Goal: Task Accomplishment & Management: Use online tool/utility

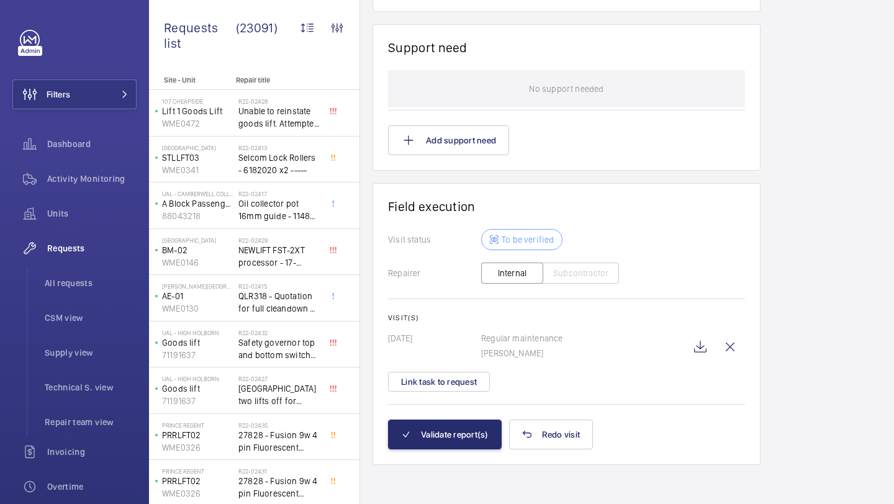
scroll to position [1134, 0]
click at [700, 342] on wm-front-icon-button at bounding box center [700, 346] width 30 height 30
click at [457, 378] on button "Link task to request" at bounding box center [439, 381] width 102 height 20
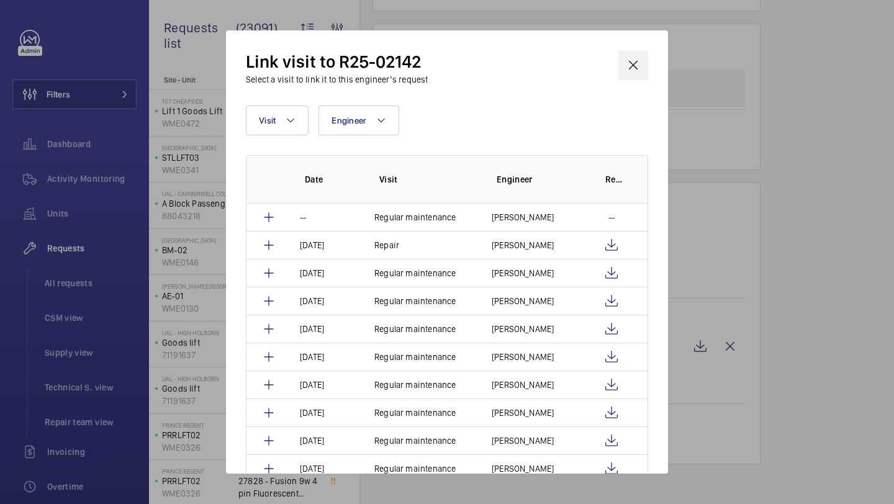
click at [636, 71] on wm-front-icon-button at bounding box center [633, 65] width 30 height 30
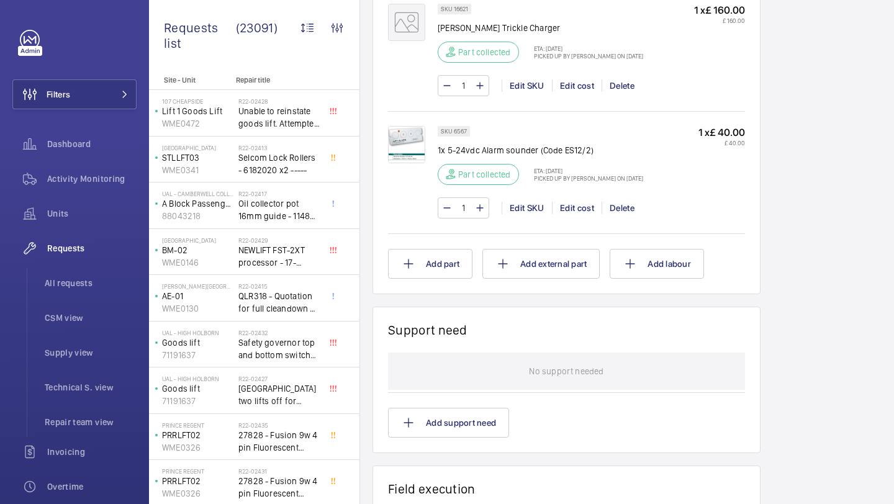
scroll to position [1134, 0]
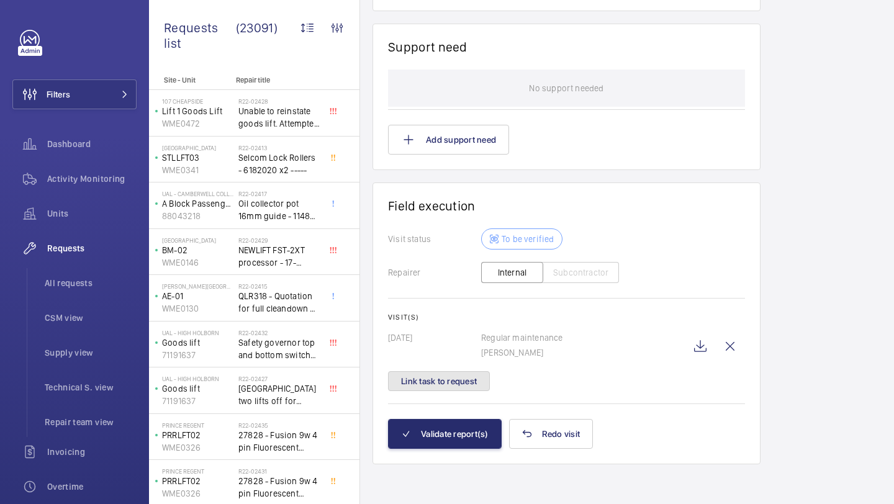
click at [457, 381] on button "Link task to request" at bounding box center [439, 381] width 102 height 20
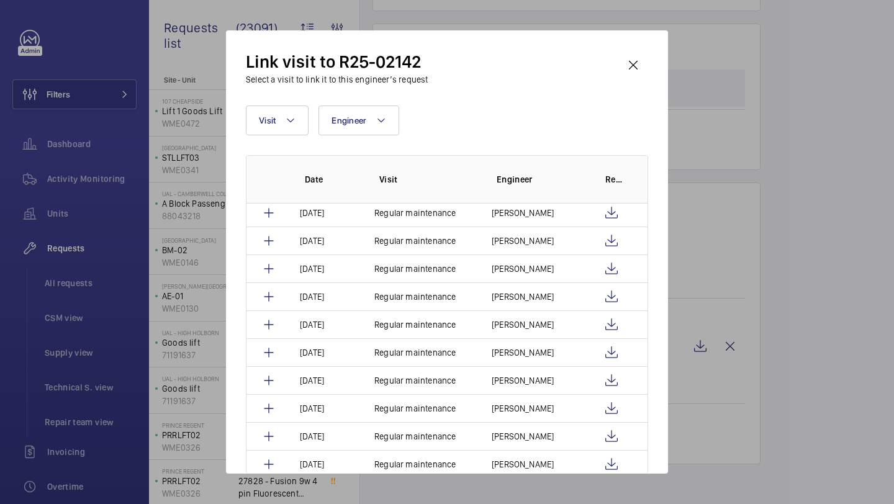
scroll to position [0, 0]
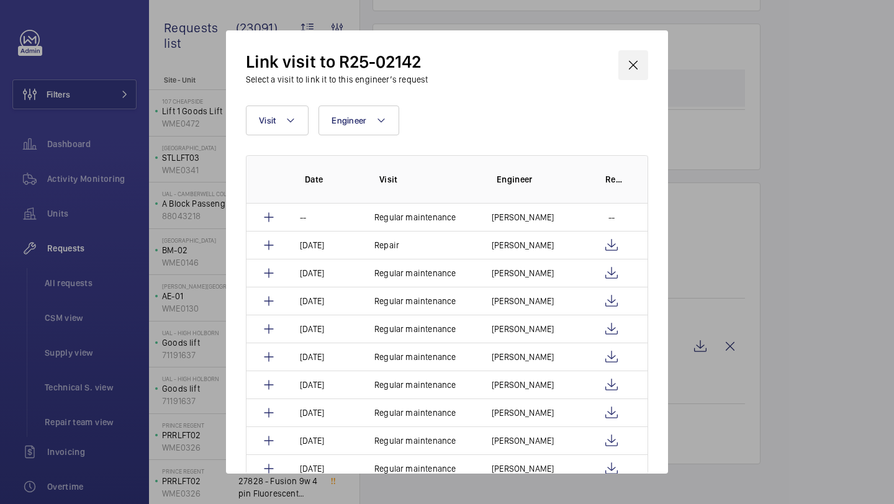
click at [631, 74] on wm-front-icon-button at bounding box center [633, 65] width 30 height 30
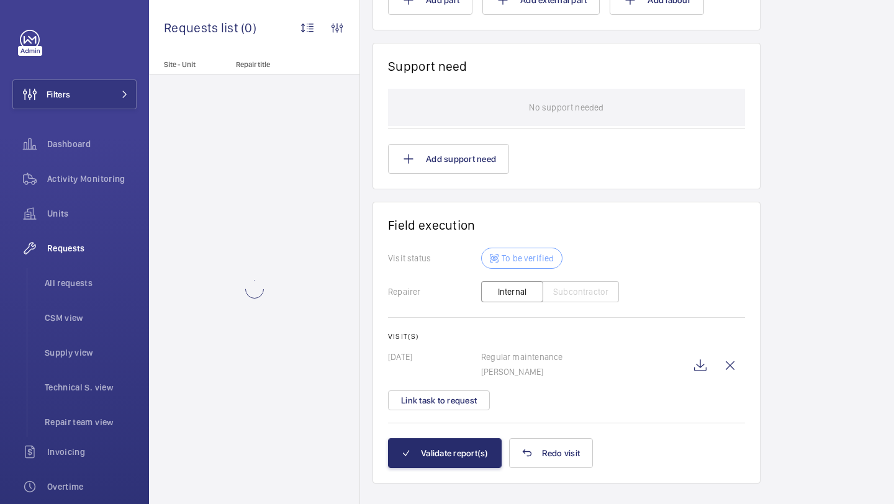
scroll to position [1111, 0]
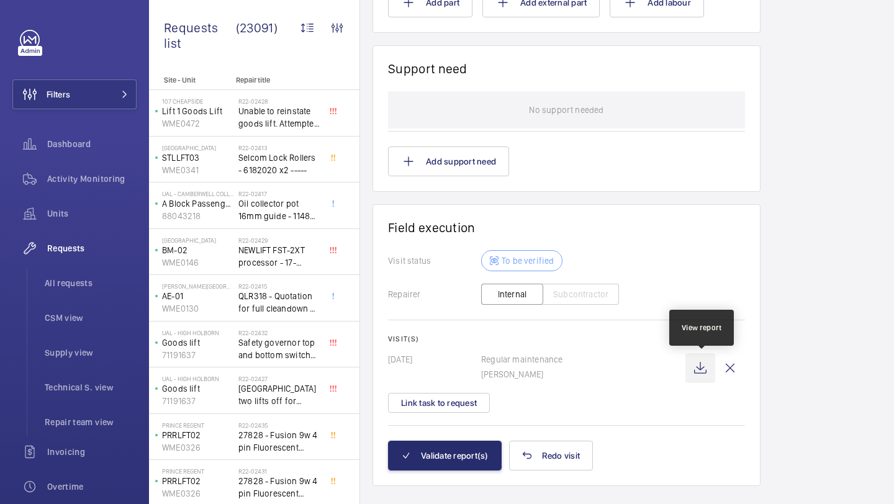
click at [700, 367] on wm-front-icon-button at bounding box center [700, 368] width 30 height 30
click at [471, 418] on wm-front-card-body "Visit status To be verified Repairer Internal Subcontractor Visit(s) 20/05/2025…" at bounding box center [566, 345] width 357 height 191
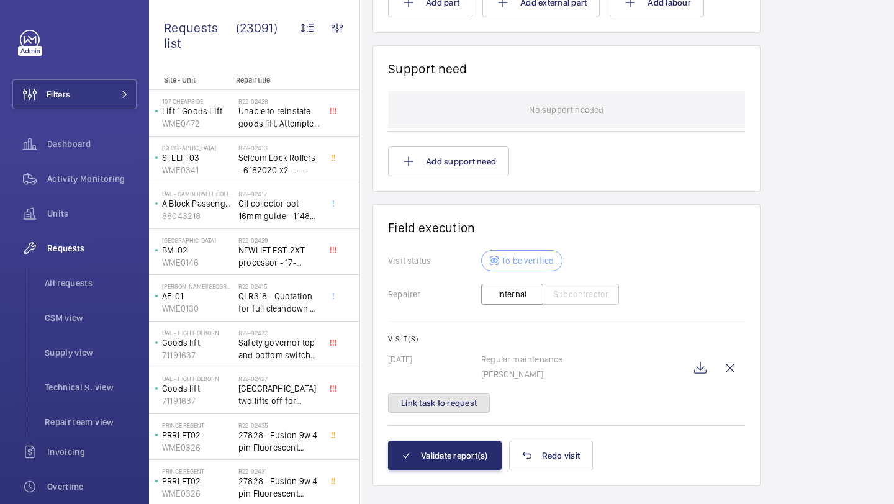
click at [474, 401] on button "Link task to request" at bounding box center [439, 403] width 102 height 20
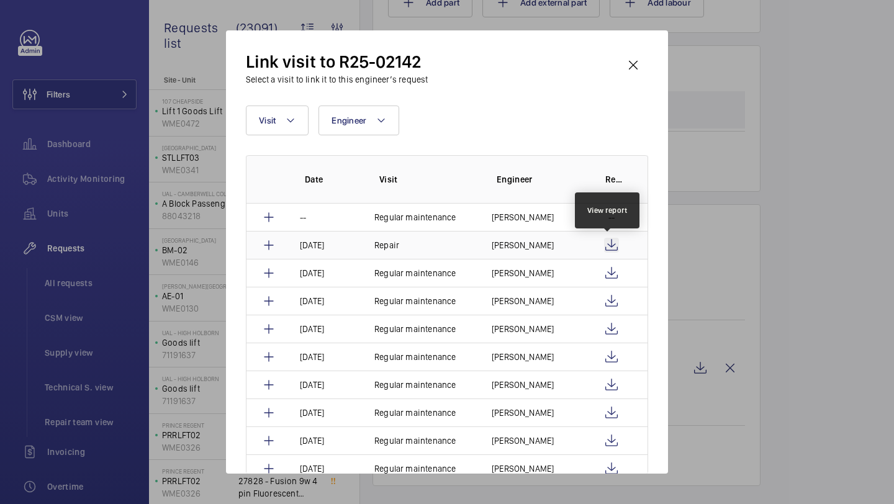
click at [610, 248] on wm-front-icon-button at bounding box center [611, 245] width 15 height 15
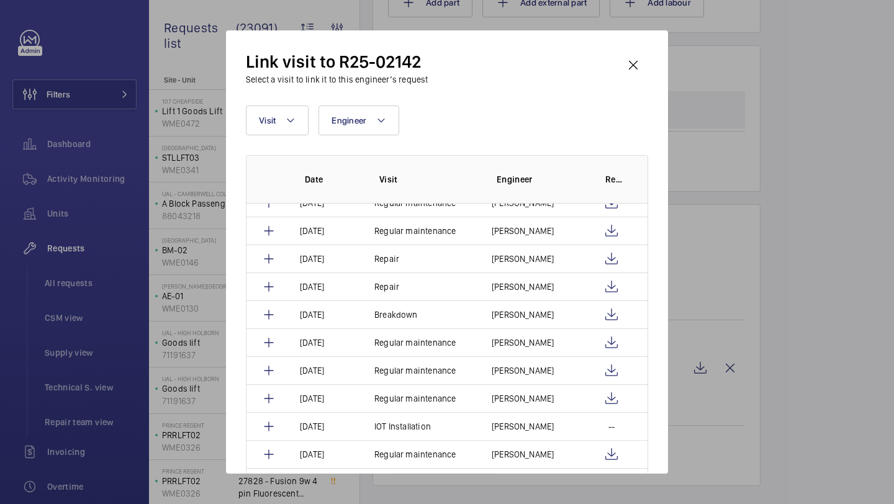
scroll to position [512, 0]
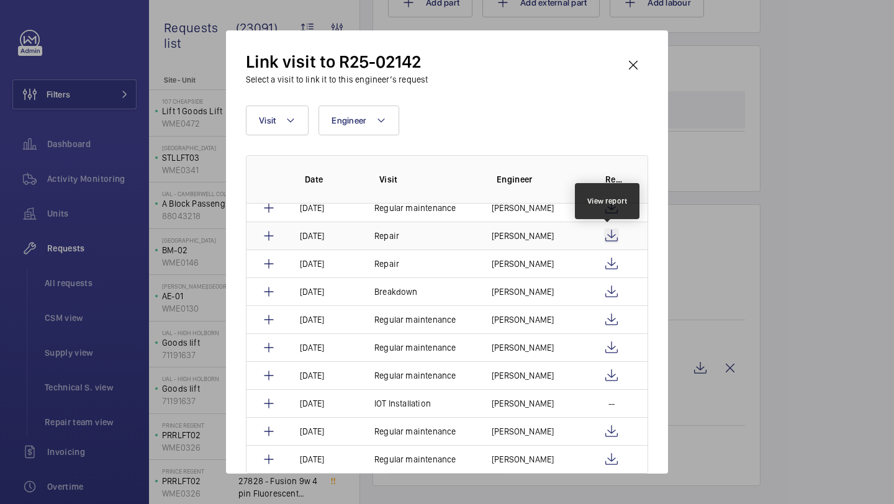
click at [605, 235] on wm-front-icon-button at bounding box center [611, 235] width 15 height 15
click at [638, 66] on wm-front-icon-button at bounding box center [633, 65] width 30 height 30
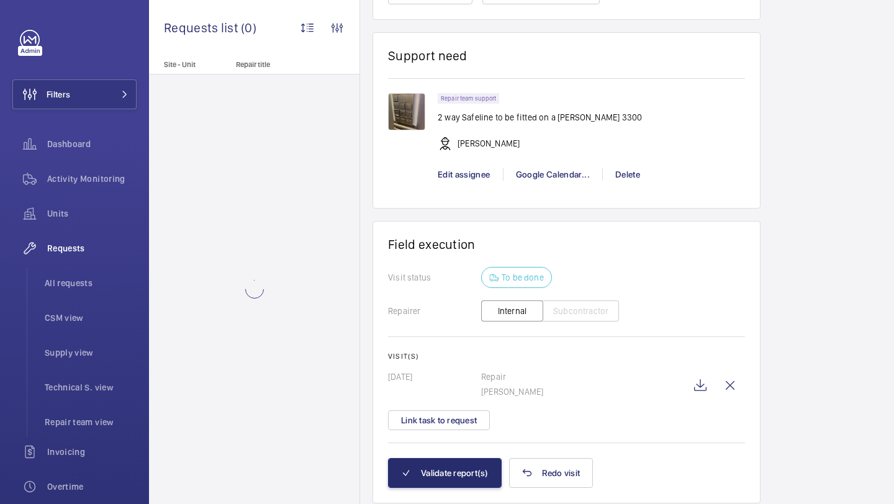
scroll to position [1714, 0]
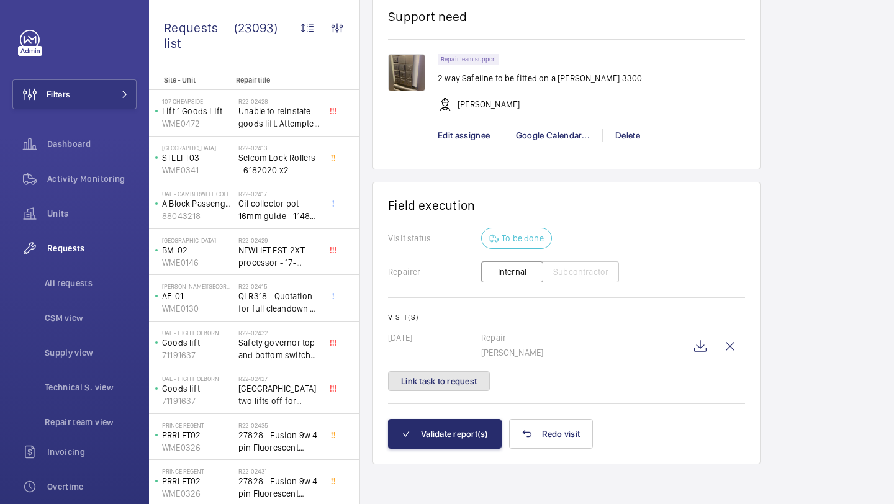
click at [479, 385] on button "Link task to request" at bounding box center [439, 381] width 102 height 20
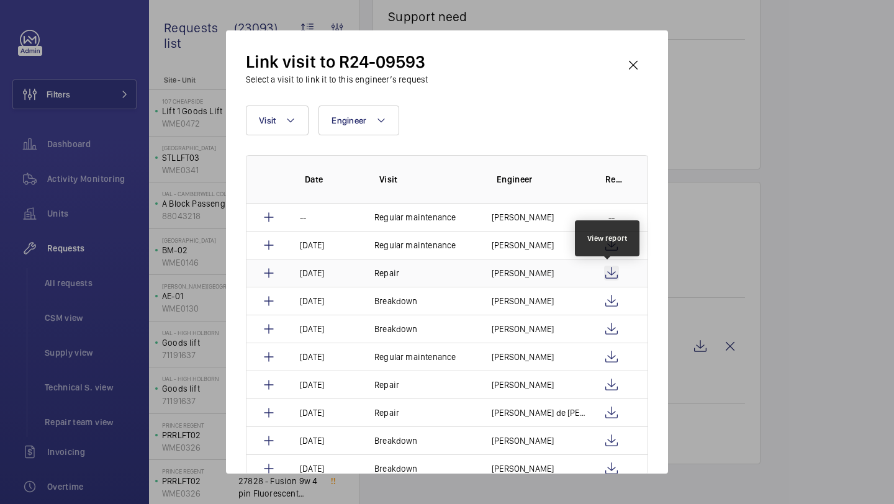
click at [608, 268] on wm-front-icon-button at bounding box center [611, 273] width 15 height 15
click at [545, 267] on td "Stephen Brine" at bounding box center [531, 273] width 109 height 28
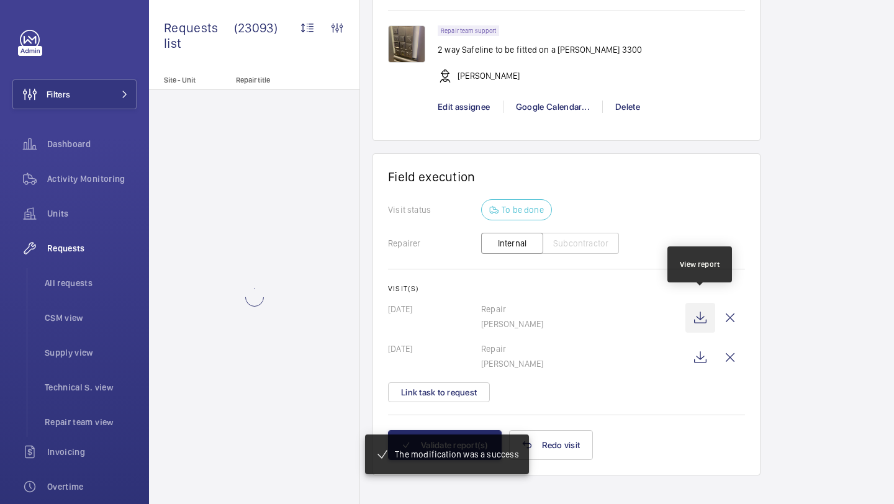
scroll to position [1729, 0]
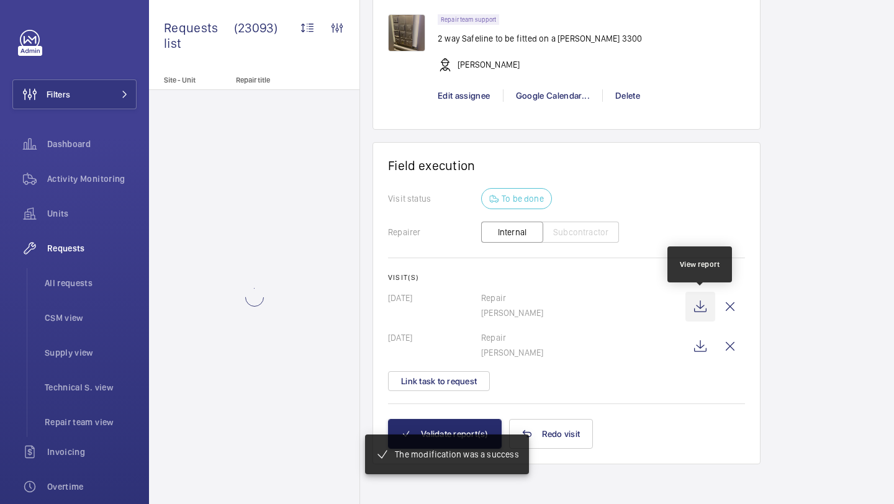
click at [700, 310] on wm-front-icon-button at bounding box center [700, 307] width 30 height 30
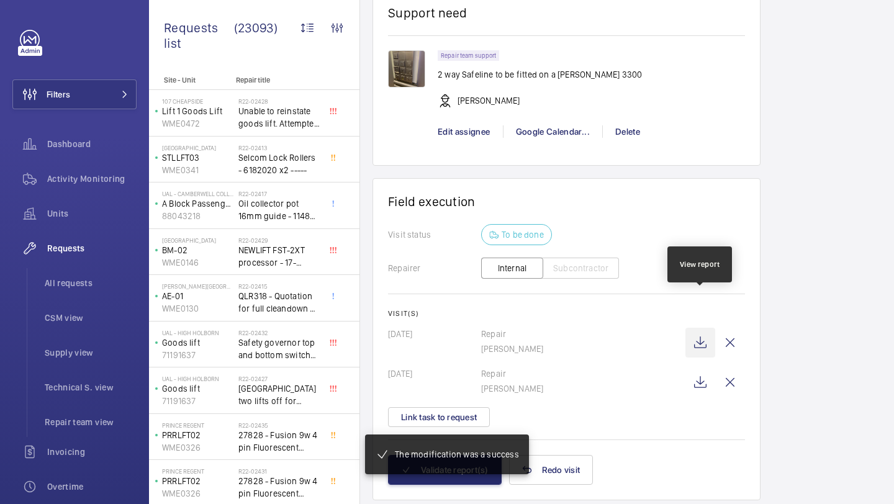
scroll to position [1767, 0]
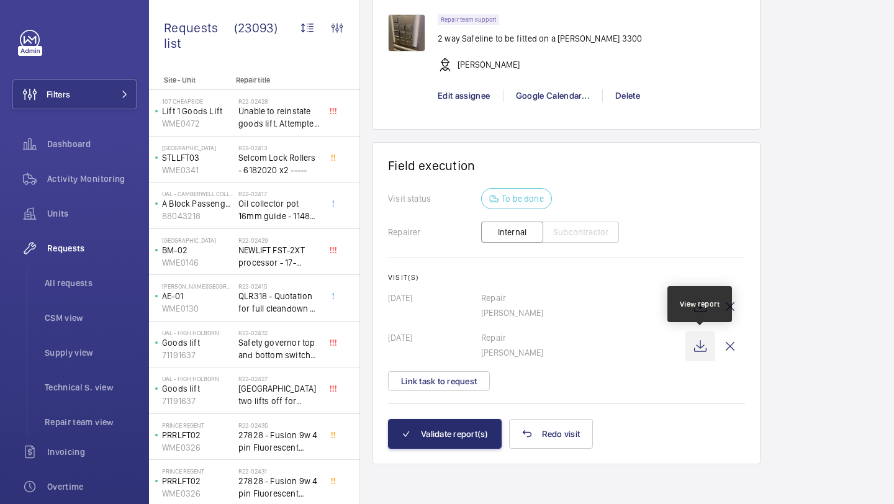
click at [702, 345] on wm-front-icon-button at bounding box center [700, 346] width 30 height 30
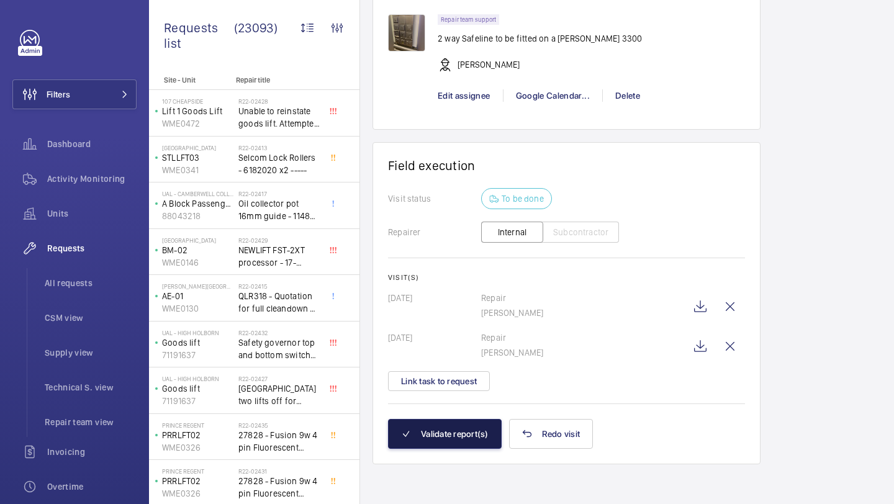
click at [448, 428] on button "Validate report(s)" at bounding box center [445, 434] width 114 height 30
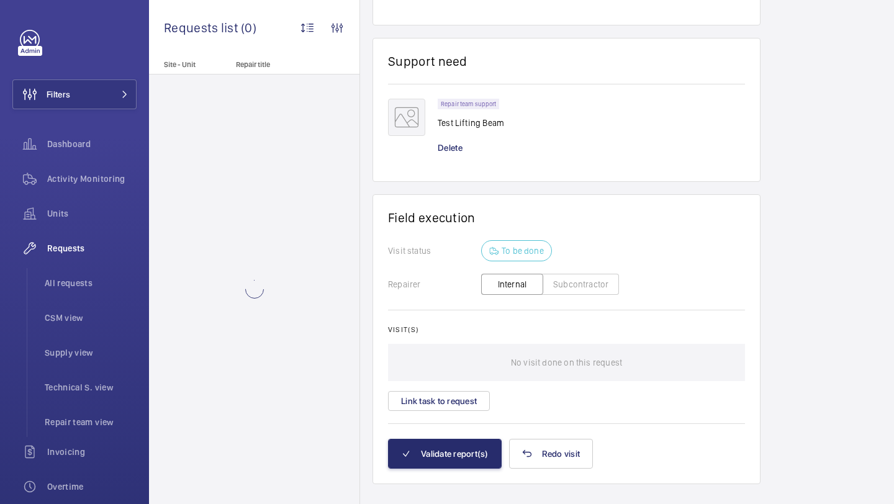
scroll to position [857, 0]
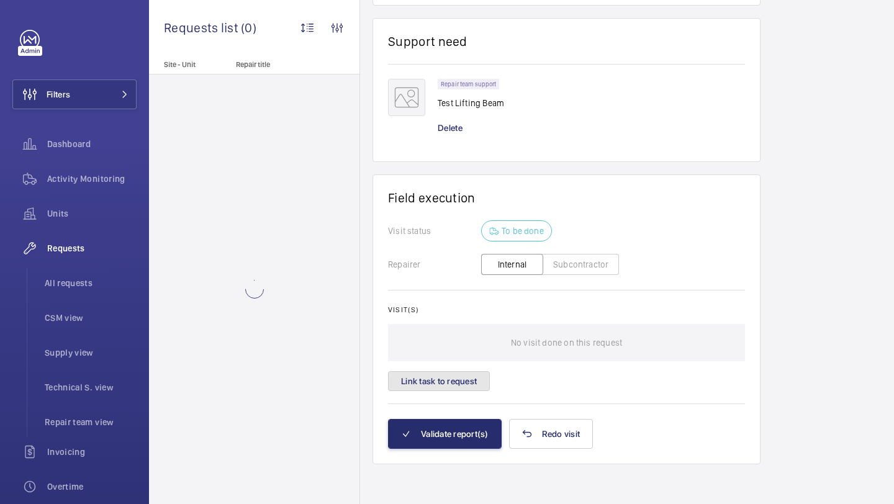
click at [448, 389] on button "Link task to request" at bounding box center [439, 381] width 102 height 20
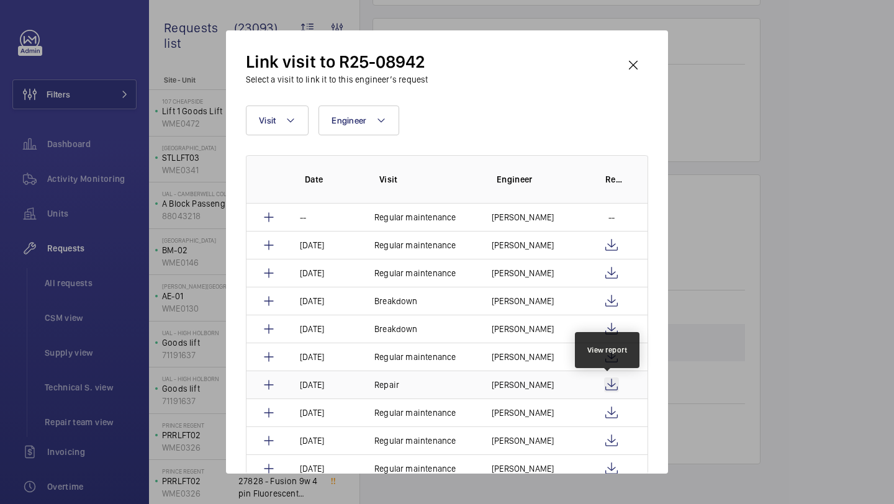
click at [612, 385] on wm-front-icon-button at bounding box center [611, 384] width 15 height 15
click at [633, 65] on wm-front-icon-button at bounding box center [633, 65] width 30 height 30
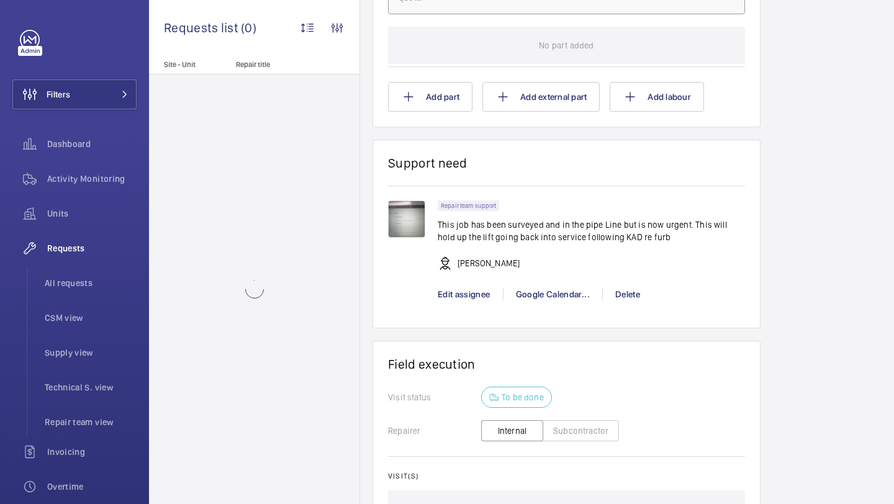
scroll to position [1026, 0]
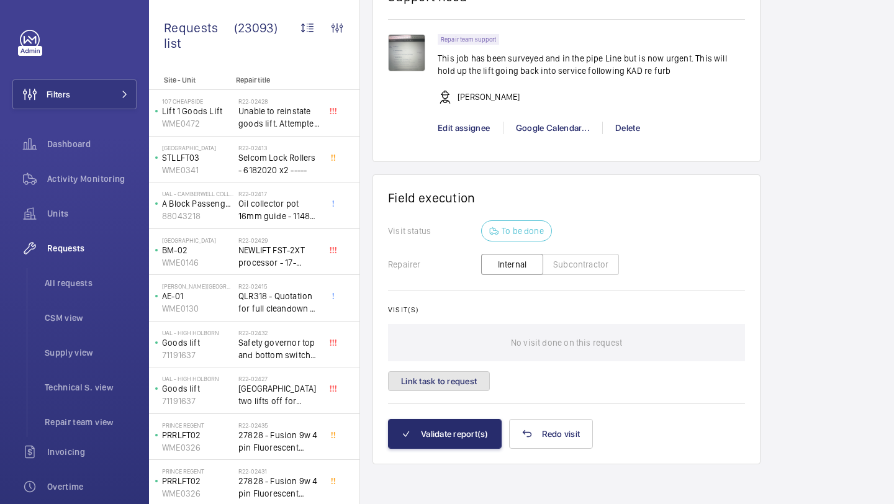
click at [465, 385] on button "Link task to request" at bounding box center [439, 381] width 102 height 20
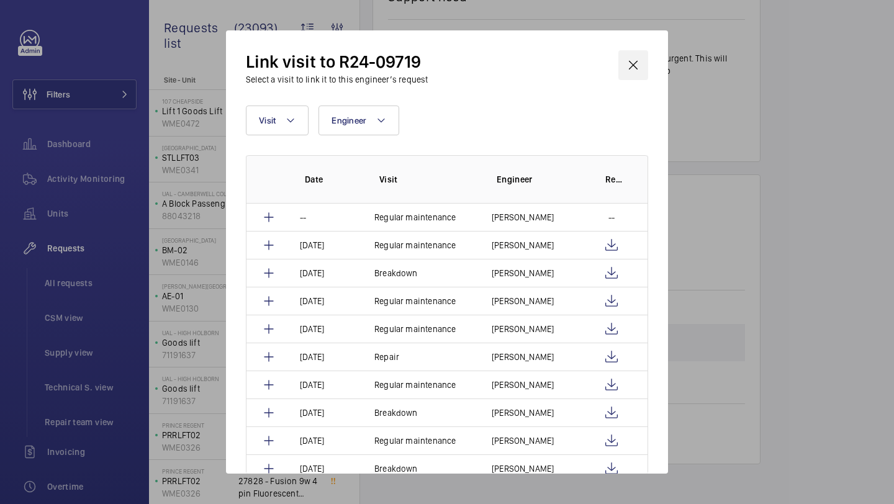
click at [631, 77] on wm-front-icon-button at bounding box center [633, 65] width 30 height 30
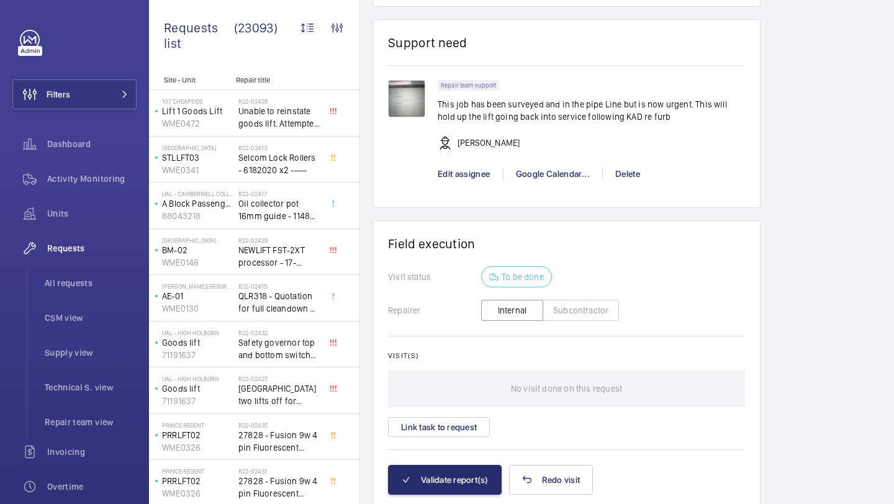
scroll to position [948, 0]
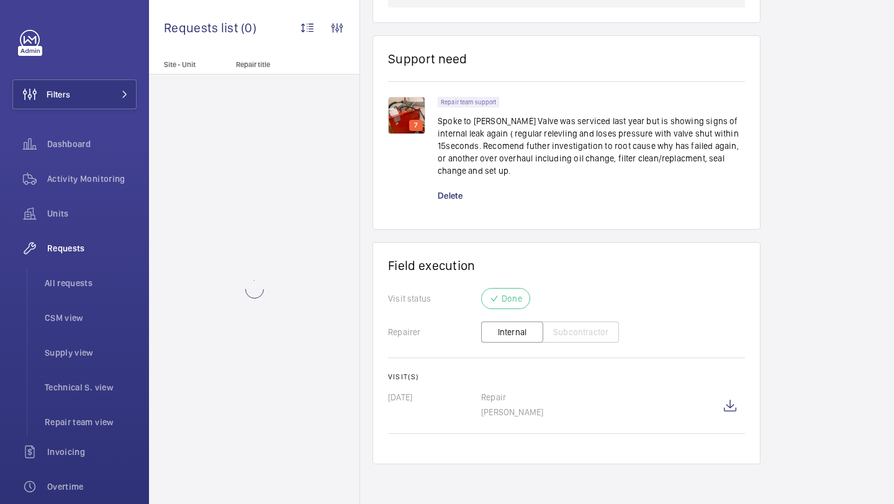
scroll to position [845, 0]
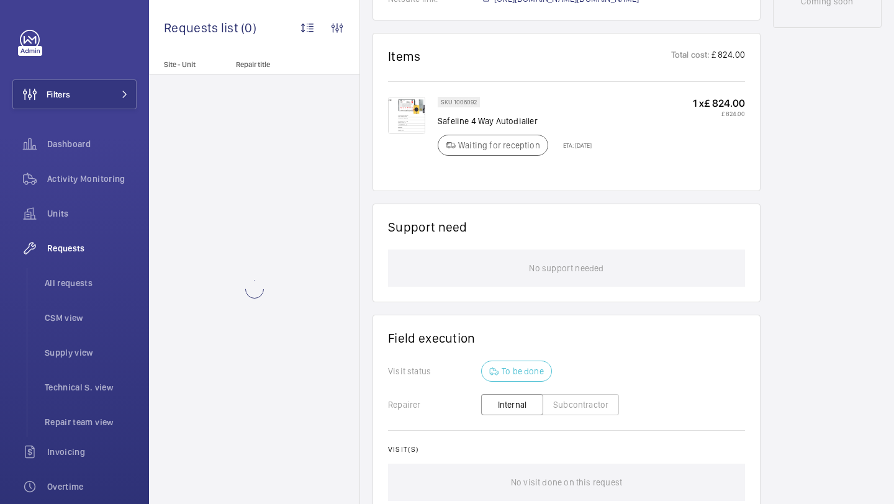
scroll to position [511, 0]
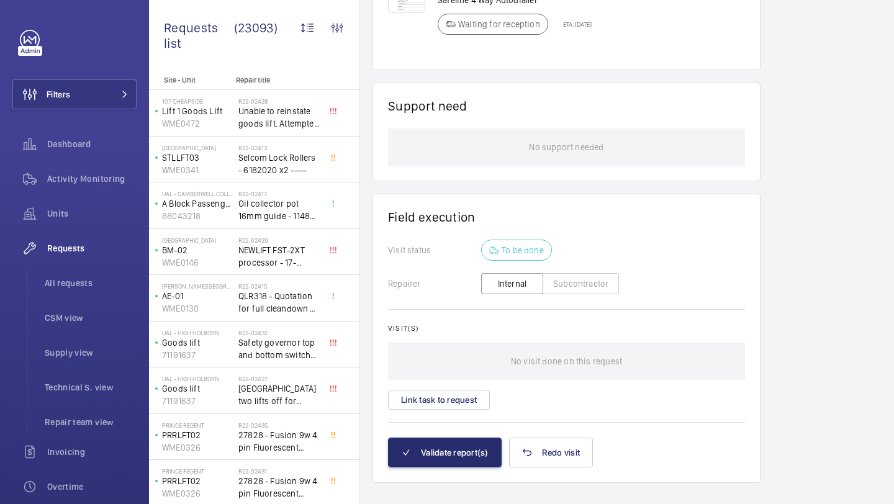
scroll to position [839, 0]
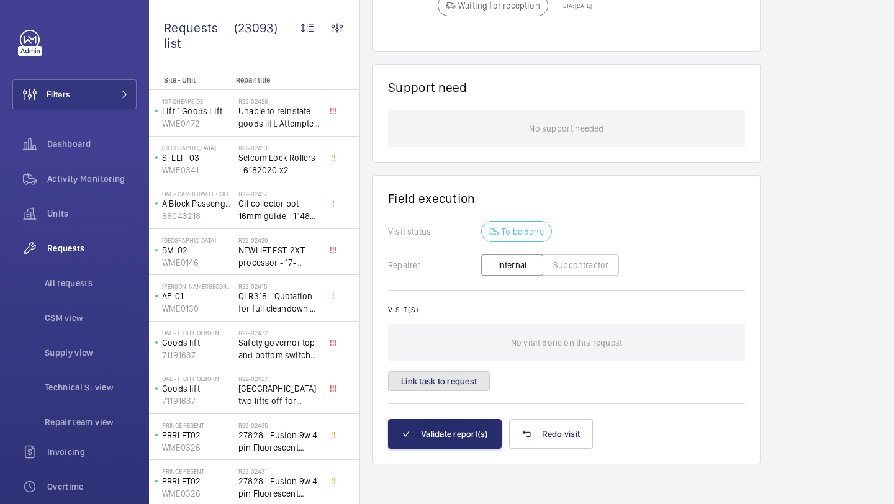
click at [468, 374] on button "Link task to request" at bounding box center [439, 381] width 102 height 20
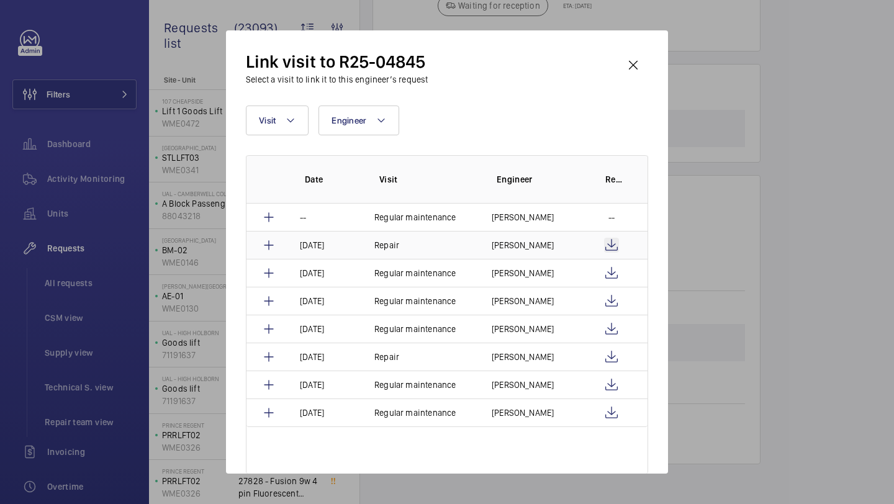
click at [611, 245] on wm-front-icon-button at bounding box center [611, 245] width 15 height 15
click at [564, 255] on td "Dan Jarvis" at bounding box center [531, 245] width 109 height 28
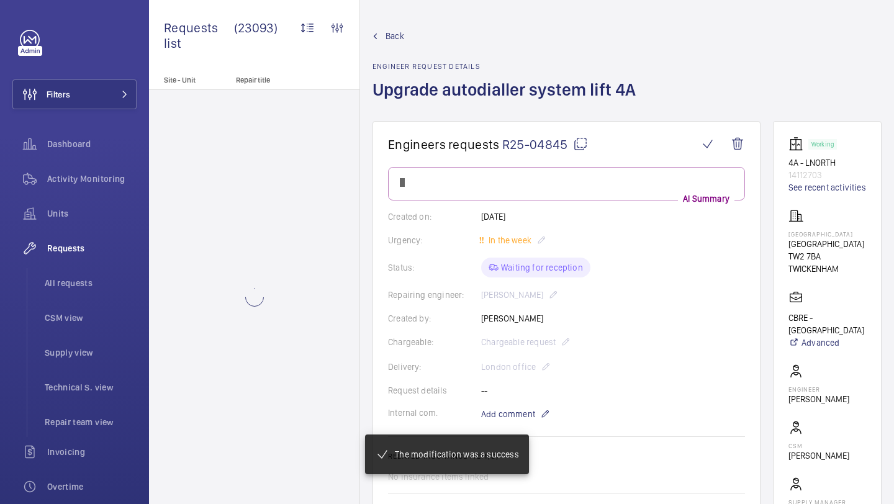
scroll to position [795, 0]
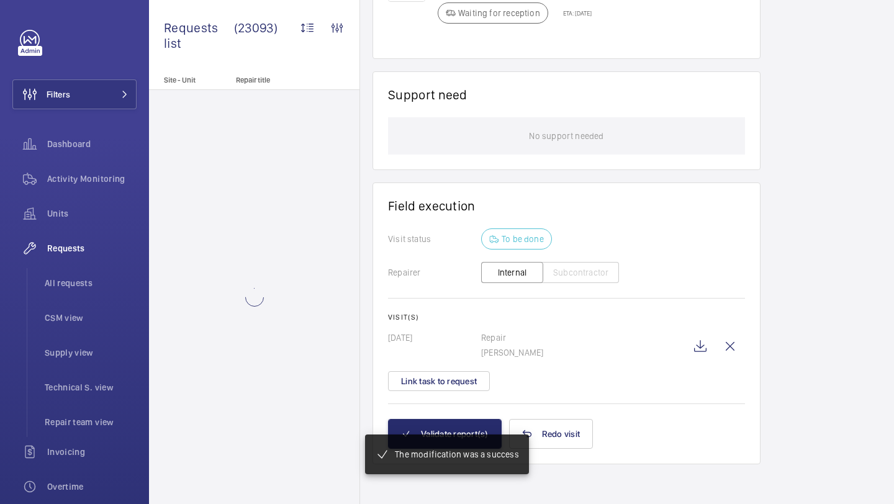
click at [449, 436] on div "The modification was a success" at bounding box center [446, 455] width 163 height 40
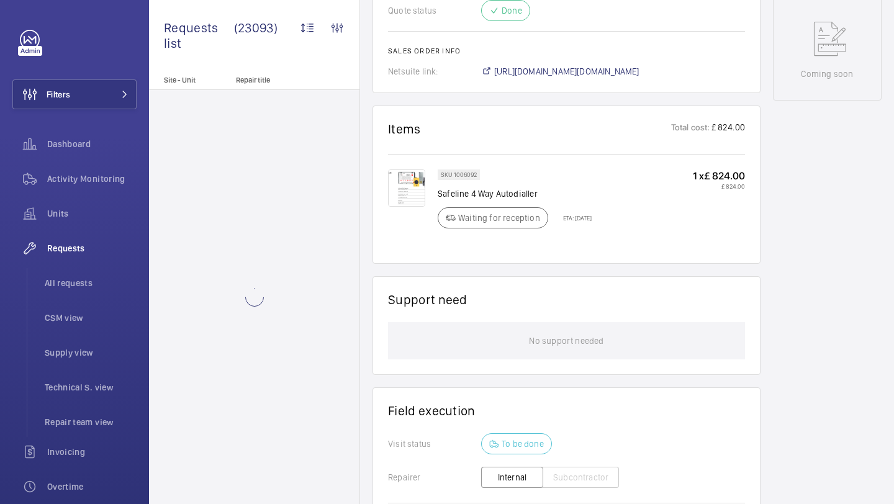
scroll to position [844, 0]
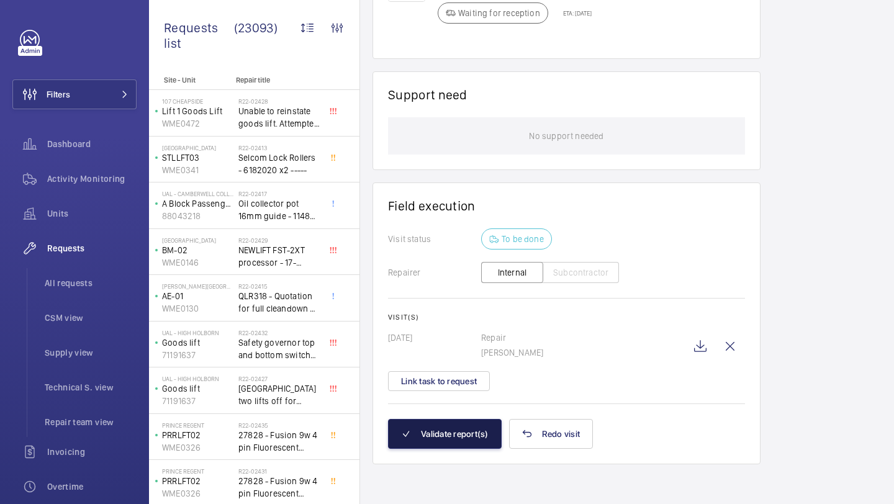
click at [466, 426] on button "Validate report(s)" at bounding box center [445, 434] width 114 height 30
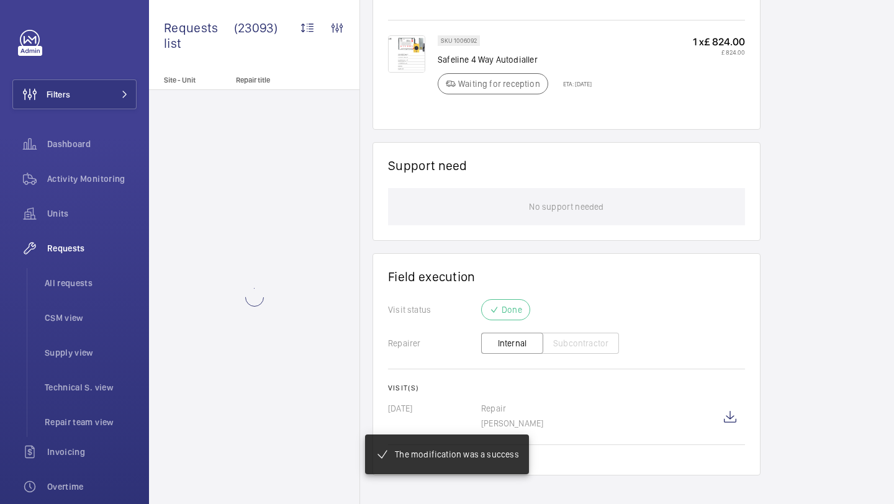
scroll to position [785, 0]
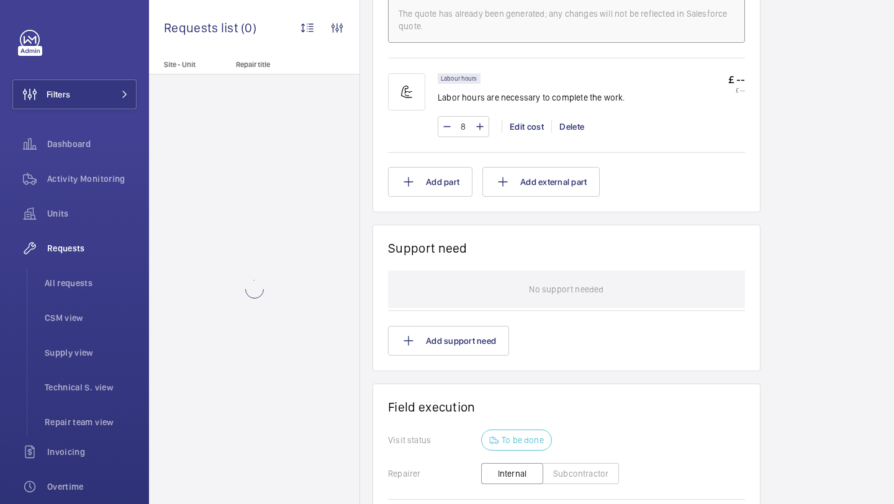
scroll to position [923, 0]
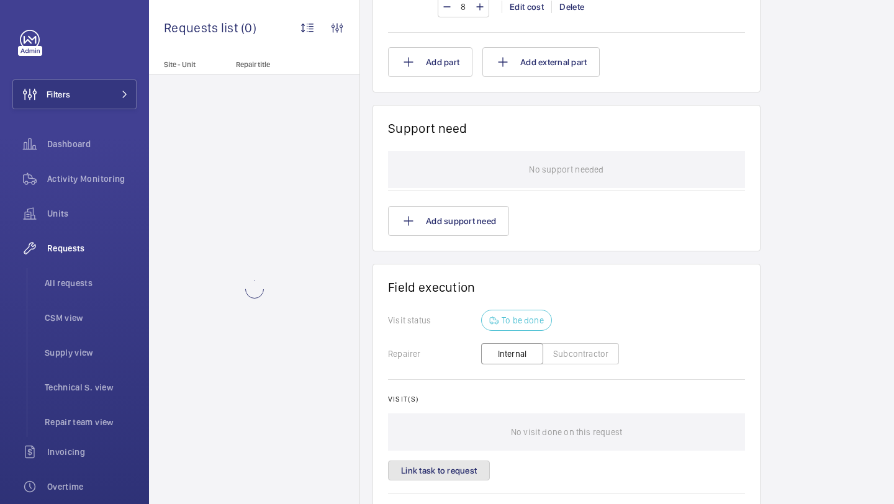
click at [469, 474] on button "Link task to request" at bounding box center [439, 471] width 102 height 20
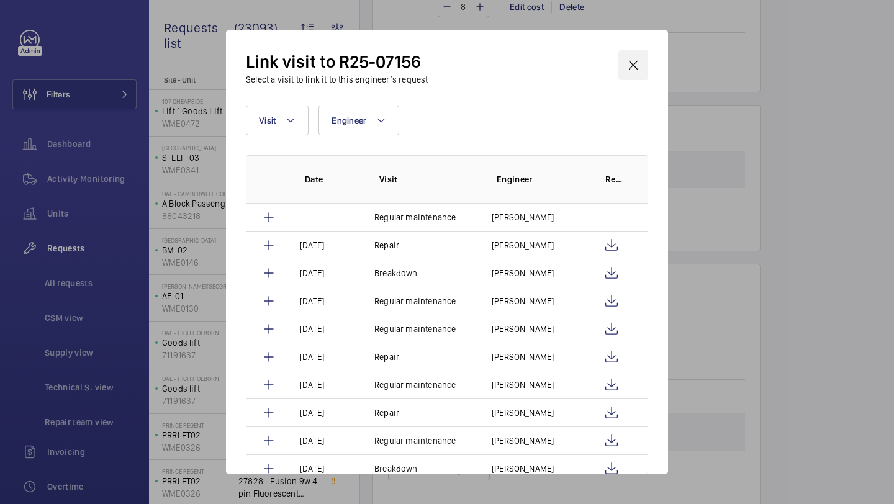
click at [632, 74] on wm-front-icon-button at bounding box center [633, 65] width 30 height 30
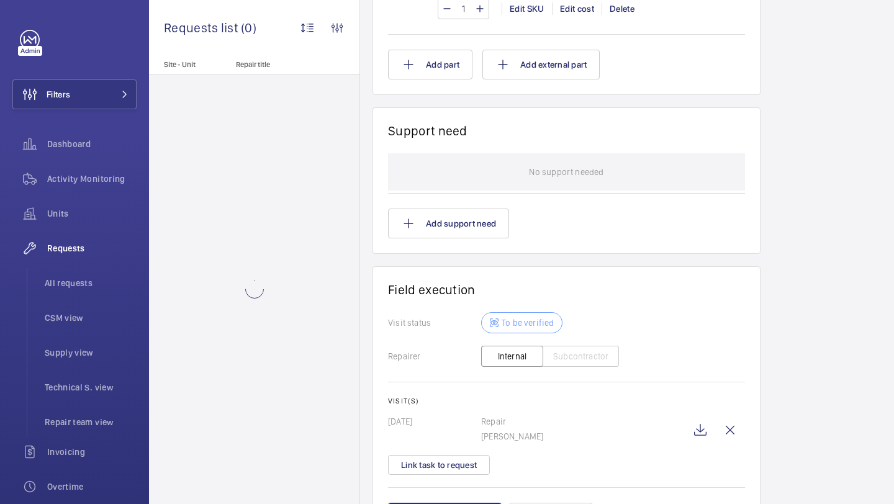
scroll to position [1101, 0]
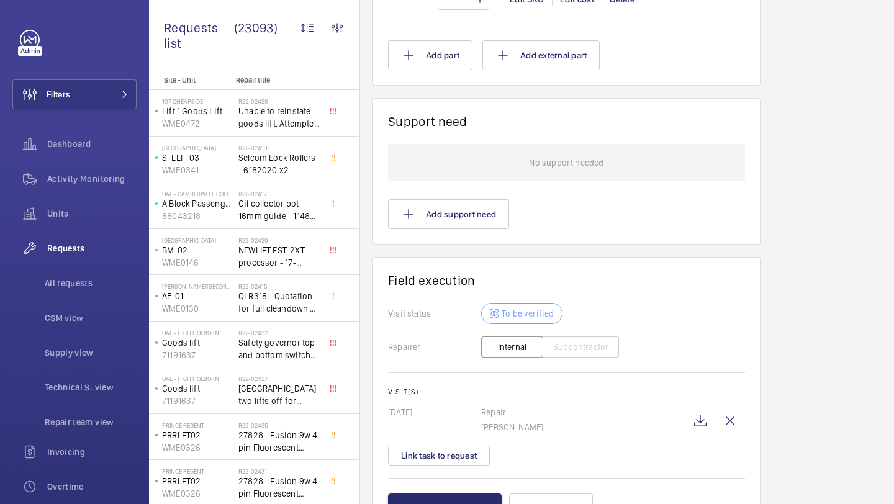
scroll to position [1168, 0]
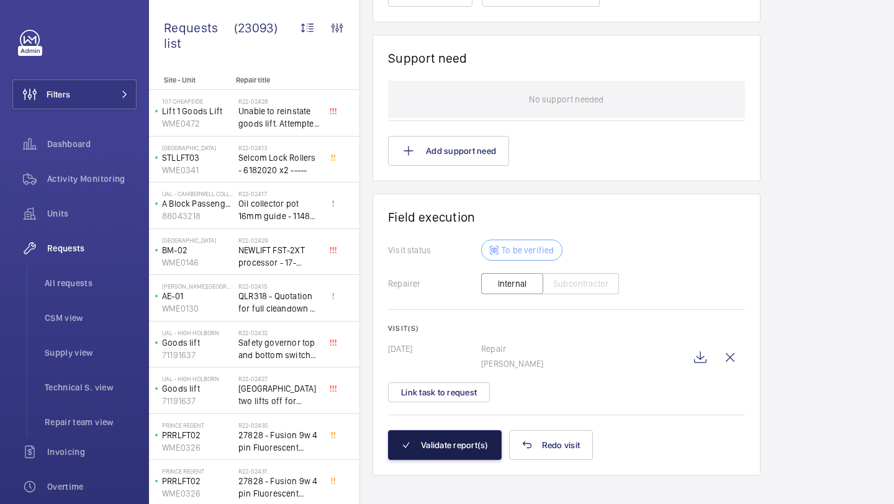
click at [456, 440] on button "Validate report(s)" at bounding box center [445, 445] width 114 height 30
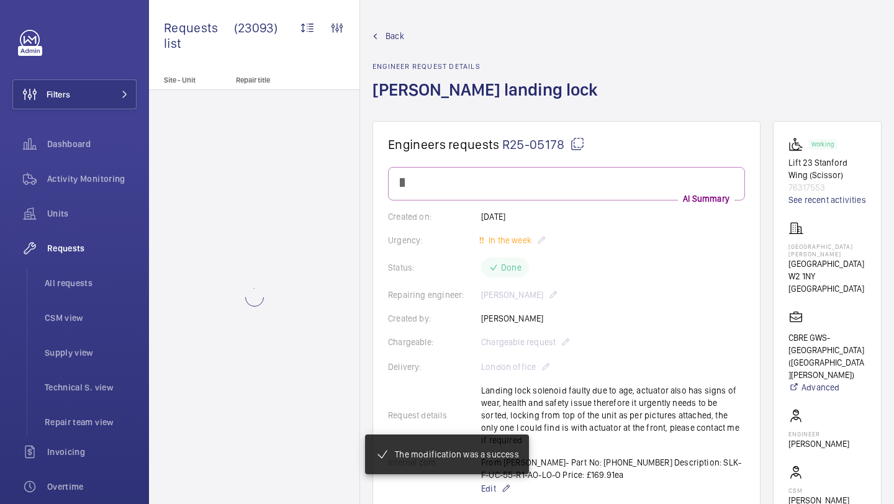
scroll to position [913, 0]
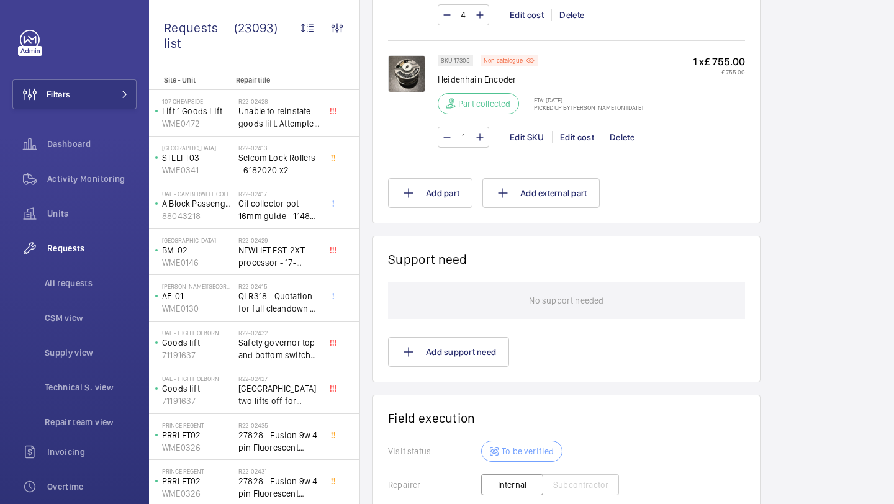
scroll to position [1058, 0]
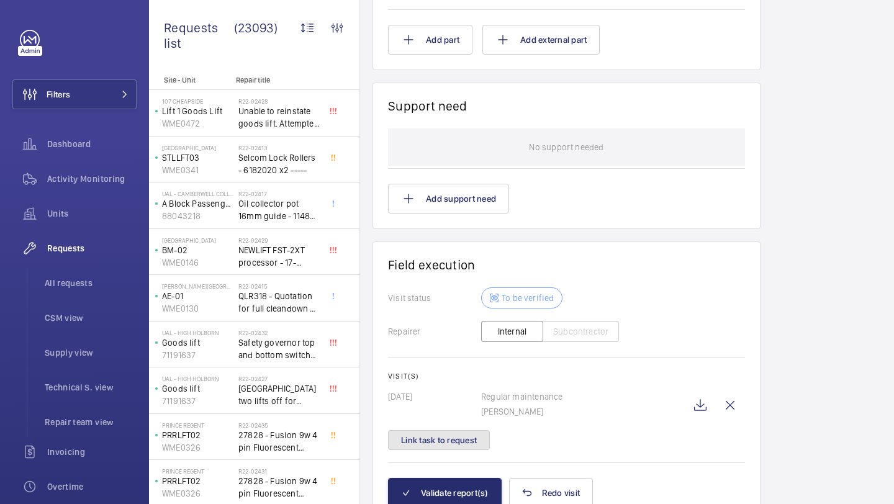
click at [477, 442] on button "Link task to request" at bounding box center [439, 440] width 102 height 20
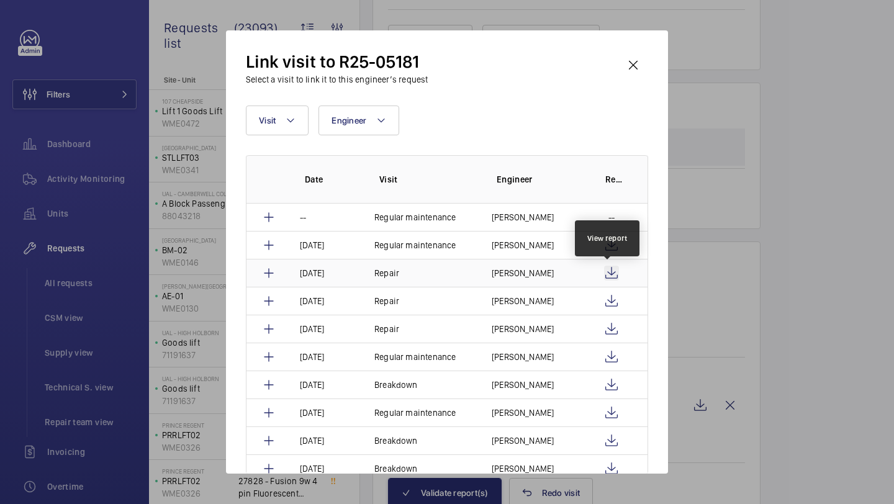
click at [610, 270] on wm-front-icon-button at bounding box center [611, 273] width 15 height 15
click at [561, 276] on td "Simon Raymond" at bounding box center [531, 273] width 109 height 28
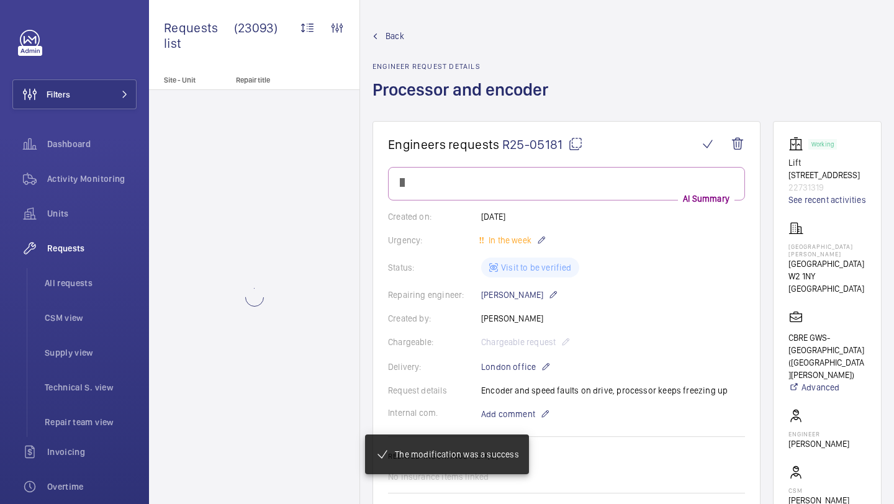
scroll to position [1058, 0]
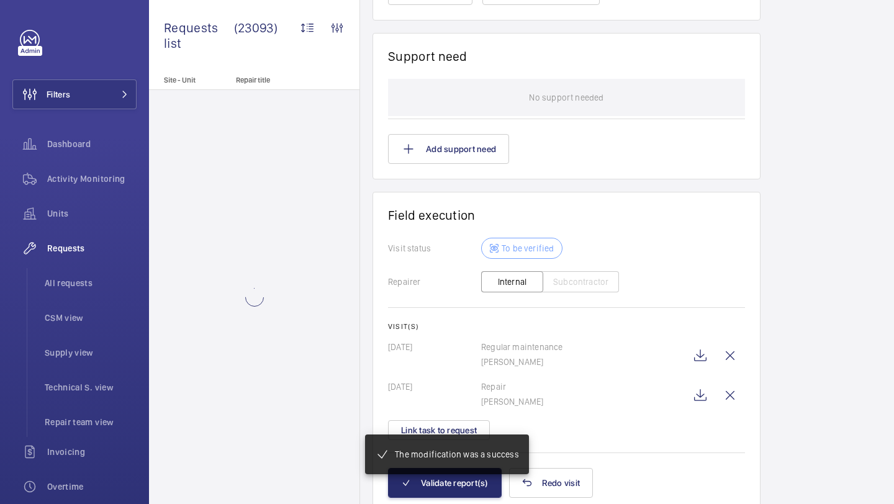
click at [459, 430] on mat-snack-bar-container "The modification was a success" at bounding box center [446, 454] width 213 height 89
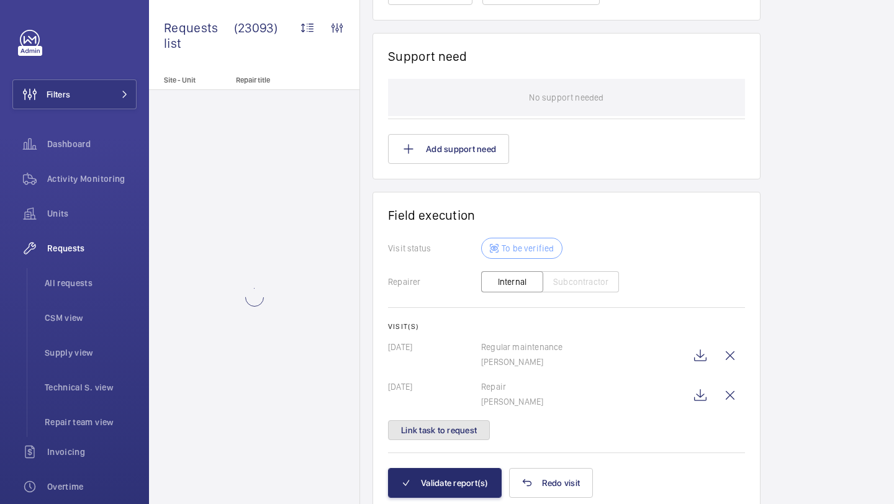
click at [463, 428] on button "Link task to request" at bounding box center [439, 430] width 102 height 20
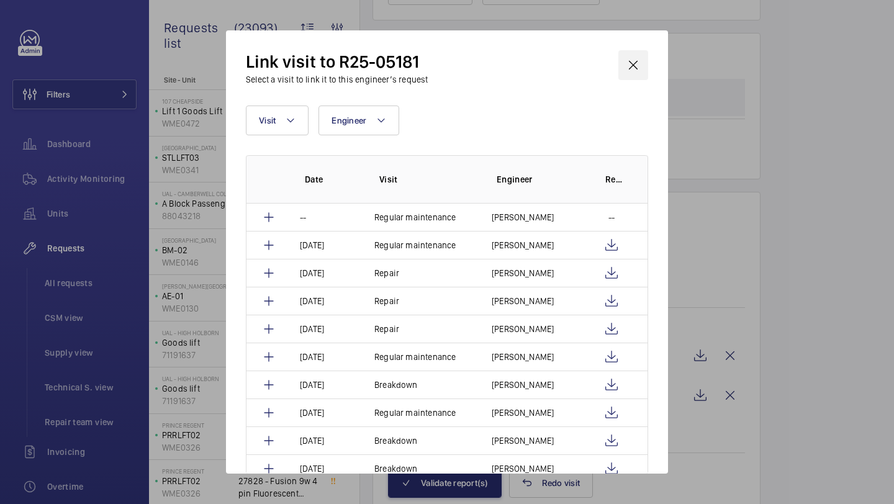
click at [634, 77] on wm-front-icon-button at bounding box center [633, 65] width 30 height 30
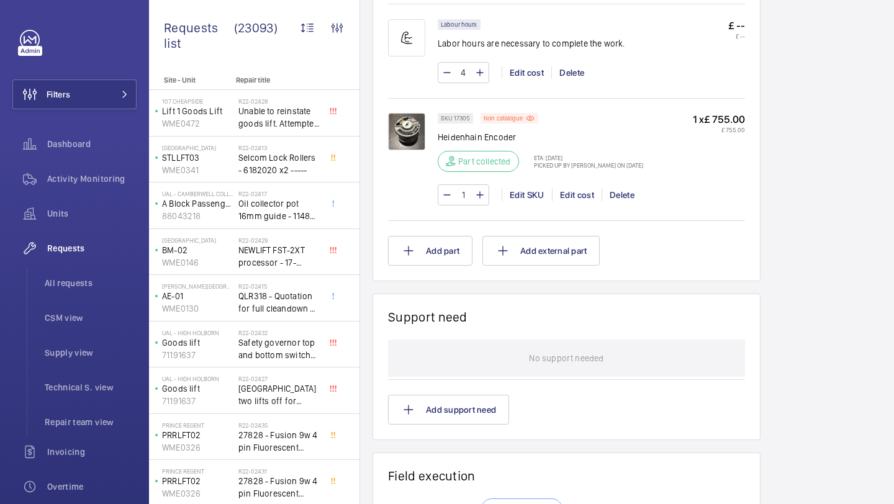
scroll to position [1158, 0]
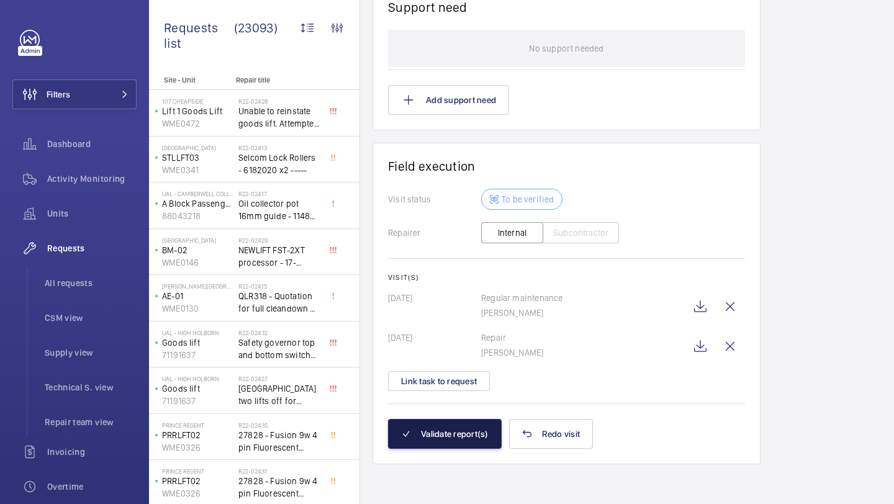
click at [475, 425] on button "Validate report(s)" at bounding box center [445, 434] width 114 height 30
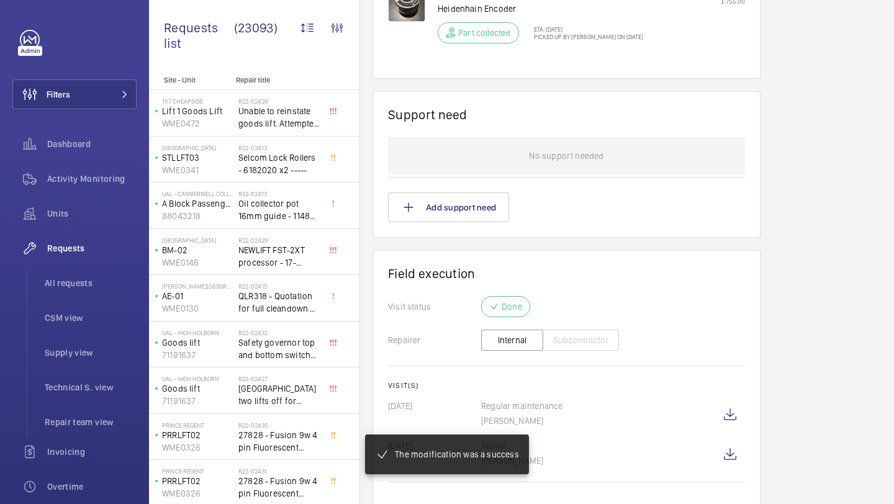
scroll to position [940, 0]
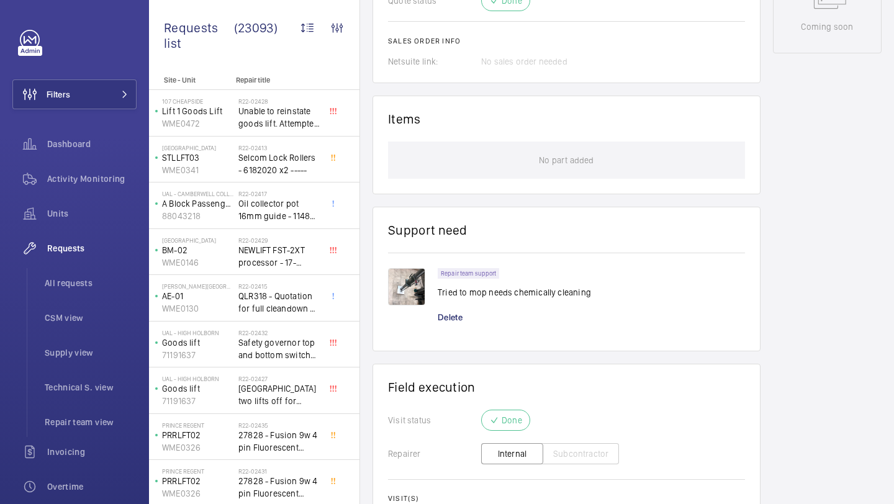
scroll to position [796, 0]
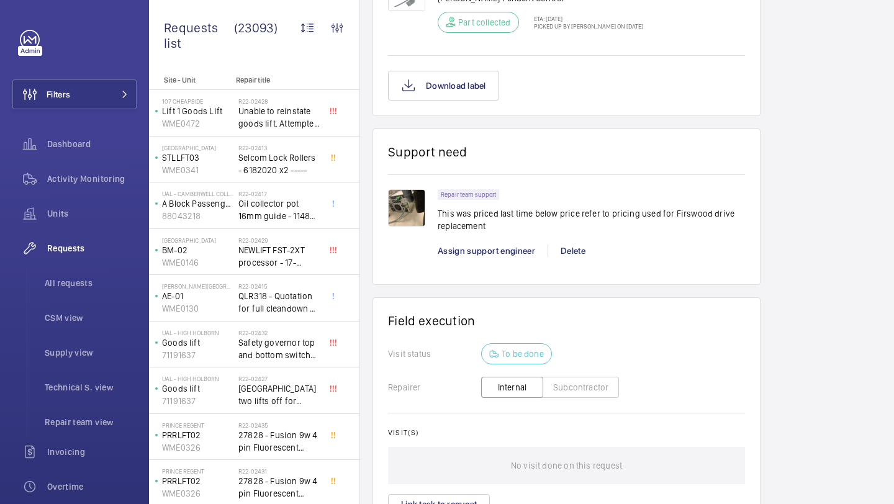
scroll to position [1172, 0]
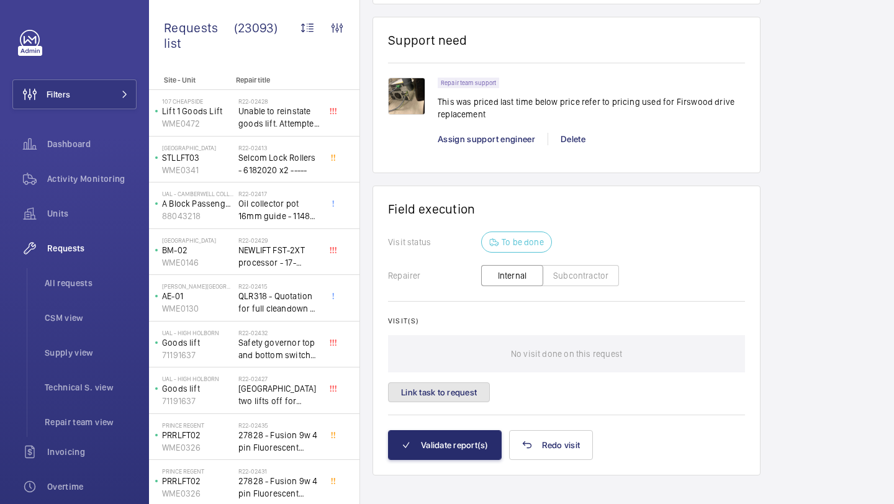
click at [440, 382] on button "Link task to request" at bounding box center [439, 392] width 102 height 20
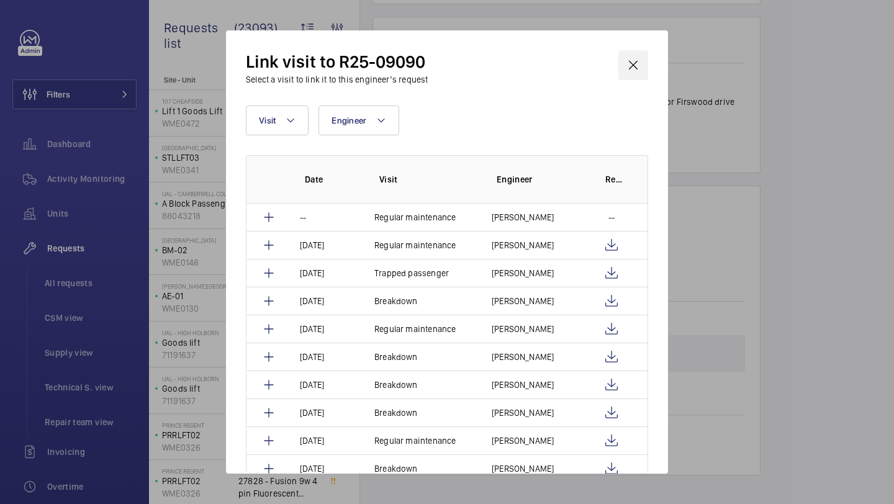
click at [635, 67] on wm-front-icon-button at bounding box center [633, 65] width 30 height 30
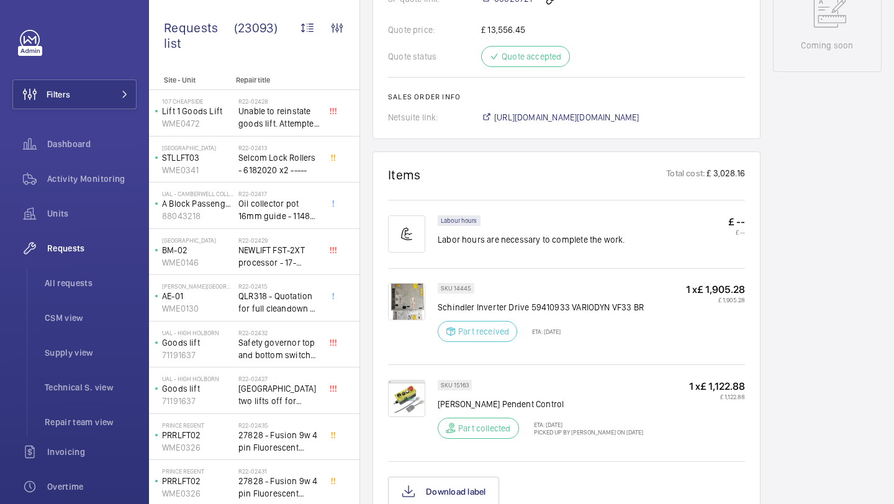
scroll to position [632, 0]
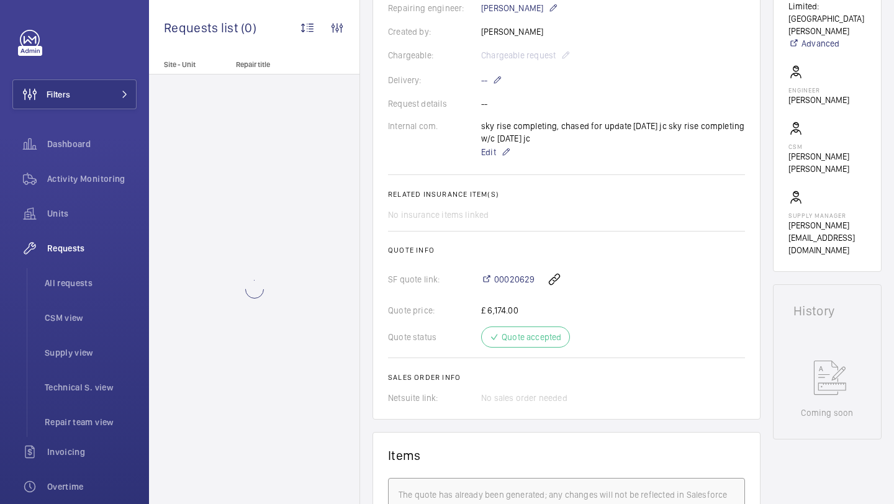
scroll to position [325, 0]
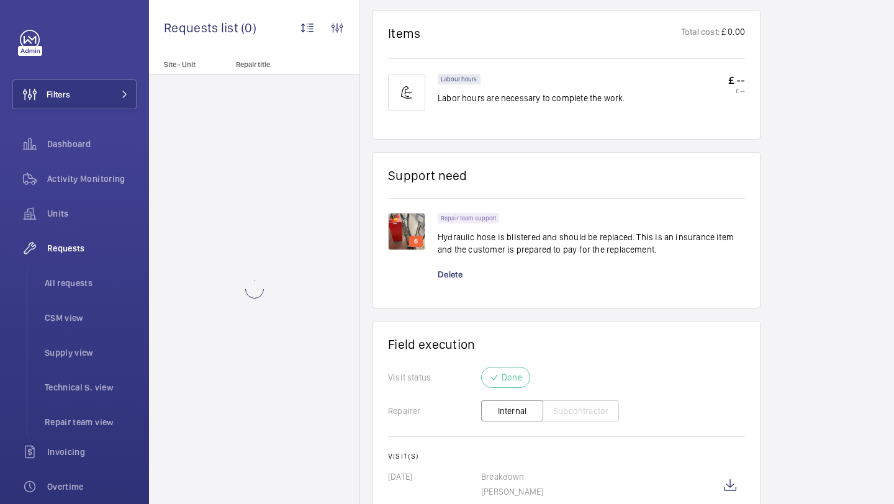
scroll to position [827, 0]
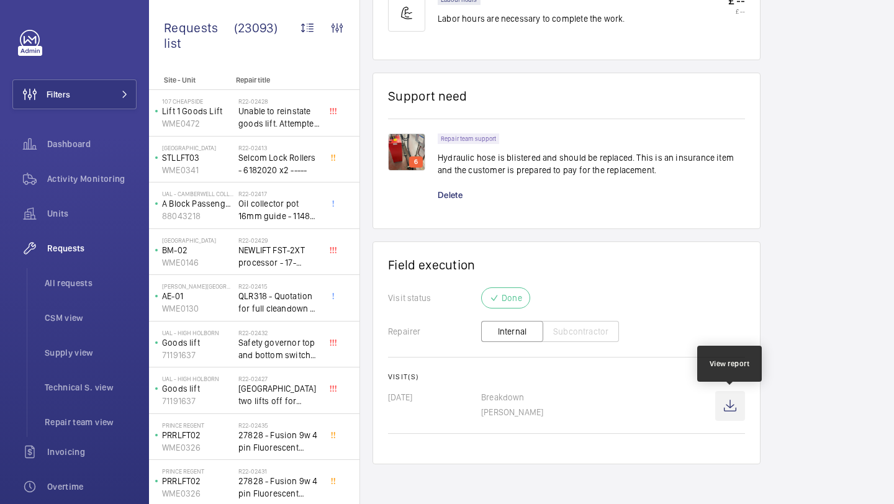
click at [727, 408] on wm-front-icon-button at bounding box center [730, 406] width 30 height 30
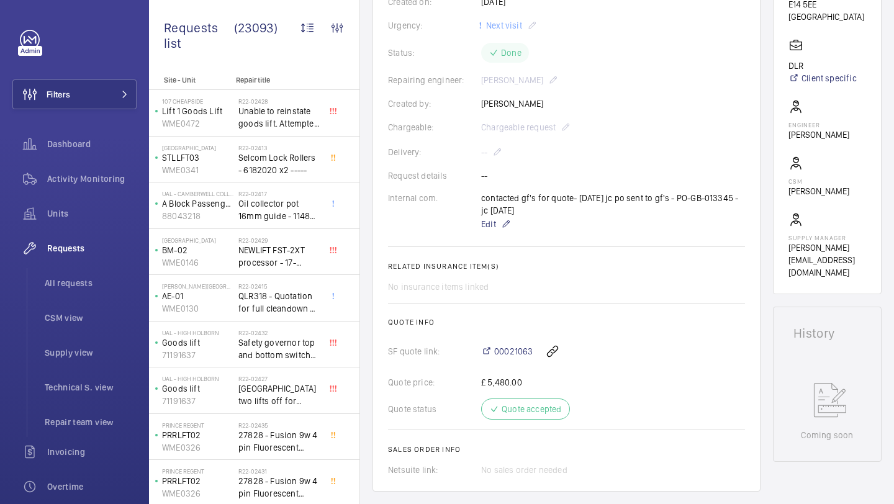
scroll to position [351, 0]
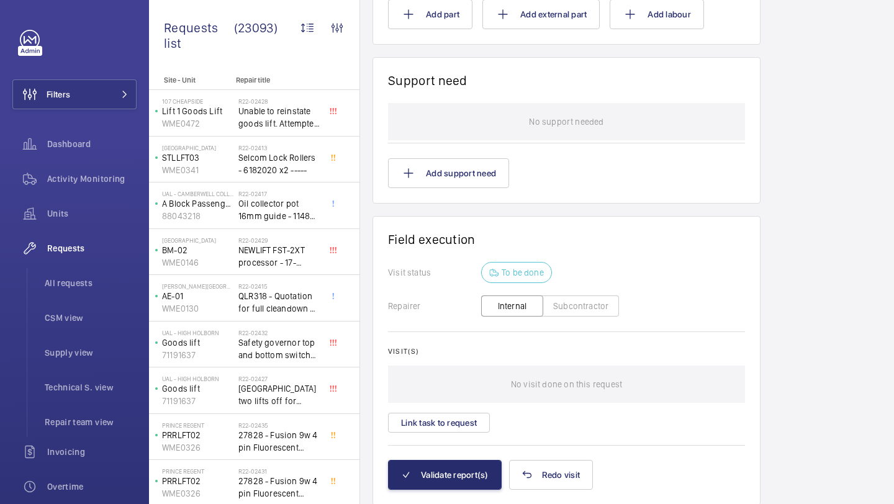
scroll to position [1051, 0]
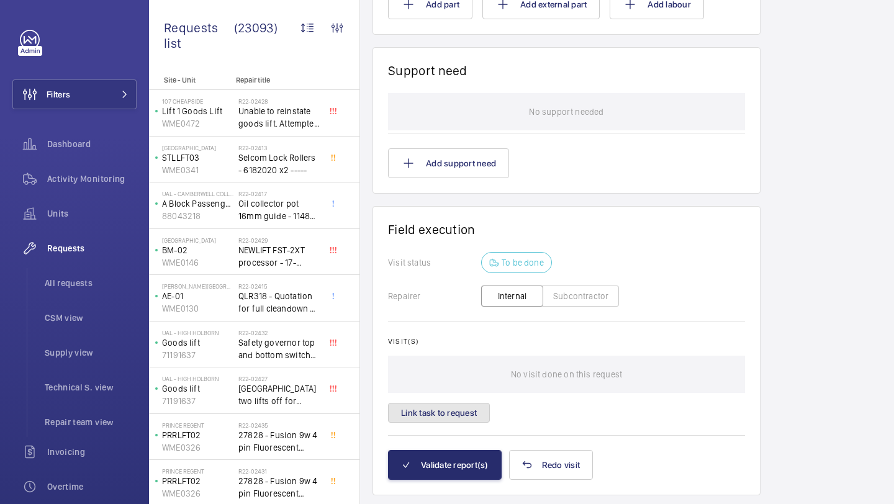
click at [458, 412] on button "Link task to request" at bounding box center [439, 413] width 102 height 20
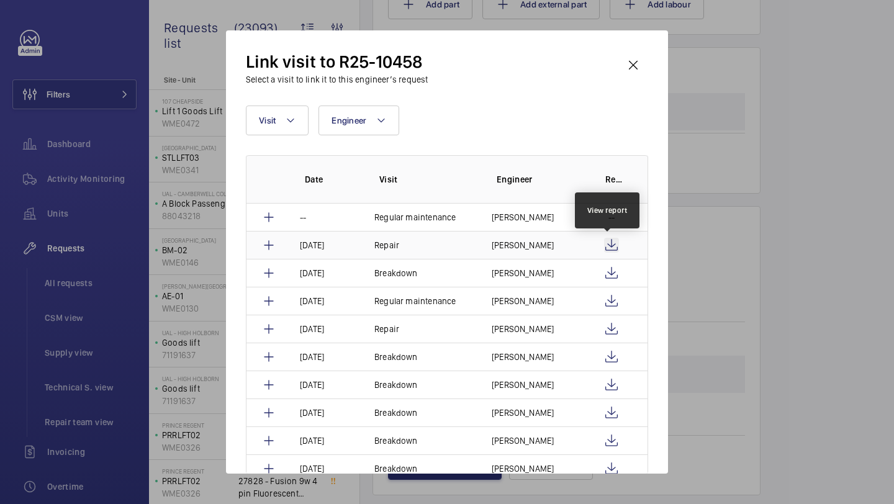
click at [605, 239] on wm-front-icon-button at bounding box center [611, 245] width 15 height 15
click at [531, 247] on p "Daniel Payne" at bounding box center [523, 245] width 62 height 12
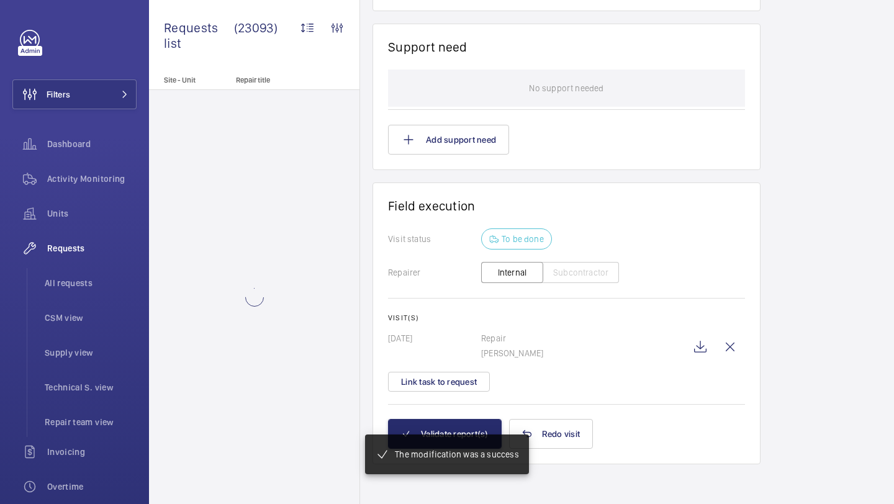
scroll to position [1076, 0]
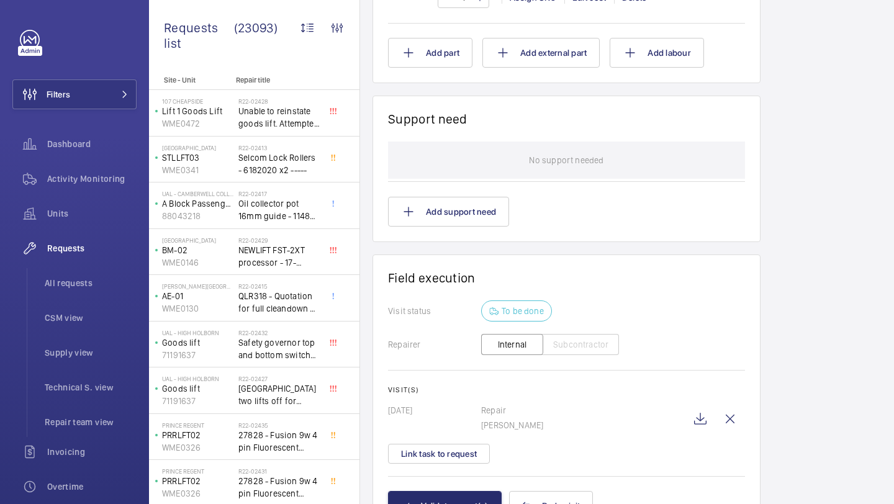
scroll to position [1076, 0]
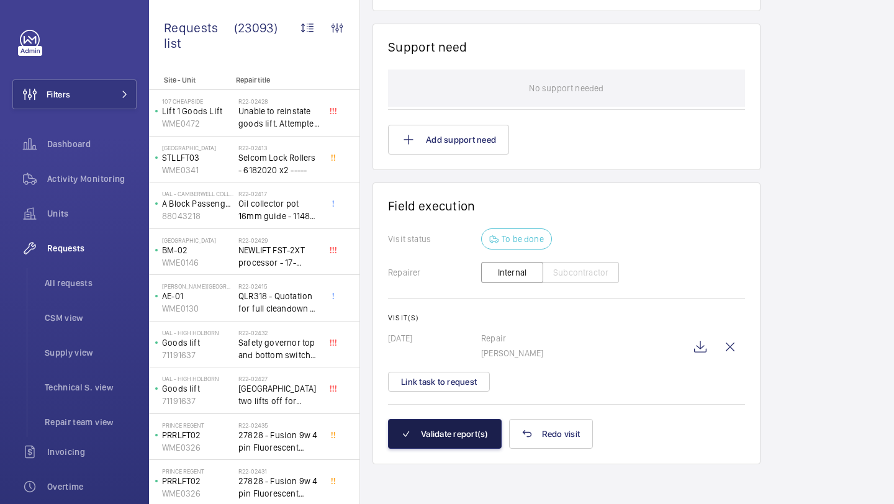
click at [445, 426] on button "Validate report(s)" at bounding box center [445, 434] width 114 height 30
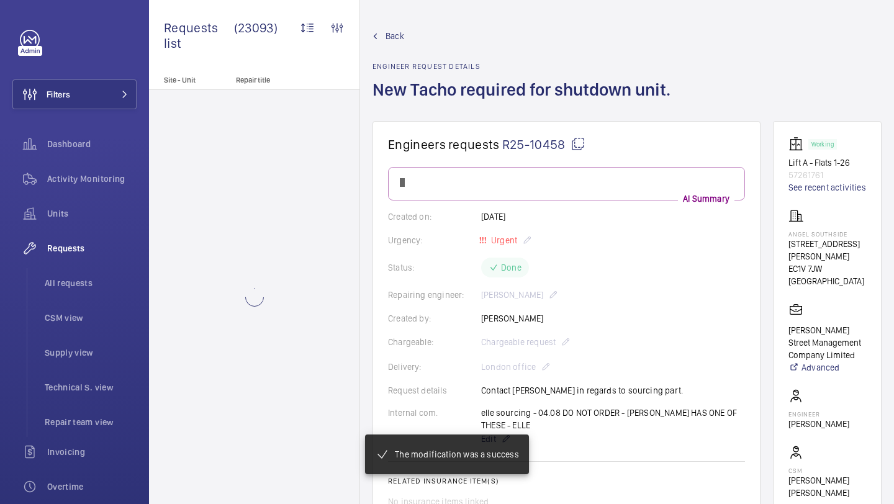
scroll to position [835, 0]
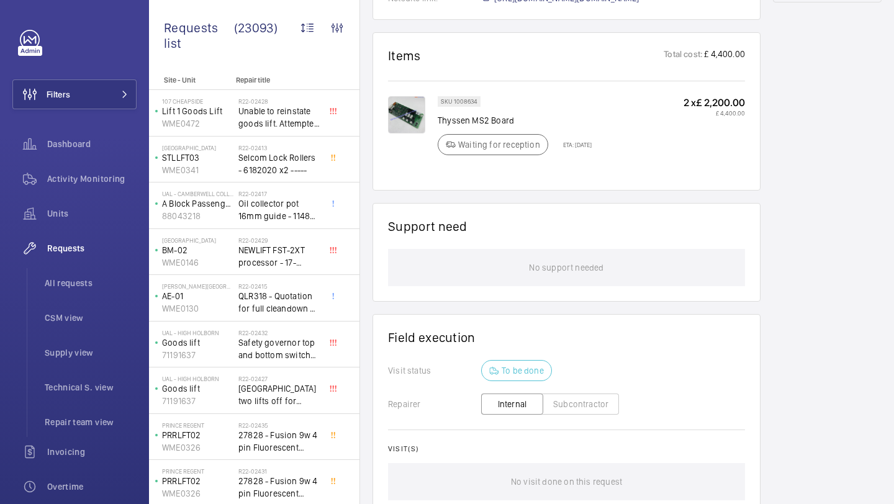
scroll to position [876, 0]
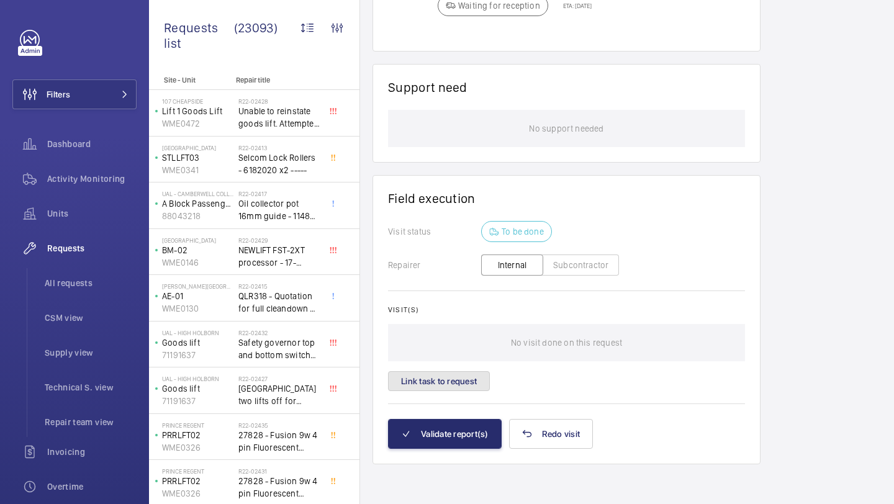
click at [462, 372] on button "Link task to request" at bounding box center [439, 381] width 102 height 20
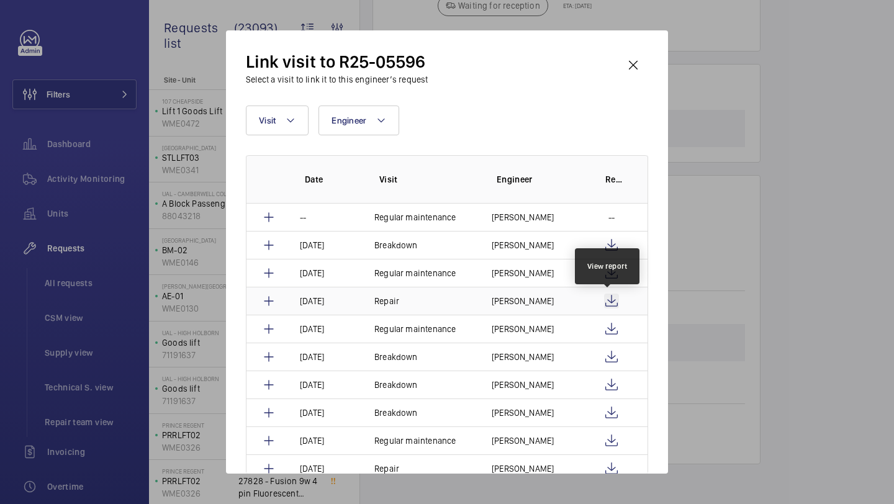
click at [608, 299] on wm-front-icon-button at bounding box center [611, 301] width 15 height 15
click at [632, 66] on wm-front-icon-button at bounding box center [633, 65] width 30 height 30
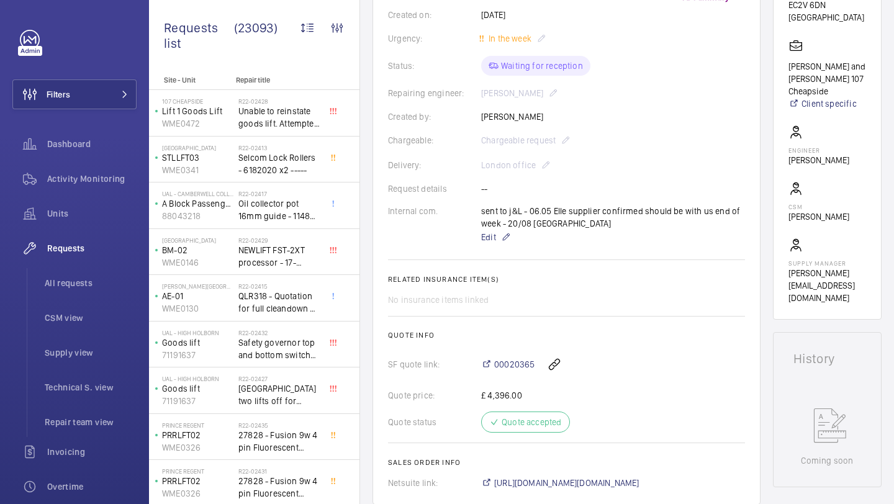
scroll to position [115, 0]
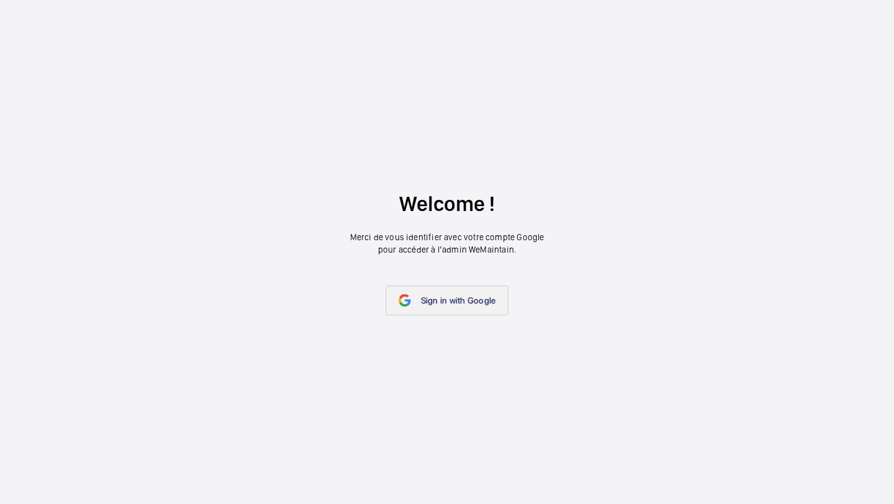
click at [477, 286] on link "Sign in with Google" at bounding box center [447, 301] width 124 height 30
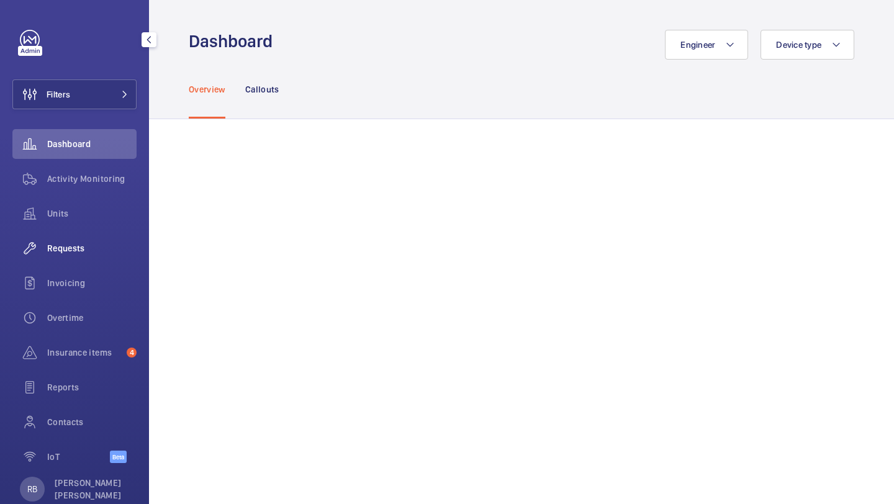
click at [97, 238] on div "Requests" at bounding box center [74, 248] width 124 height 30
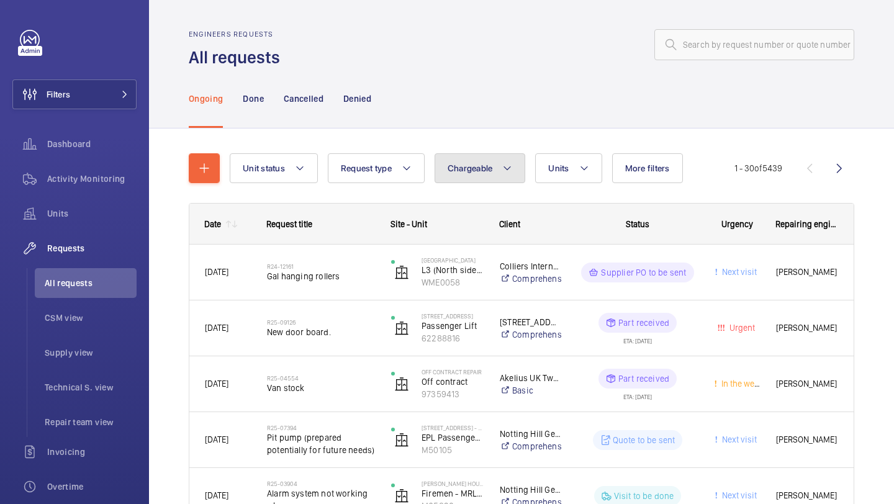
click at [463, 156] on button "Chargeable" at bounding box center [480, 168] width 91 height 30
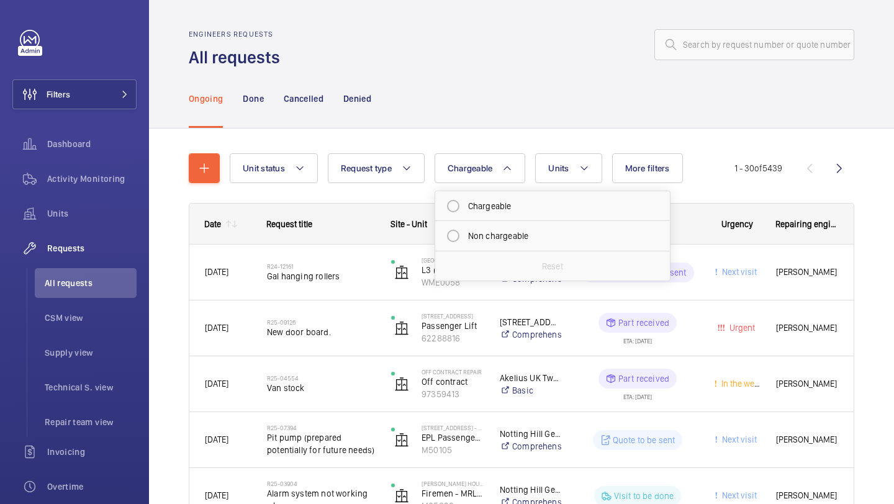
click at [522, 121] on div "Ongoing Done Cancelled Denied" at bounding box center [521, 98] width 665 height 59
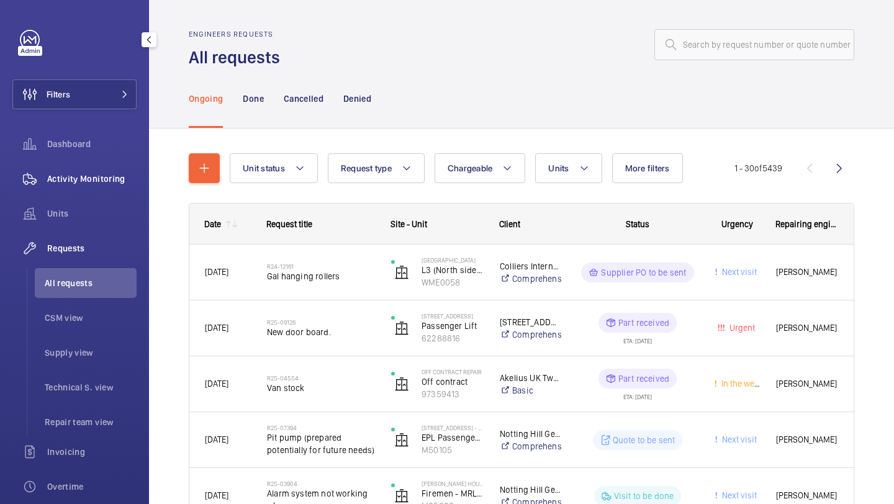
click at [83, 186] on div "Activity Monitoring" at bounding box center [74, 179] width 124 height 30
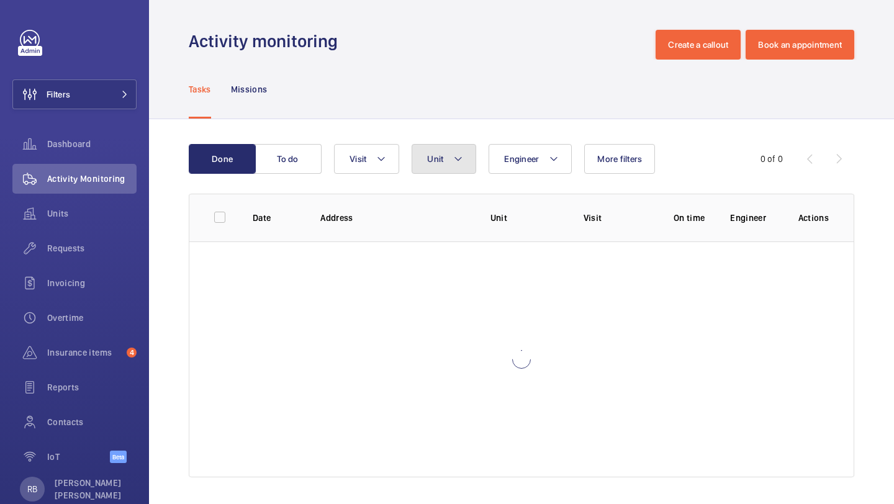
click at [421, 171] on button "Unit" at bounding box center [444, 159] width 65 height 30
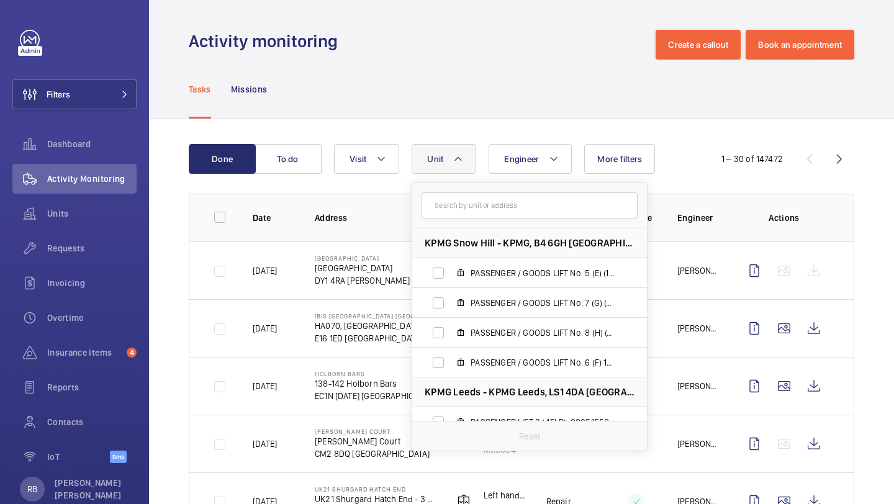
click at [404, 168] on div "Engineer Unit KPMG Snow Hill - KPMG, B4 6GH BIRMINGHAM PASSENGER / GOODS LIFT N…" at bounding box center [517, 159] width 367 height 30
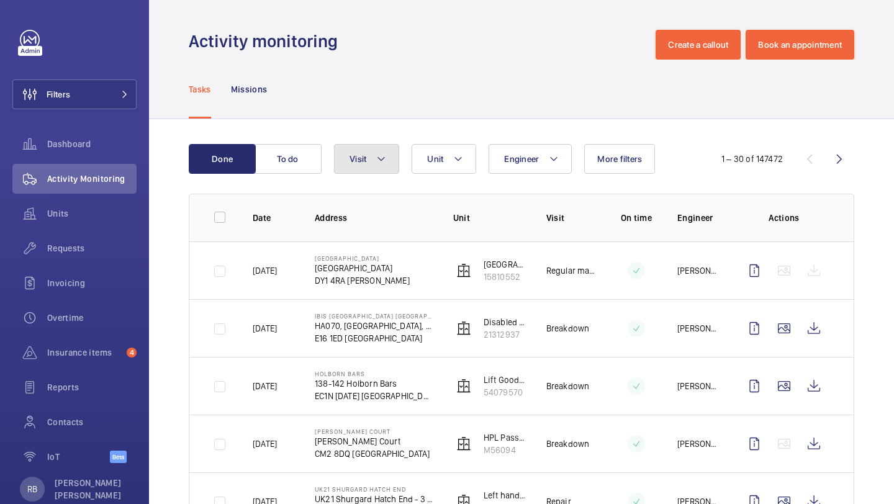
click at [381, 166] on mat-icon at bounding box center [381, 158] width 10 height 15
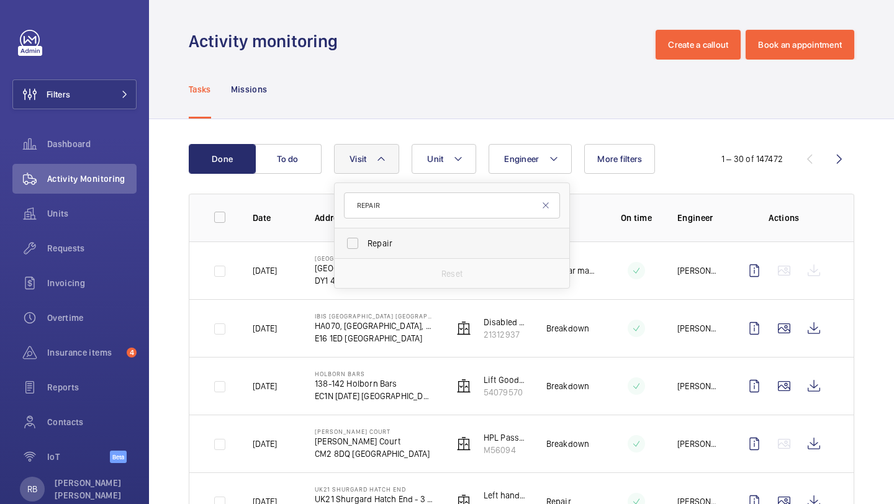
type input "REPAIR"
click at [377, 253] on label "Repair" at bounding box center [443, 243] width 216 height 30
click at [365, 253] on input "Repair" at bounding box center [352, 243] width 25 height 25
checkbox input "true"
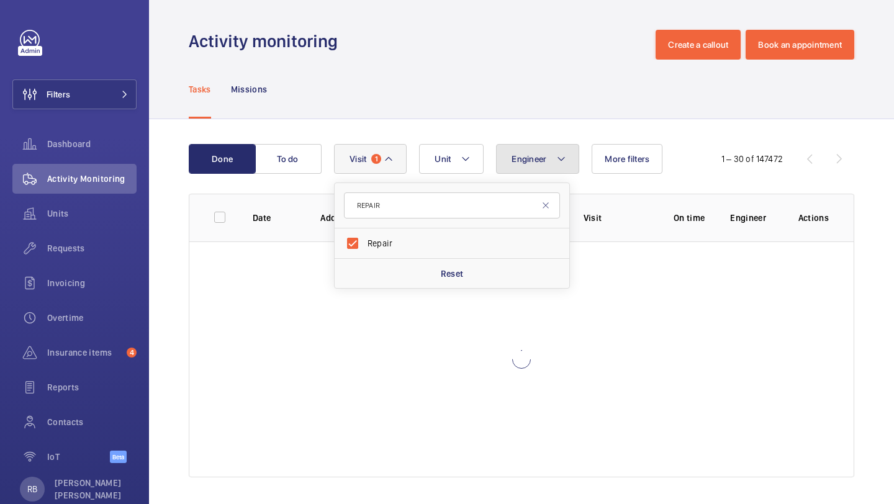
click at [541, 165] on button "Engineer" at bounding box center [537, 159] width 83 height 30
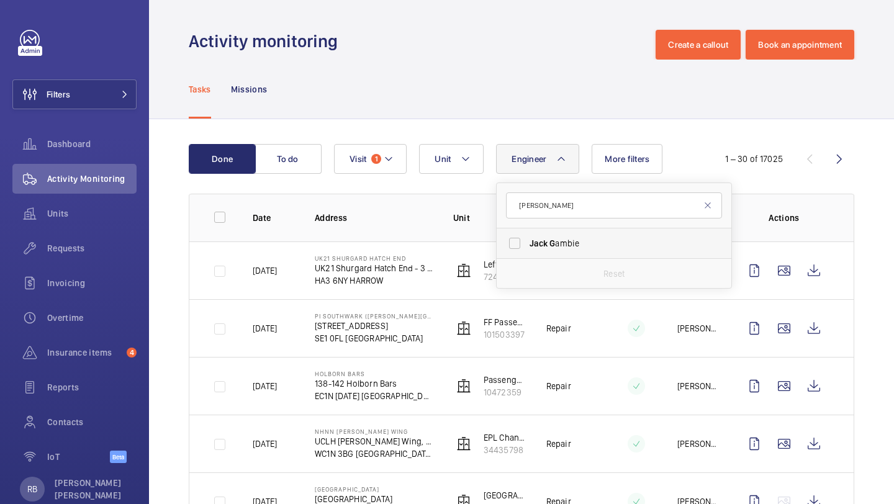
type input "JACK G"
click at [531, 253] on label "Jack G ambie" at bounding box center [605, 243] width 216 height 30
click at [527, 253] on input "Jack G ambie" at bounding box center [514, 243] width 25 height 25
checkbox input "true"
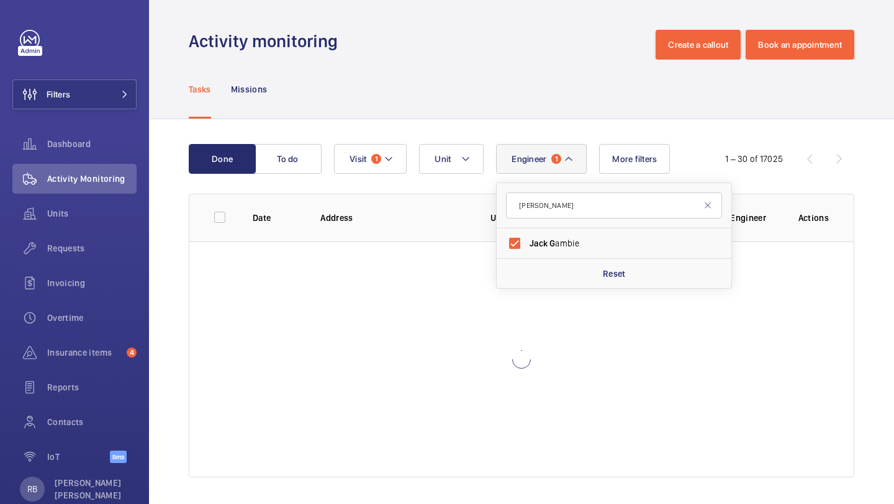
click at [868, 211] on div "Done To do Engineer 1 JACK G Jack G ambie Reset Unit Visit 1 More filters 1 – 3…" at bounding box center [521, 313] width 745 height 388
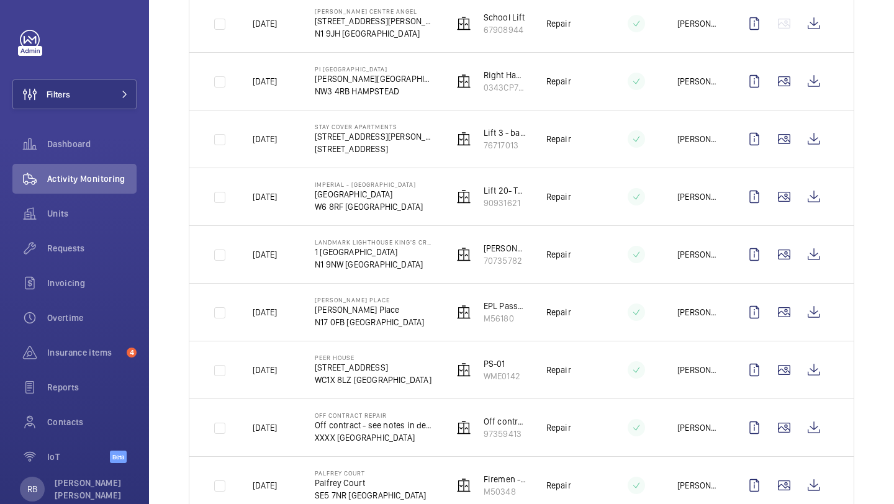
scroll to position [1500, 0]
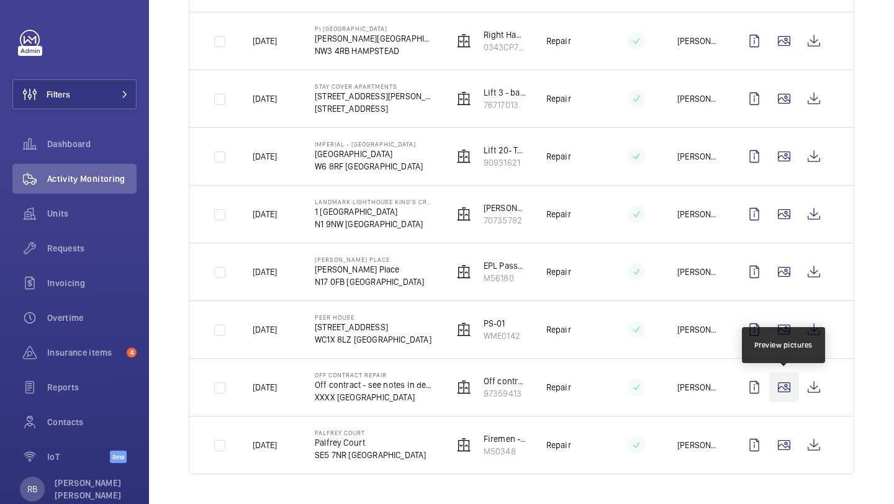
click at [792, 381] on wm-front-icon-button at bounding box center [784, 387] width 30 height 30
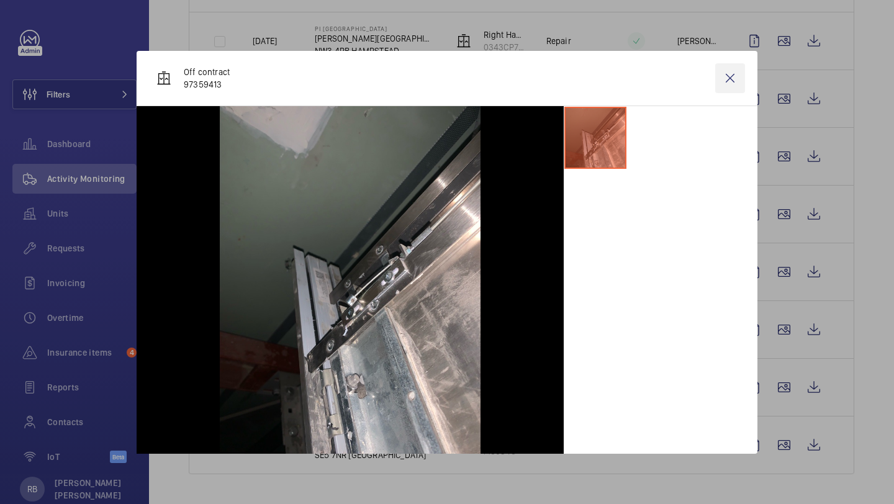
click at [738, 86] on wm-front-icon-button at bounding box center [730, 78] width 30 height 30
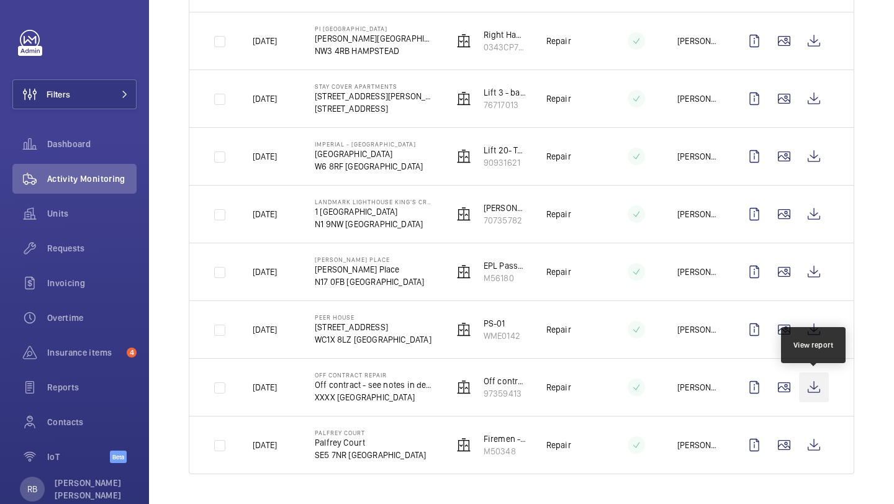
click at [811, 379] on wm-front-icon-button at bounding box center [814, 387] width 30 height 30
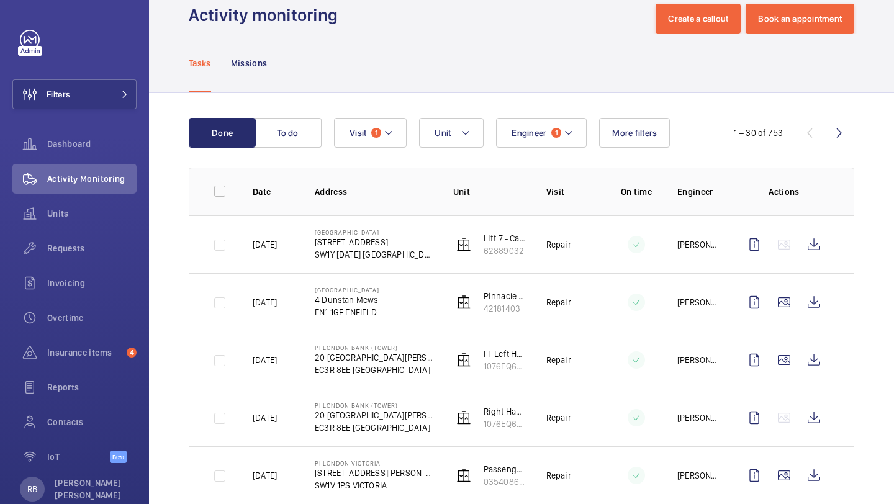
scroll to position [24, 0]
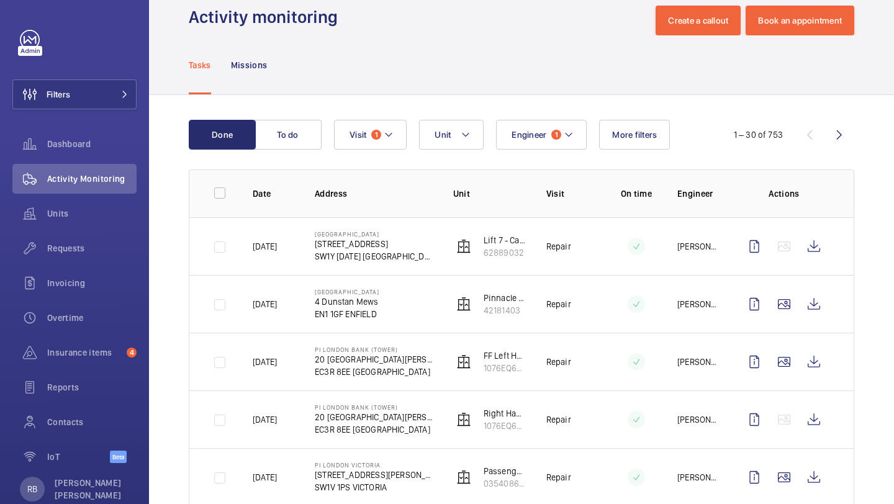
click at [670, 136] on div "Engineer 1 Unit Visit 1 More filters" at bounding box center [519, 135] width 371 height 30
click at [663, 137] on button "More filters" at bounding box center [634, 135] width 71 height 30
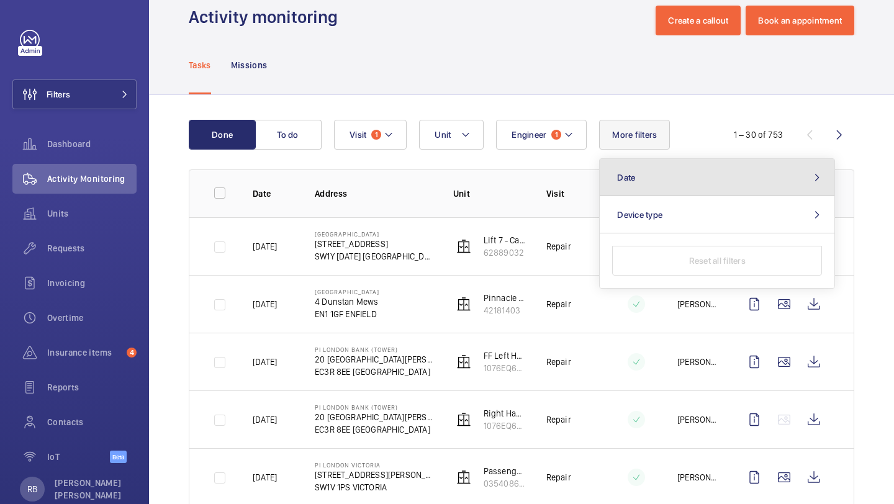
click at [662, 187] on button "Date" at bounding box center [717, 177] width 235 height 37
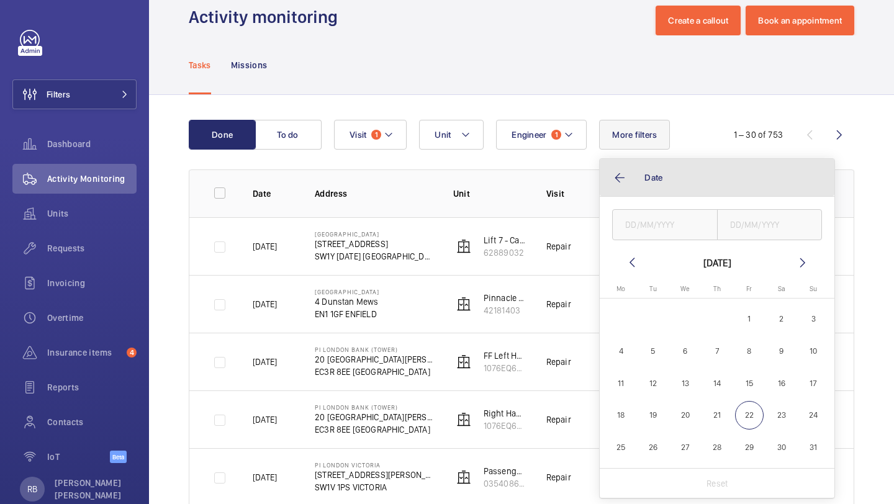
click at [661, 187] on button "Date" at bounding box center [717, 177] width 235 height 37
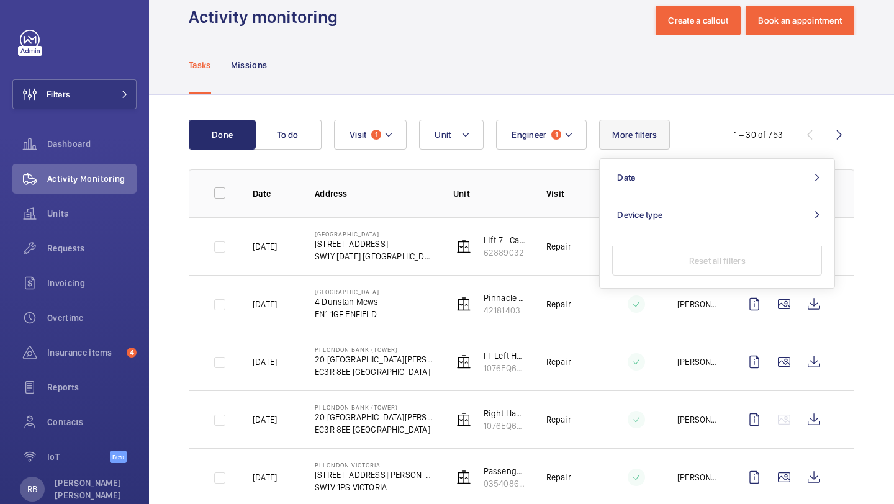
click at [449, 128] on button "Unit" at bounding box center [451, 135] width 65 height 30
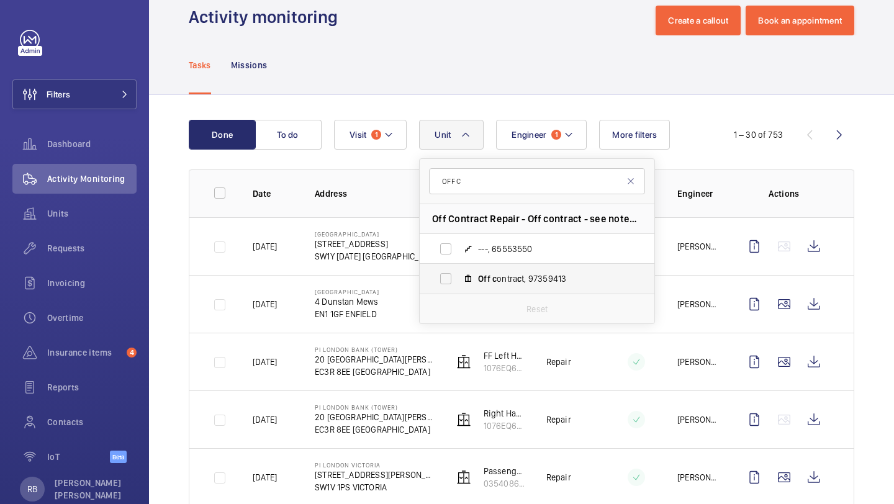
type input "OFF C"
click at [493, 269] on label "Off c ontra c t, 97359413" at bounding box center [527, 279] width 215 height 30
click at [458, 269] on input "Off c ontra c t, 97359413" at bounding box center [445, 278] width 25 height 25
checkbox input "true"
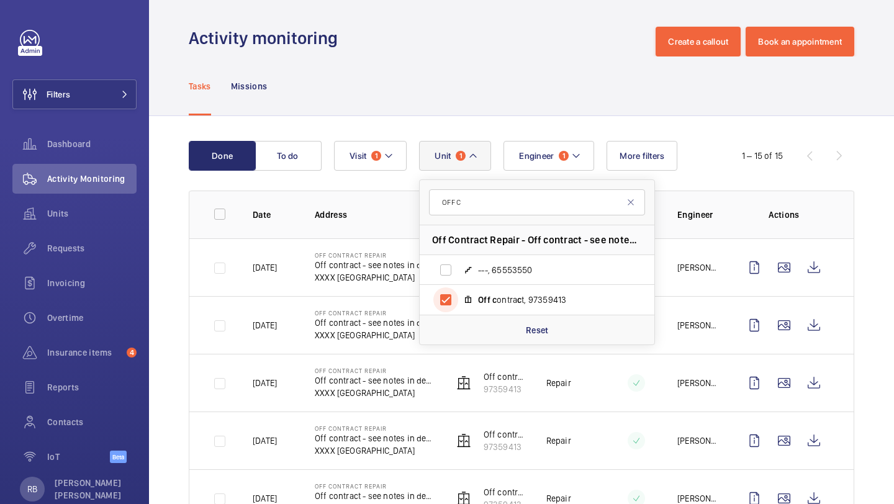
scroll to position [24, 0]
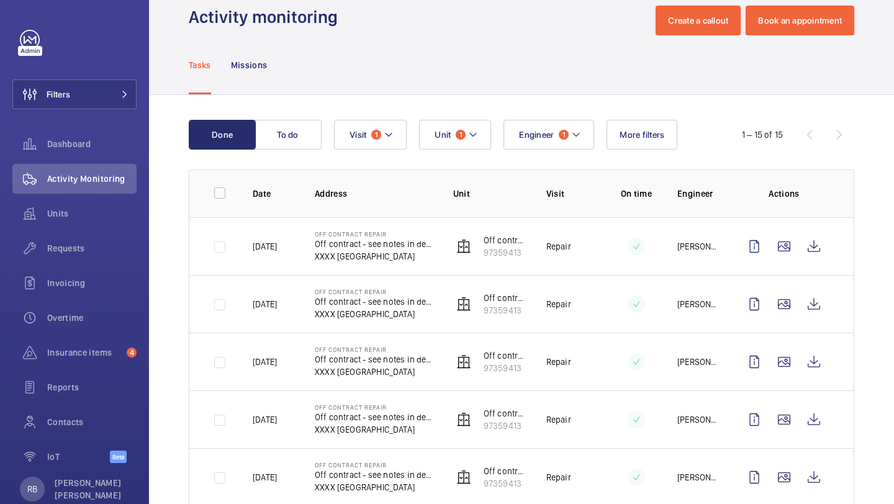
scroll to position [63, 0]
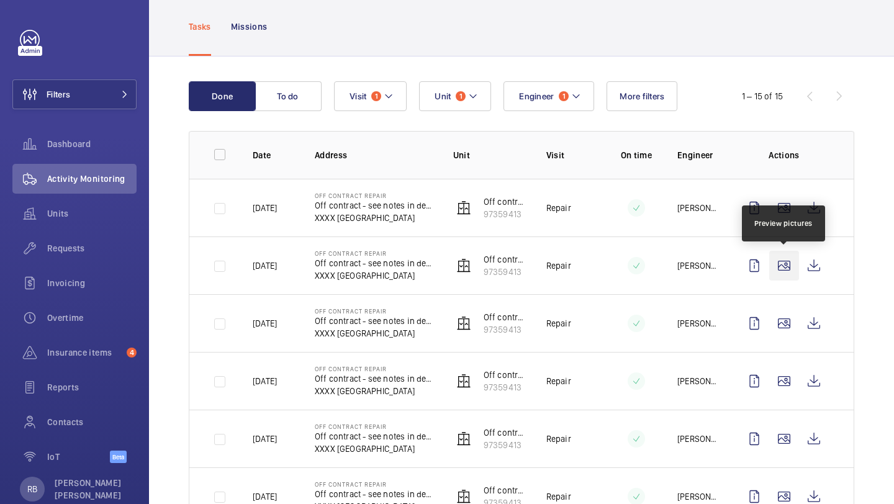
click at [789, 274] on wm-front-icon-button at bounding box center [784, 266] width 30 height 30
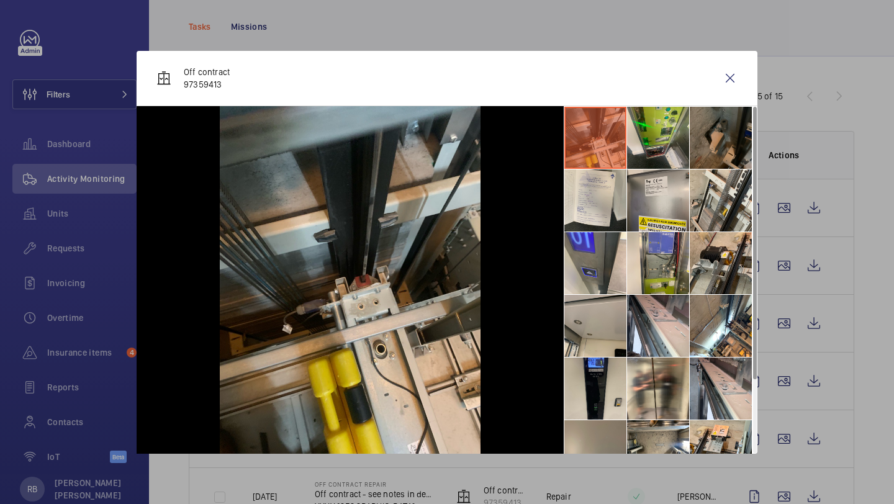
click at [789, 271] on div at bounding box center [447, 252] width 894 height 504
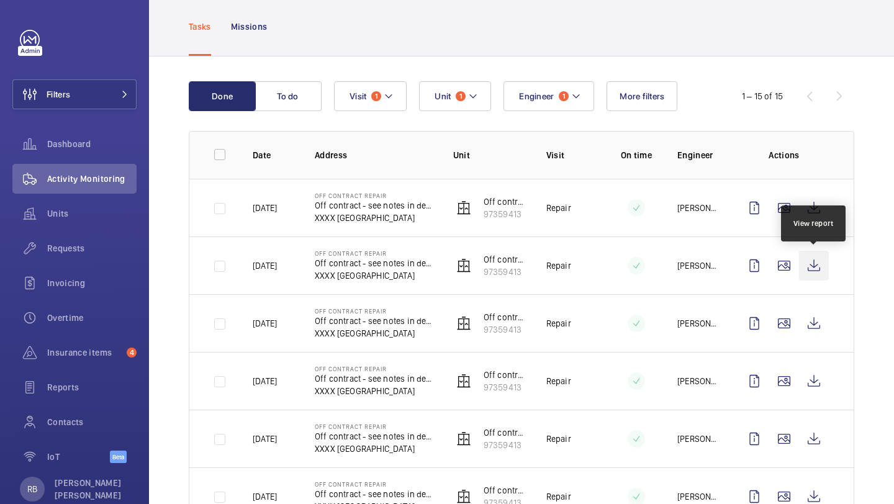
click at [808, 269] on wm-front-icon-button at bounding box center [814, 266] width 30 height 30
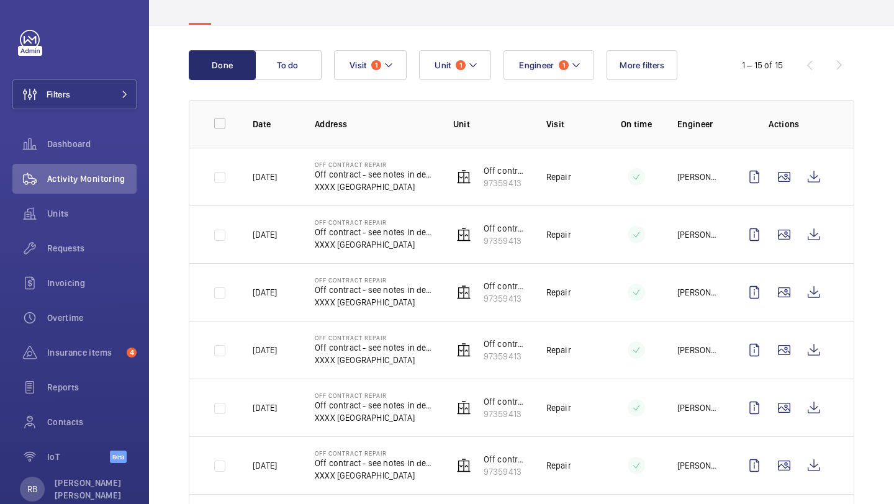
scroll to position [97, 0]
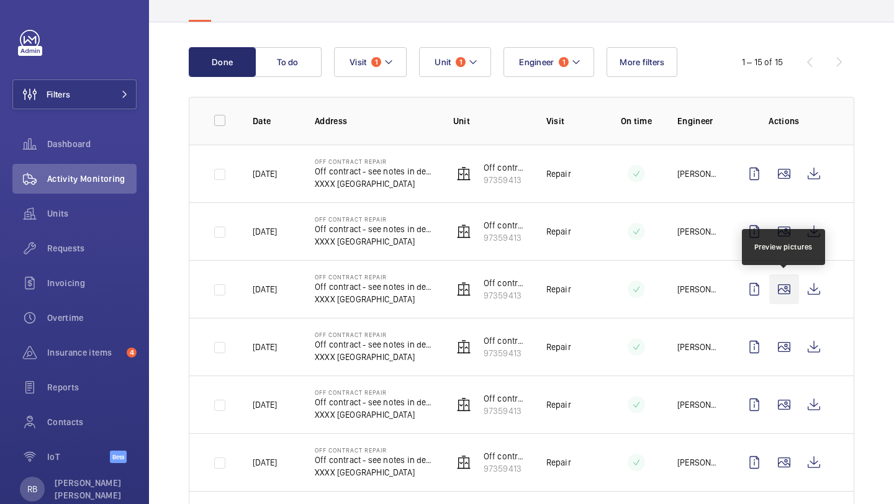
click at [776, 297] on wm-front-icon-button at bounding box center [784, 289] width 30 height 30
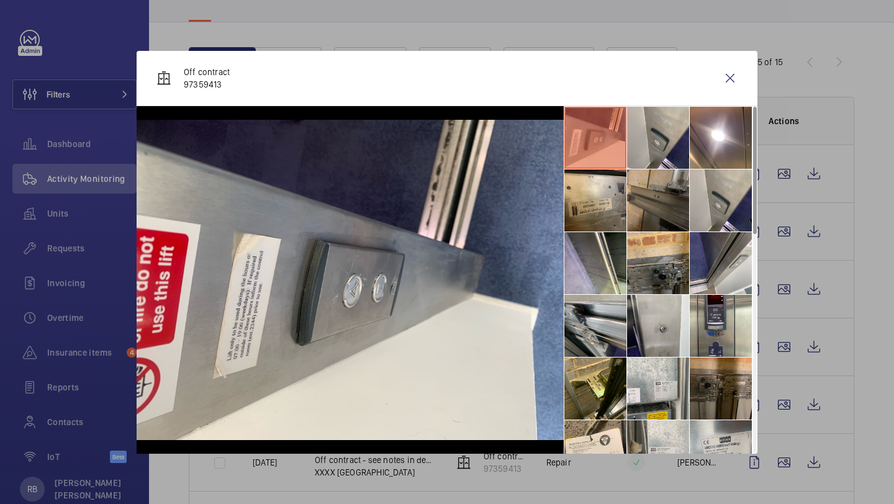
click at [781, 295] on div at bounding box center [447, 252] width 894 height 504
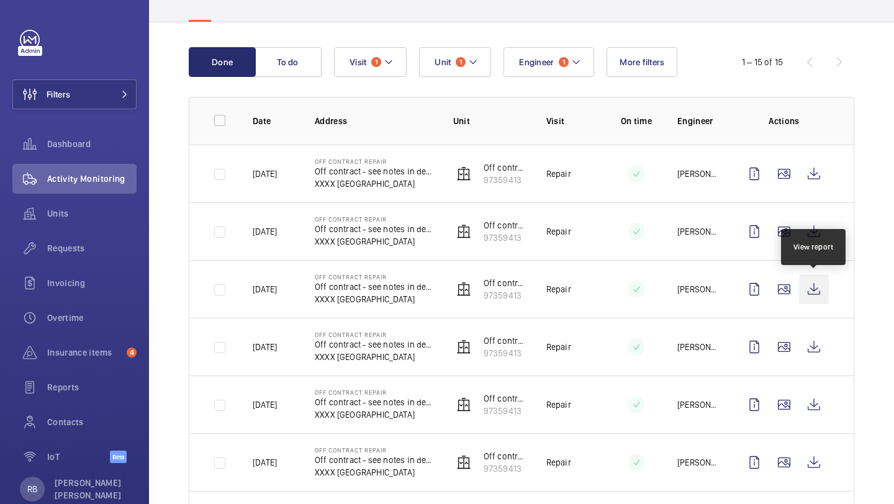
click at [819, 289] on wm-front-icon-button at bounding box center [814, 289] width 30 height 30
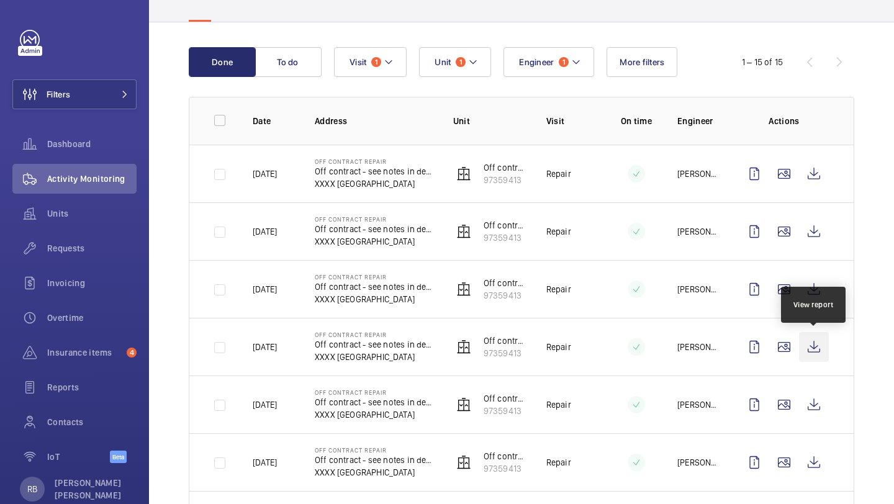
click at [819, 346] on wm-front-icon-button at bounding box center [814, 347] width 30 height 30
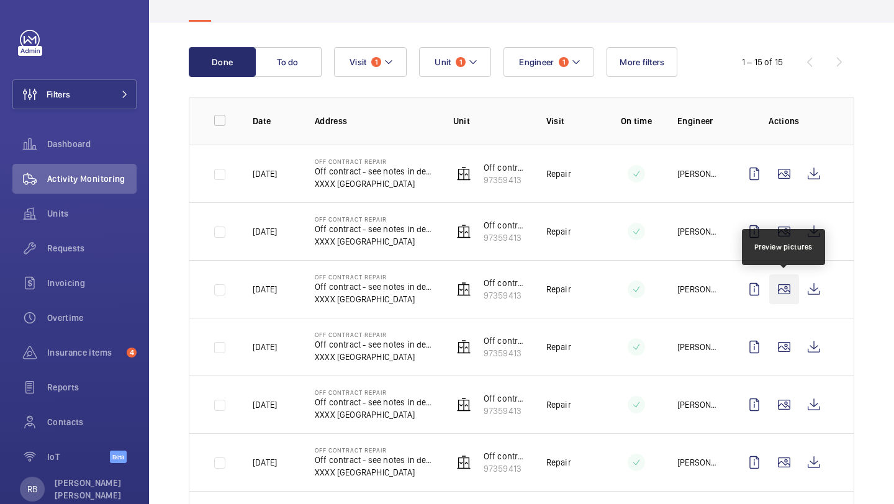
scroll to position [110, 0]
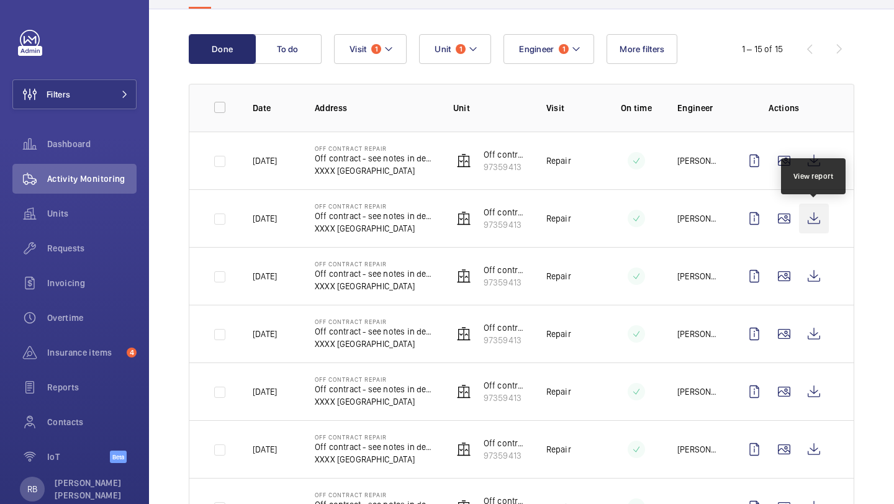
click at [808, 215] on wm-front-icon-button at bounding box center [814, 219] width 30 height 30
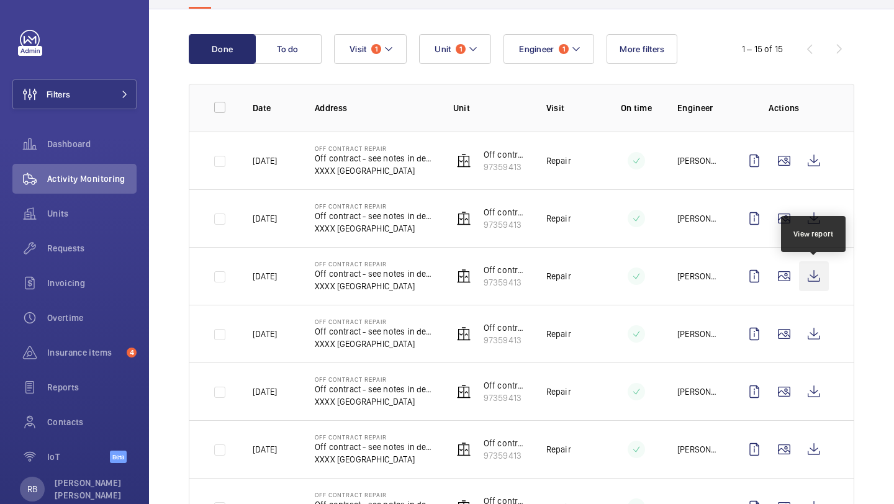
click at [819, 275] on wm-front-icon-button at bounding box center [814, 276] width 30 height 30
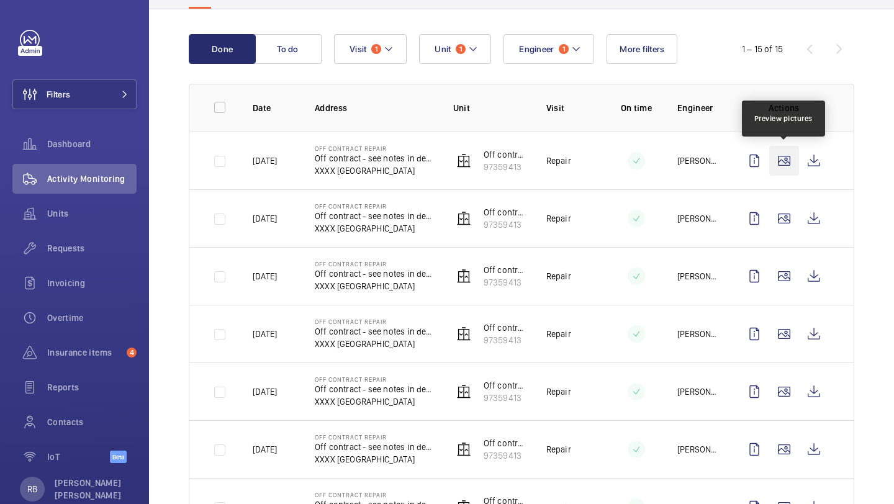
click at [780, 169] on wm-front-icon-button at bounding box center [784, 161] width 30 height 30
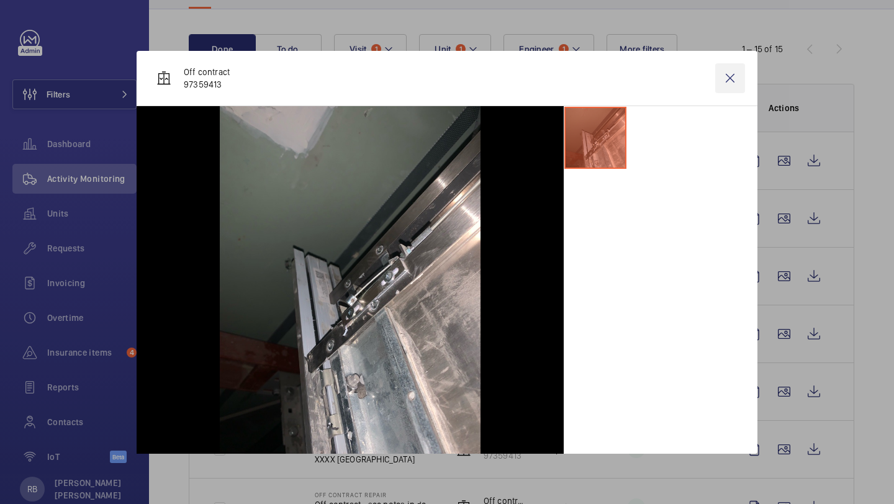
click at [727, 86] on wm-front-icon-button at bounding box center [730, 78] width 30 height 30
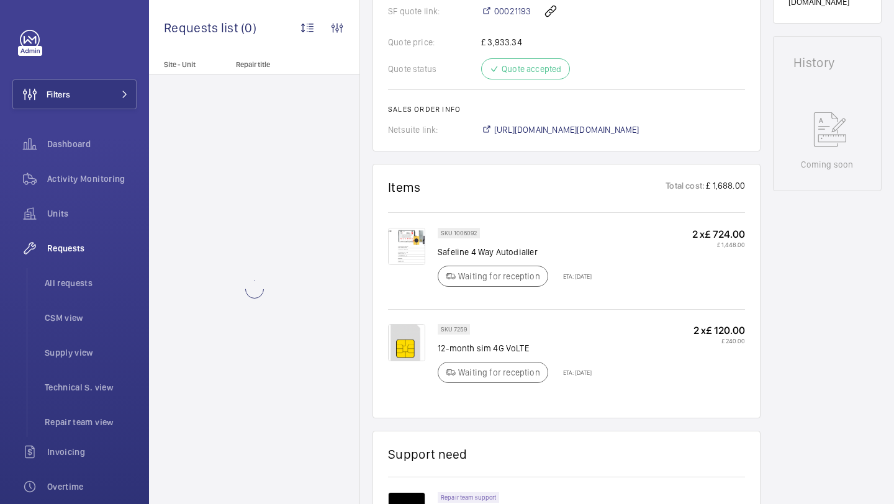
scroll to position [584, 0]
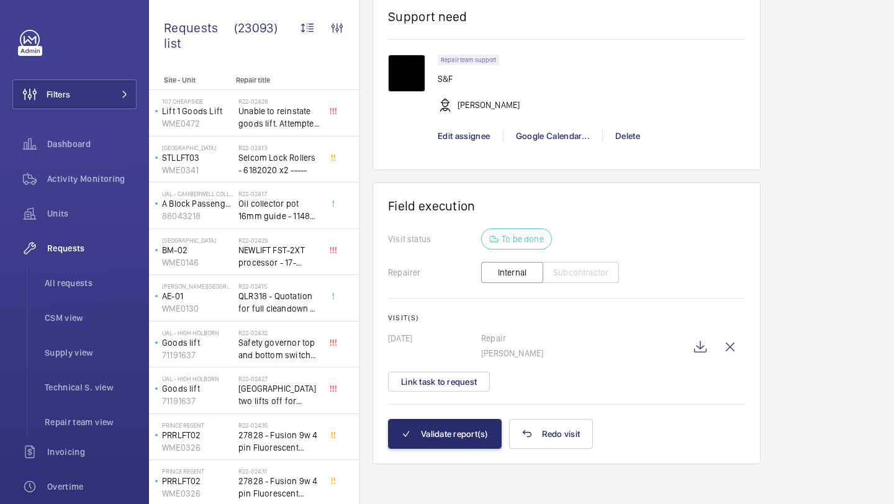
scroll to position [1029, 0]
click at [695, 344] on wm-front-icon-button at bounding box center [700, 347] width 30 height 30
click at [446, 439] on button "Validate report(s)" at bounding box center [445, 434] width 114 height 30
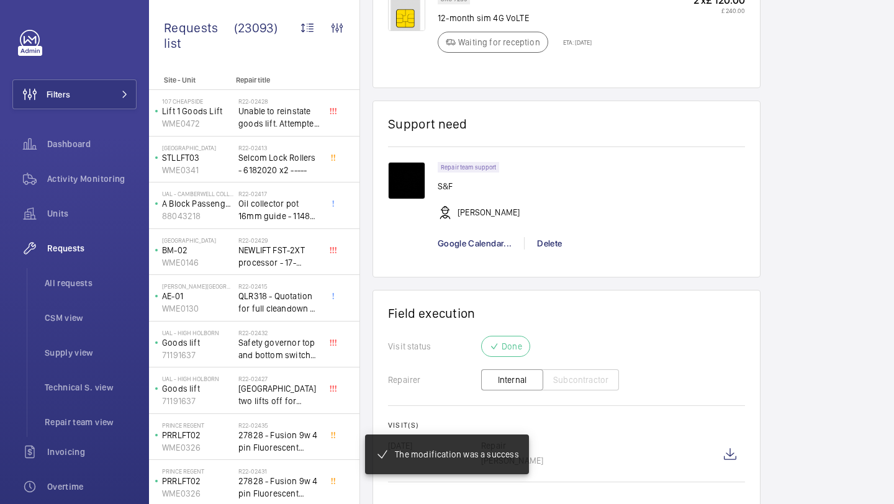
scroll to position [960, 0]
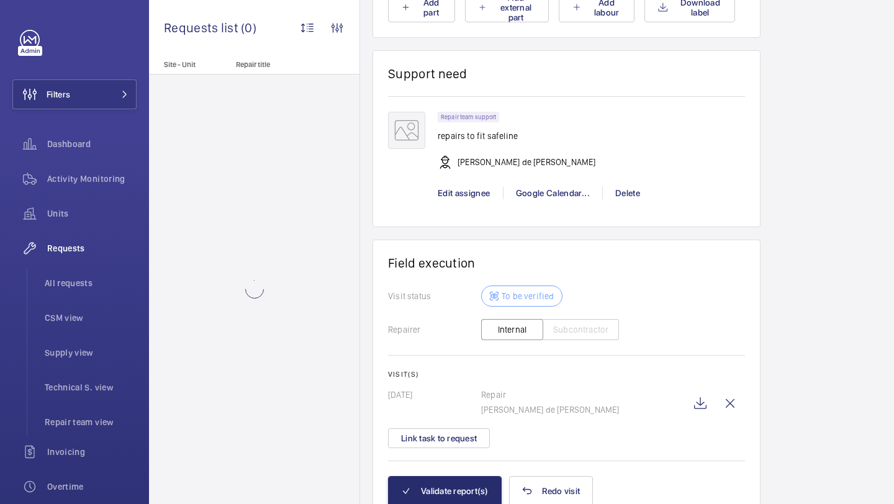
scroll to position [1106, 0]
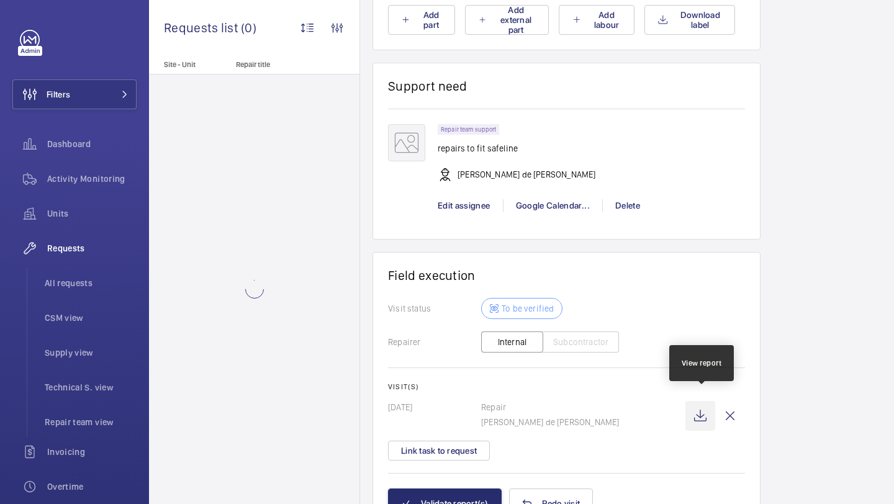
click at [700, 402] on wm-front-icon-button at bounding box center [700, 416] width 30 height 30
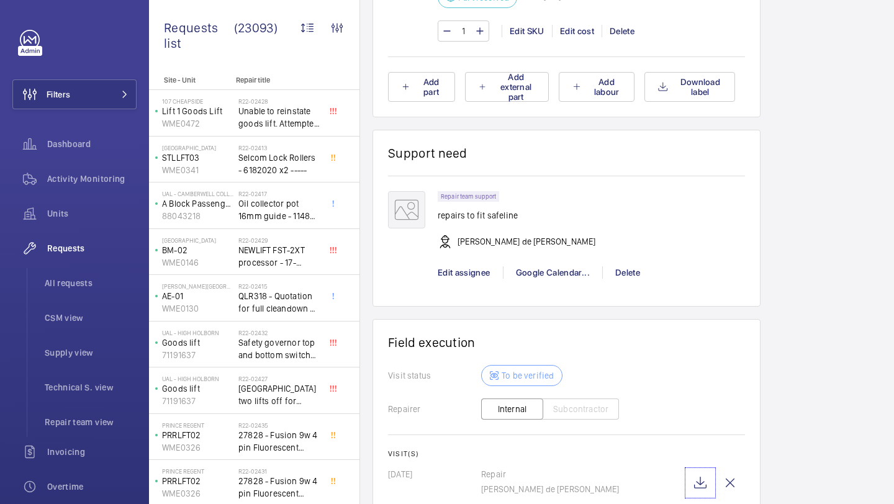
scroll to position [1164, 0]
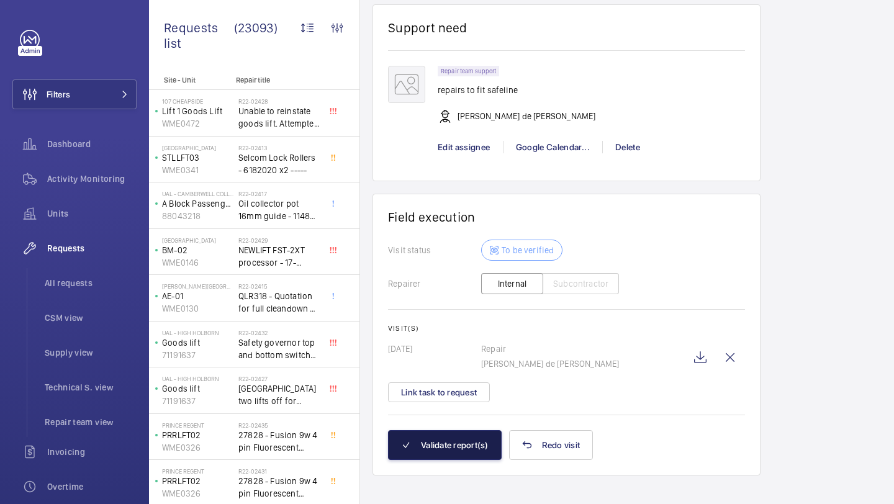
click at [459, 443] on button "Validate report(s)" at bounding box center [445, 445] width 114 height 30
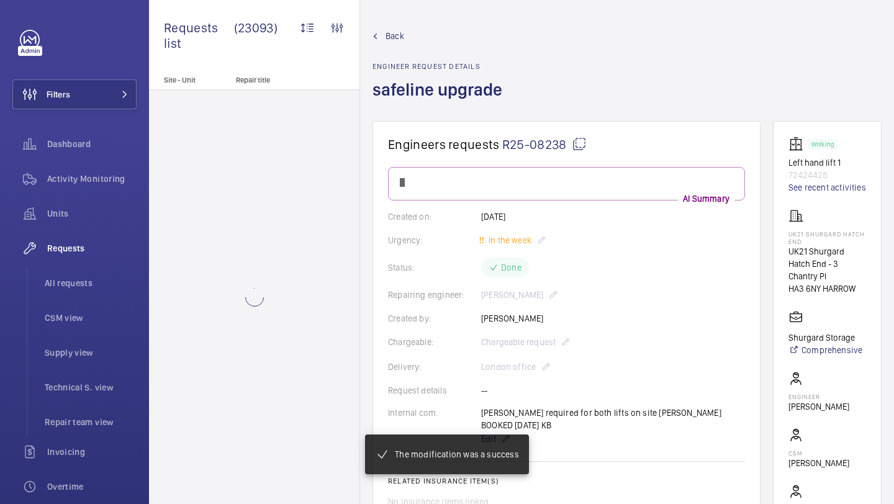
scroll to position [970, 0]
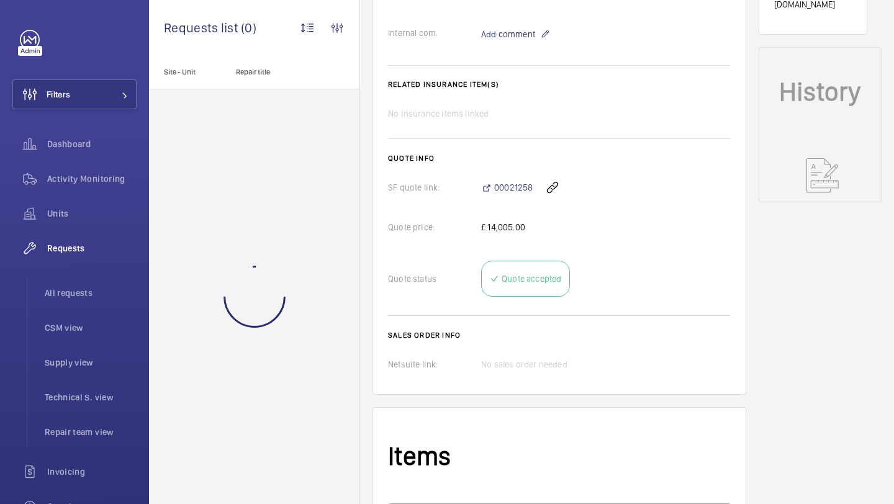
scroll to position [932, 0]
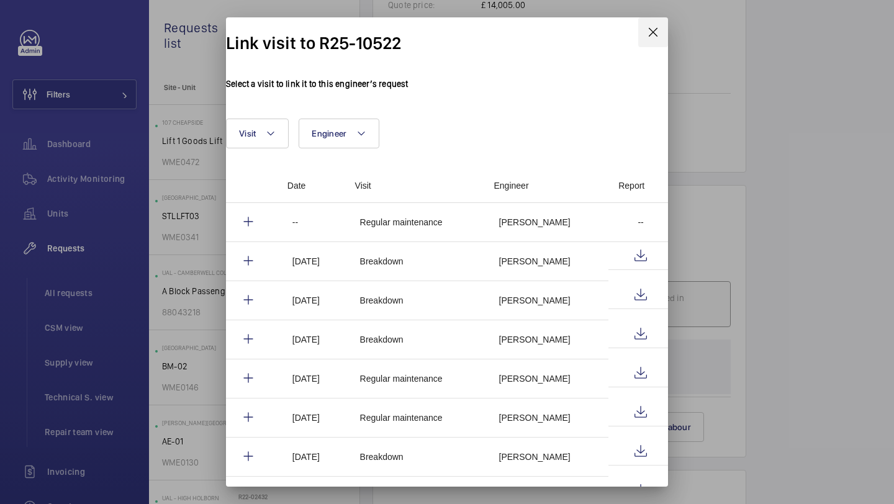
click at [638, 47] on wm-front-icon-button at bounding box center [653, 32] width 30 height 30
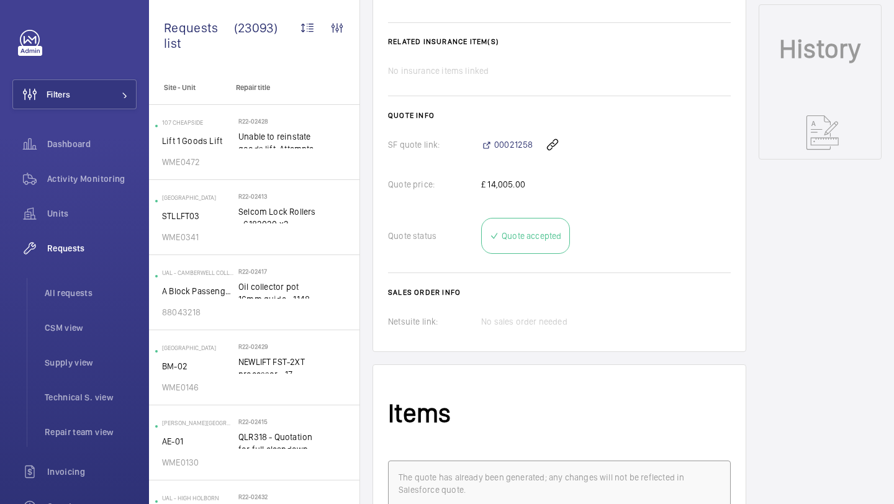
scroll to position [908, 0]
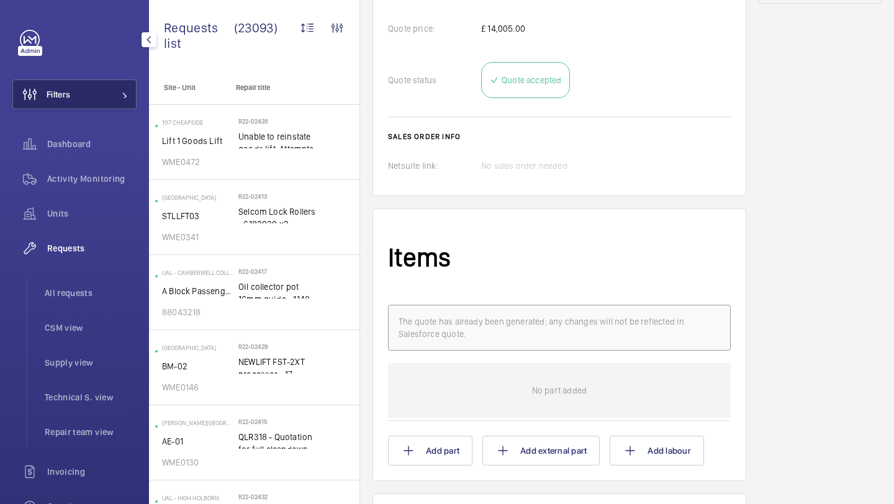
click at [99, 86] on button "Filters" at bounding box center [74, 94] width 124 height 30
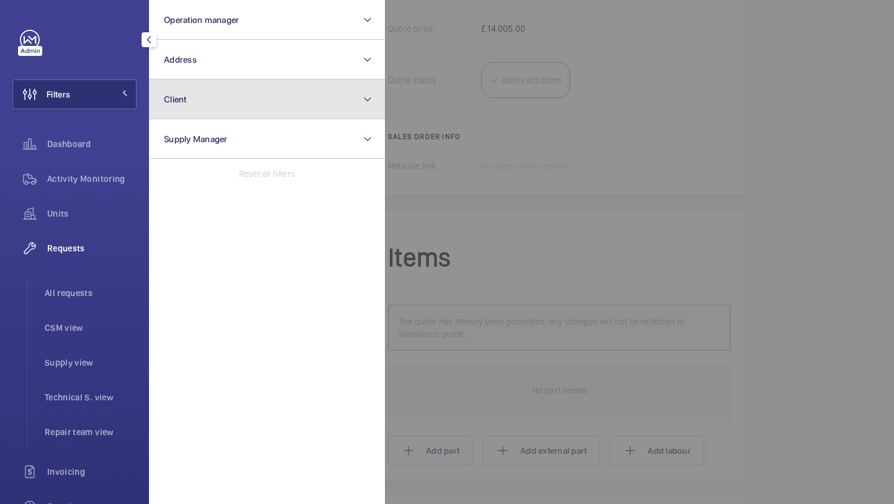
click at [239, 84] on button "Client" at bounding box center [267, 99] width 236 height 40
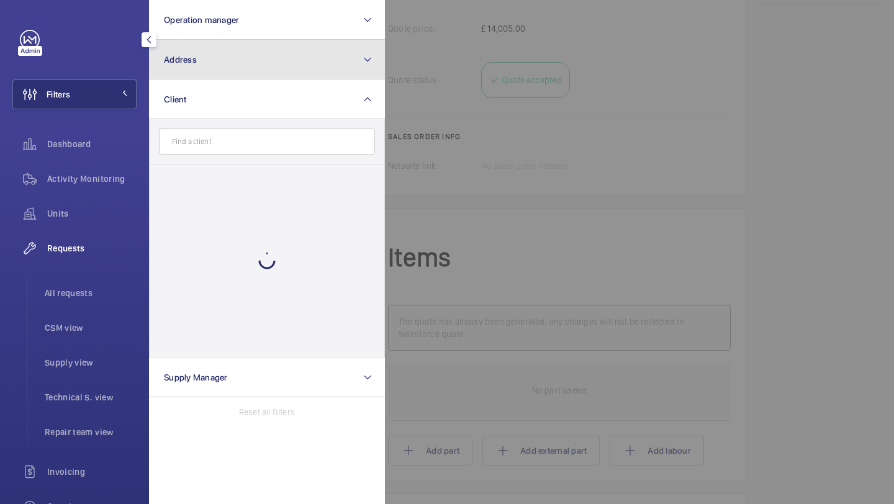
click at [246, 67] on button "Address" at bounding box center [267, 60] width 236 height 40
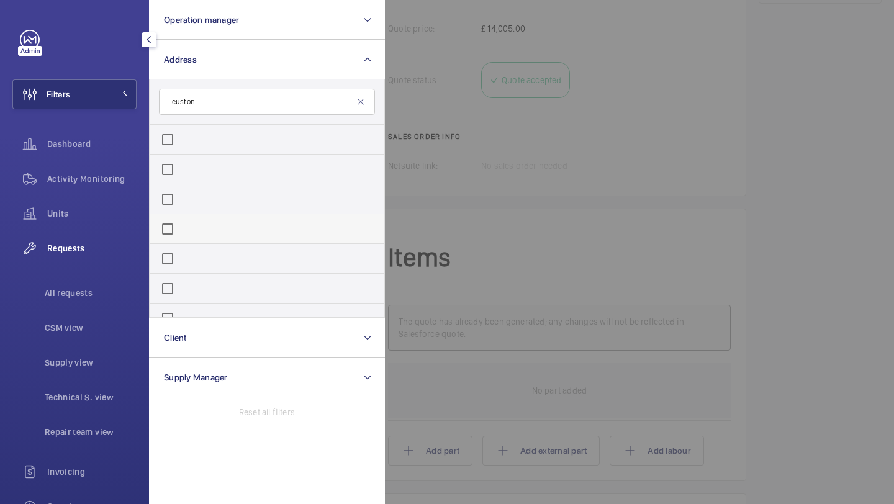
type input "euston"
click at [200, 222] on label "[GEOGRAPHIC_DATA] - [STREET_ADDRESS][PERSON_NAME]" at bounding box center [177, 232] width 45 height 30
click at [180, 222] on input "[GEOGRAPHIC_DATA] - [STREET_ADDRESS][PERSON_NAME]" at bounding box center [167, 229] width 25 height 25
checkbox input "true"
click at [492, 182] on div at bounding box center [832, 252] width 894 height 504
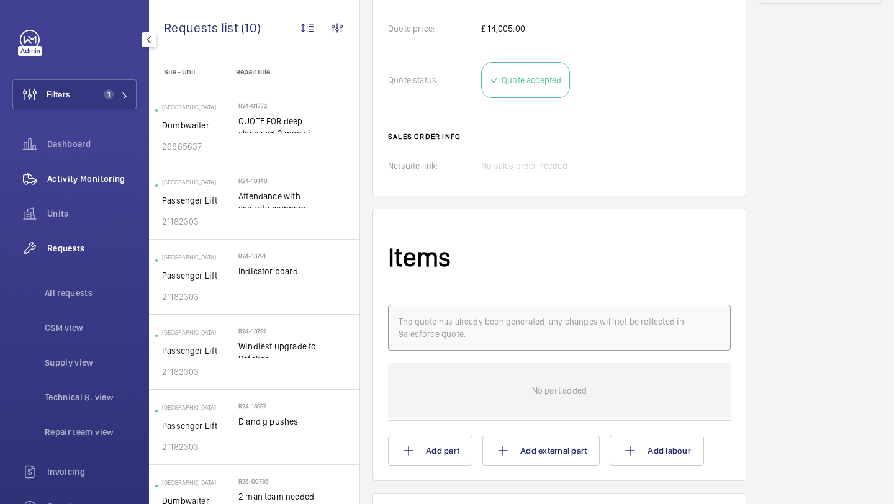
click at [107, 185] on div "Activity Monitoring" at bounding box center [74, 179] width 124 height 30
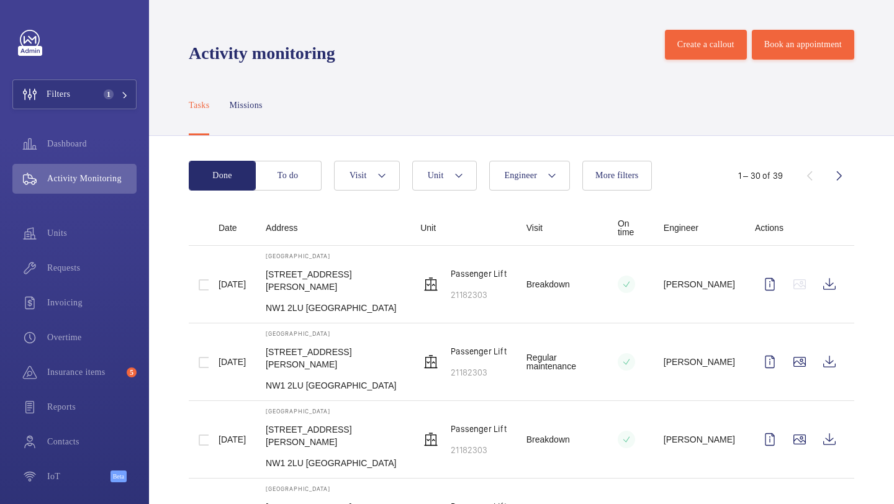
click at [256, 284] on td "[DATE]" at bounding box center [232, 285] width 47 height 78
click at [297, 266] on td "[GEOGRAPHIC_DATA] [STREET_ADDRESS][PERSON_NAME]" at bounding box center [333, 285] width 155 height 78
click at [246, 280] on p "[DATE]" at bounding box center [231, 284] width 27 height 9
click at [817, 269] on wm-front-icon-button at bounding box center [829, 284] width 30 height 30
click at [91, 262] on span "Requests" at bounding box center [91, 268] width 89 height 12
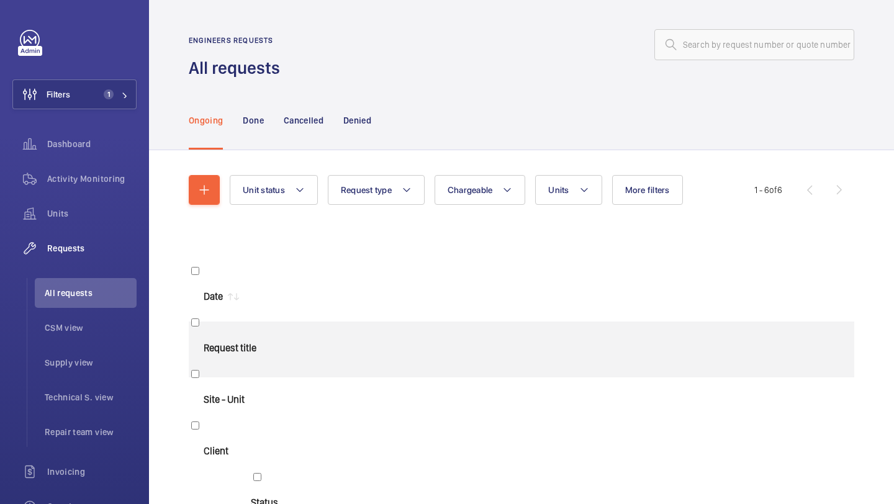
scroll to position [35, 0]
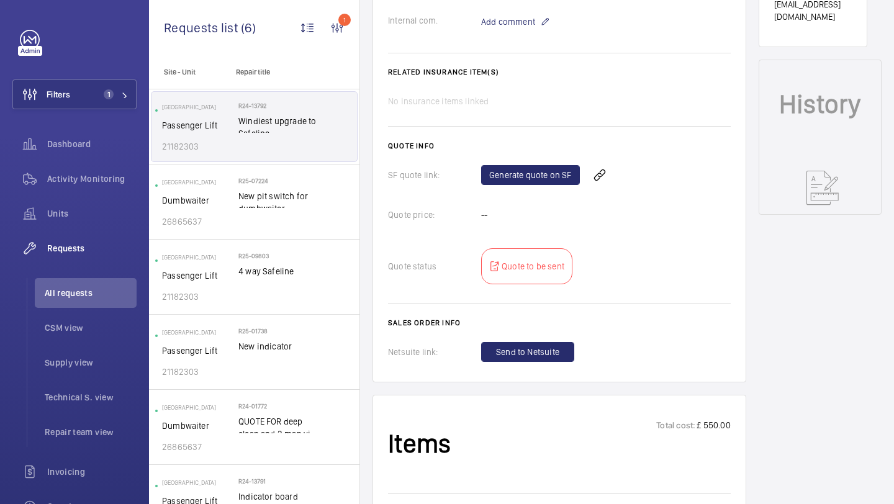
scroll to position [710, 0]
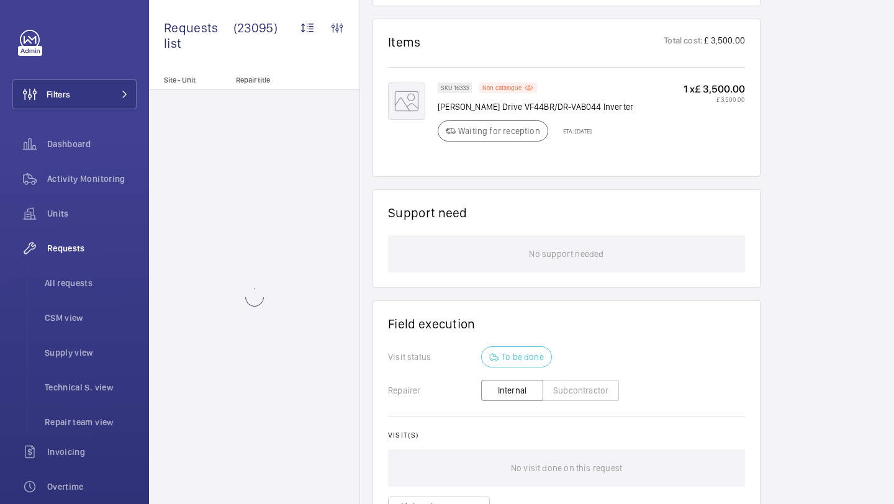
scroll to position [889, 0]
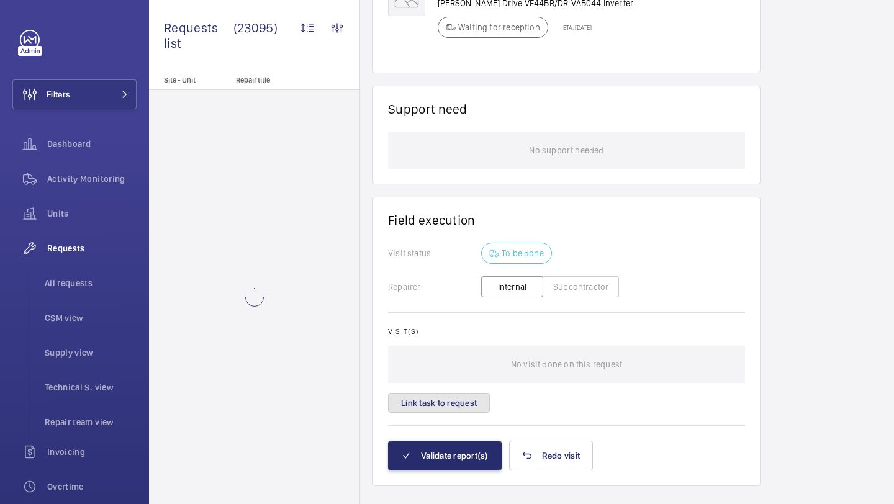
click at [454, 393] on button "Link task to request" at bounding box center [439, 403] width 102 height 20
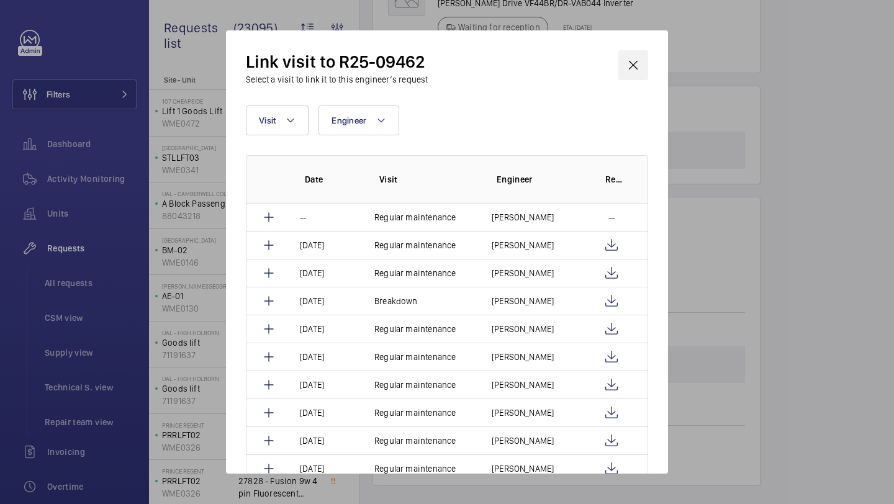
click at [640, 61] on wm-front-icon-button at bounding box center [633, 65] width 30 height 30
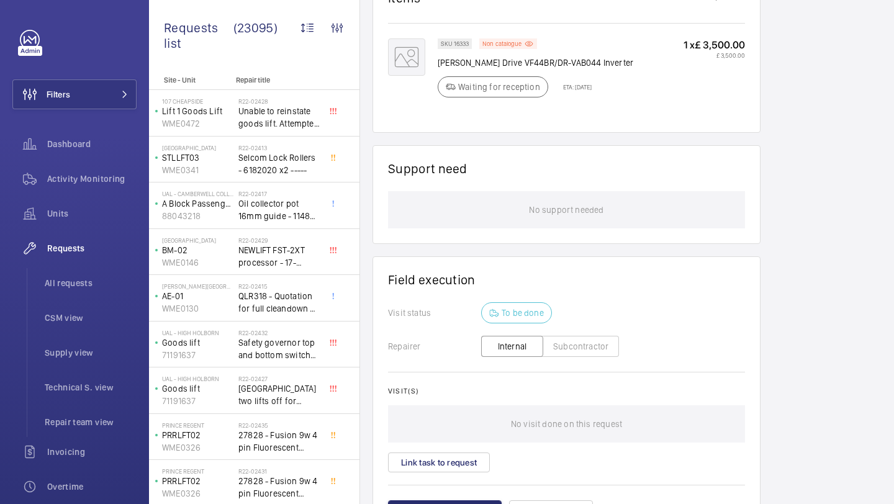
scroll to position [877, 0]
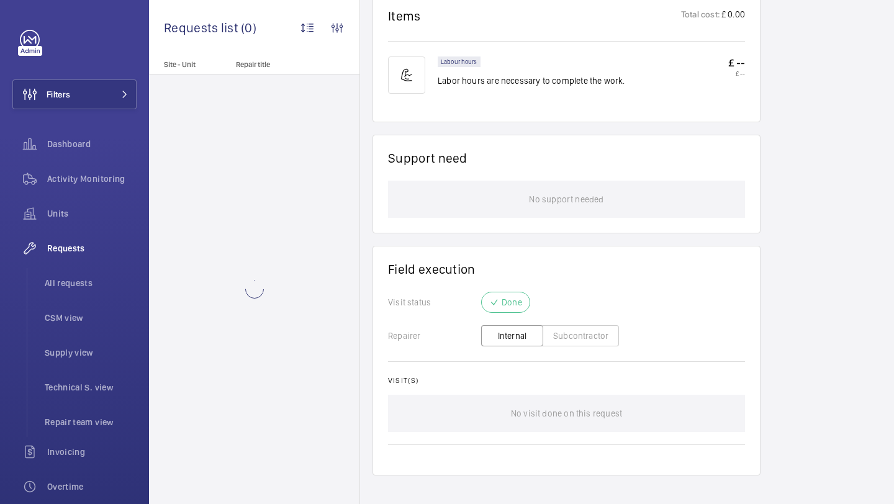
scroll to position [739, 0]
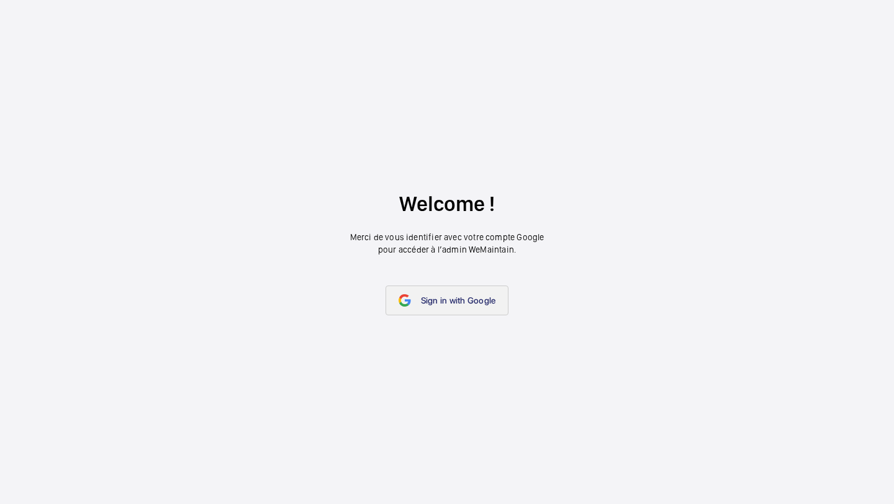
click at [413, 295] on link "Sign in with Google" at bounding box center [447, 301] width 124 height 30
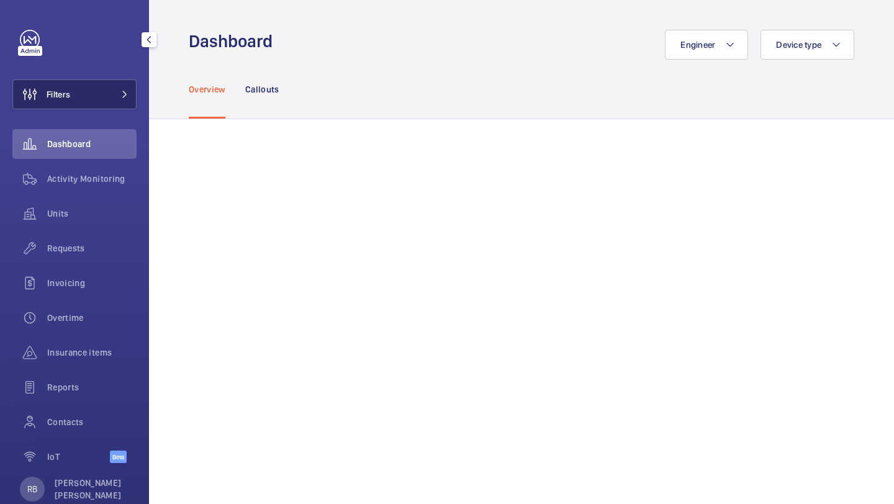
click at [133, 88] on button "Filters" at bounding box center [74, 94] width 124 height 30
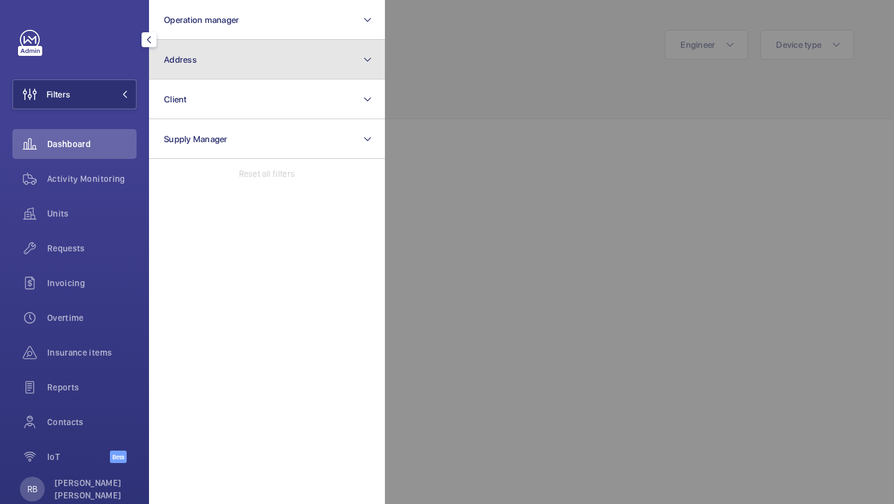
click at [187, 66] on button "Address" at bounding box center [267, 60] width 236 height 40
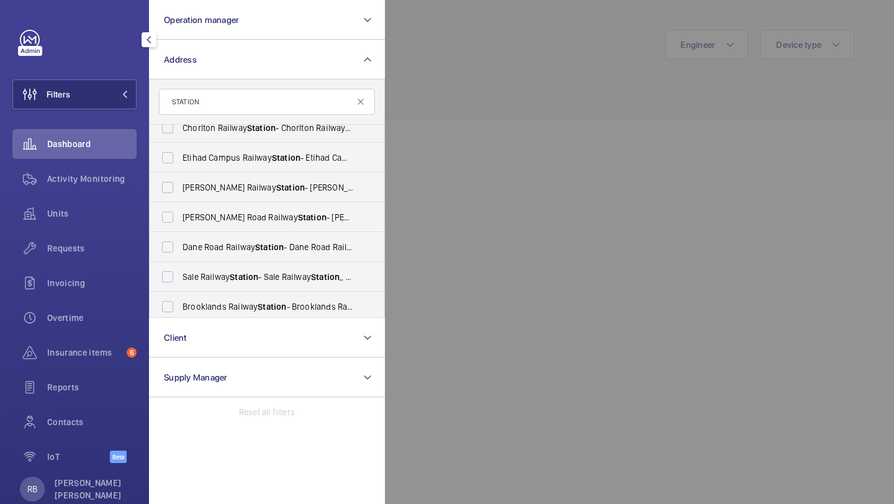
scroll to position [139, 0]
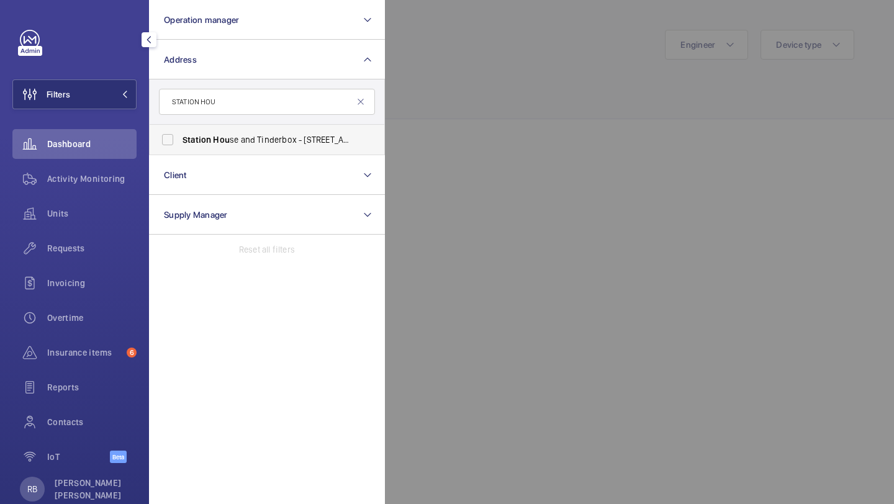
type input "STATION HOU"
click at [201, 150] on label "Station Hou se and Tinderbox - 2 Octavius St, LONDON SE8 4BY" at bounding box center [258, 140] width 216 height 30
click at [180, 150] on input "Station Hou se and Tinderbox - 2 Octavius St, LONDON SE8 4BY" at bounding box center [167, 139] width 25 height 25
checkbox input "true"
click at [505, 88] on div at bounding box center [832, 252] width 894 height 504
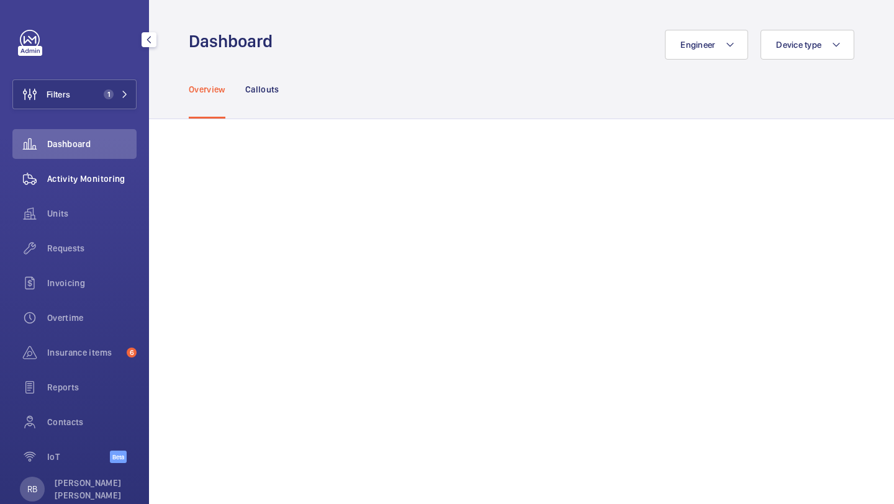
click at [97, 174] on span "Activity Monitoring" at bounding box center [91, 179] width 89 height 12
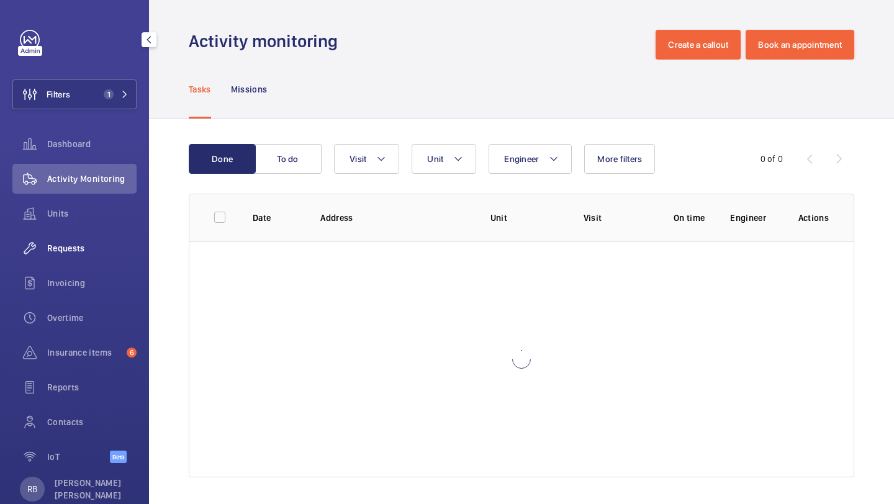
click at [109, 242] on span "Requests" at bounding box center [91, 248] width 89 height 12
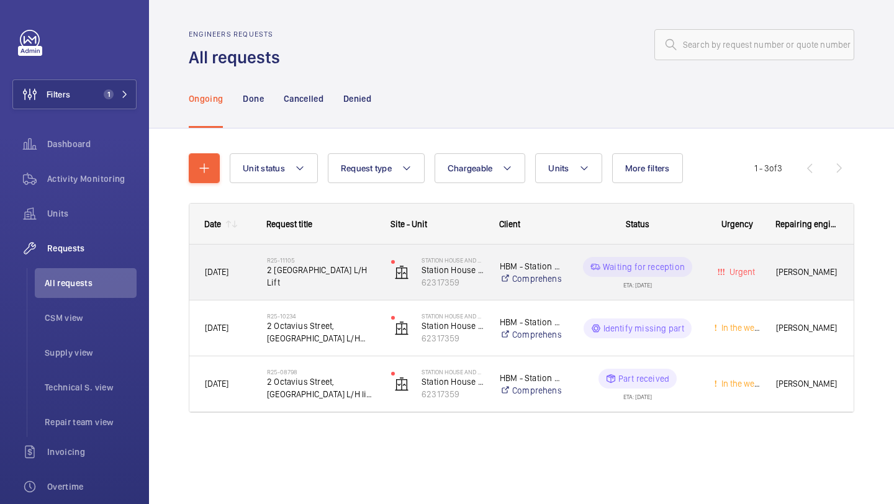
click at [336, 289] on div "R25-11105 2 Octavius Street station House L/H Lift" at bounding box center [321, 273] width 108 height 36
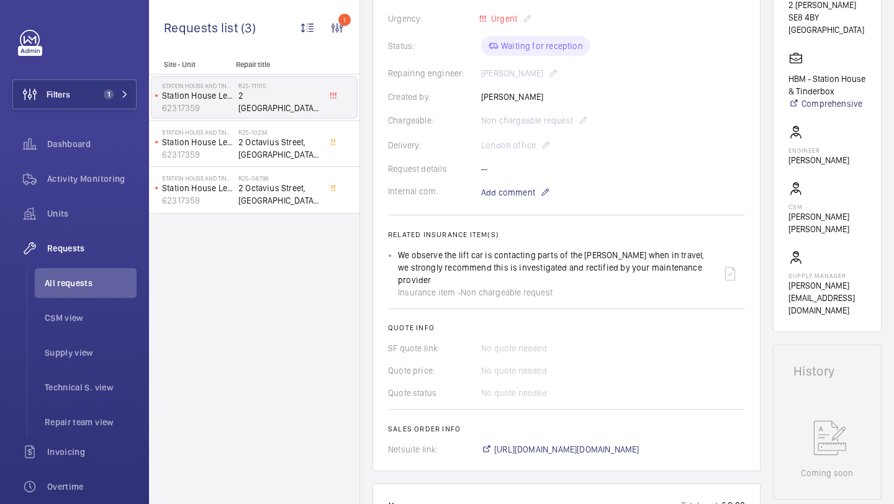
scroll to position [340, 0]
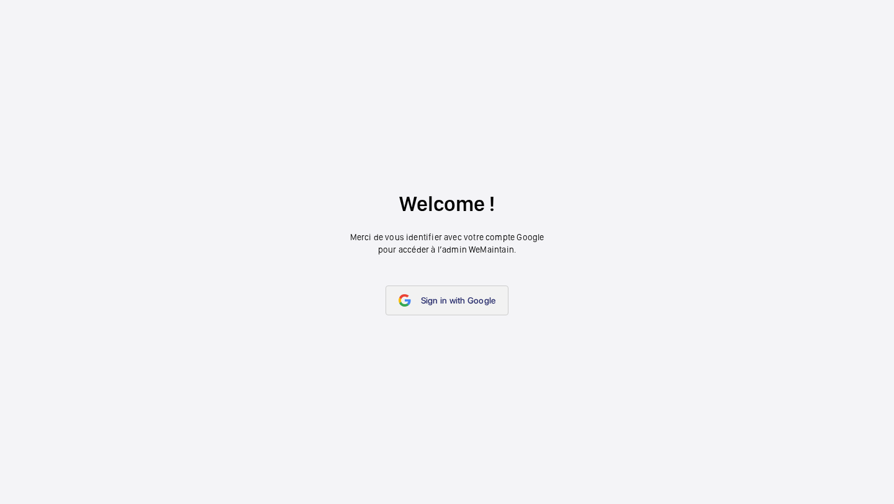
click at [462, 294] on link "Sign in with Google" at bounding box center [447, 301] width 124 height 30
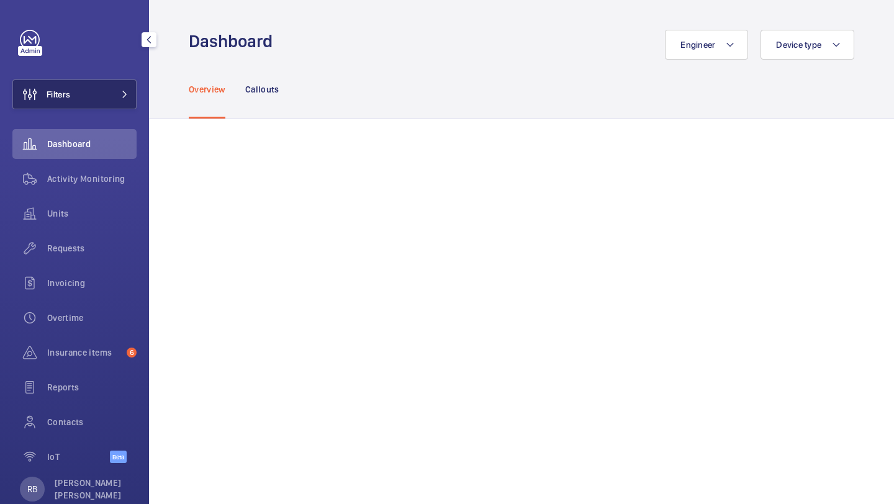
click at [117, 102] on button "Filters" at bounding box center [74, 94] width 124 height 30
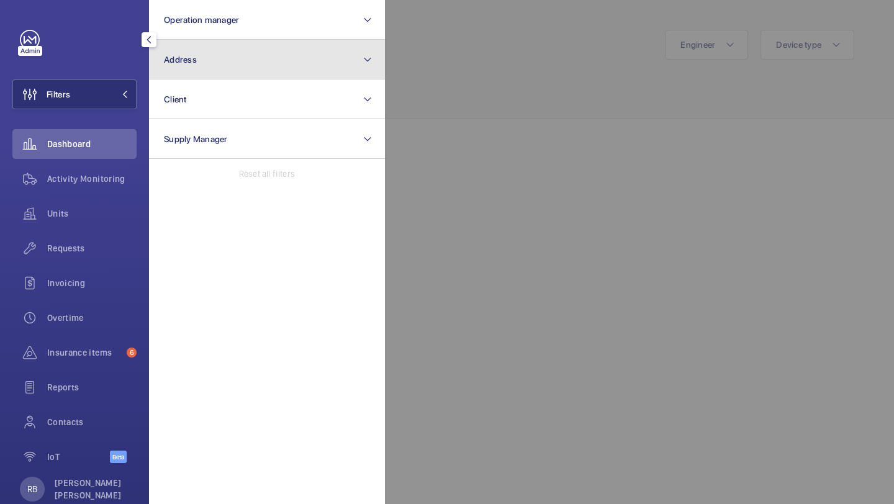
click at [214, 61] on button "Address" at bounding box center [267, 60] width 236 height 40
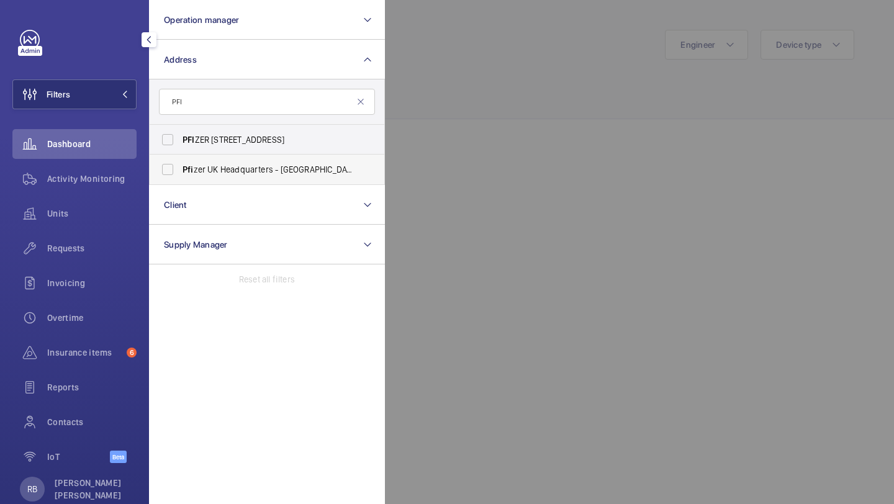
type input "PFI"
click at [234, 174] on span "Pfi zer UK Headquarters - Walton Oaks,, TADWORTH KT20 7NS" at bounding box center [267, 169] width 171 height 12
click at [180, 174] on input "Pfi zer UK Headquarters - Walton Oaks,, TADWORTH KT20 7NS" at bounding box center [167, 169] width 25 height 25
checkbox input "true"
click at [432, 92] on div at bounding box center [832, 252] width 894 height 504
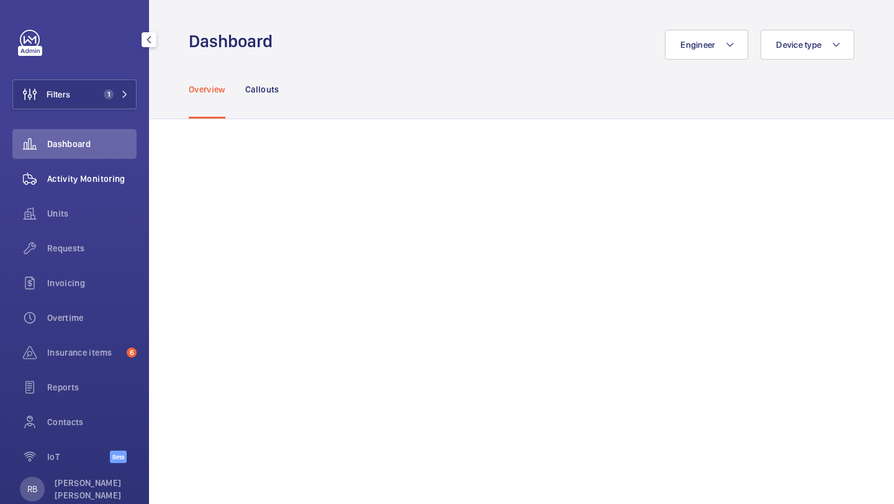
click at [89, 181] on span "Activity Monitoring" at bounding box center [91, 179] width 89 height 12
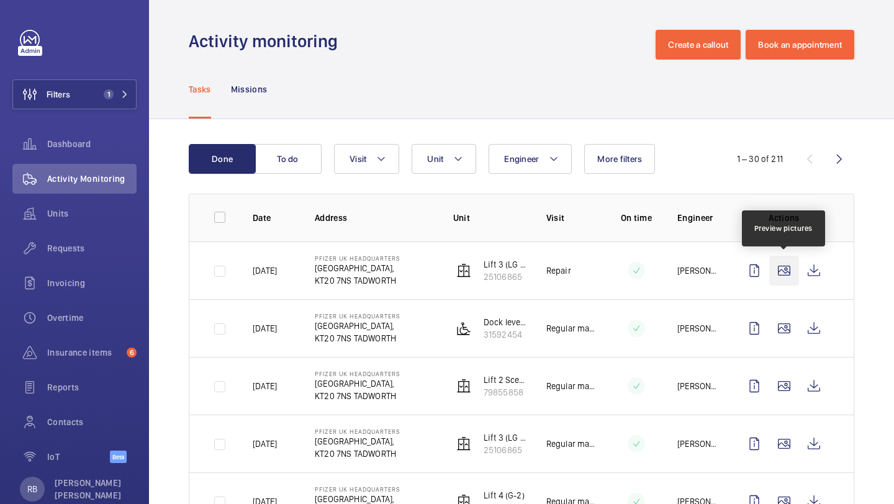
click at [790, 275] on wm-front-icon-button at bounding box center [784, 271] width 30 height 30
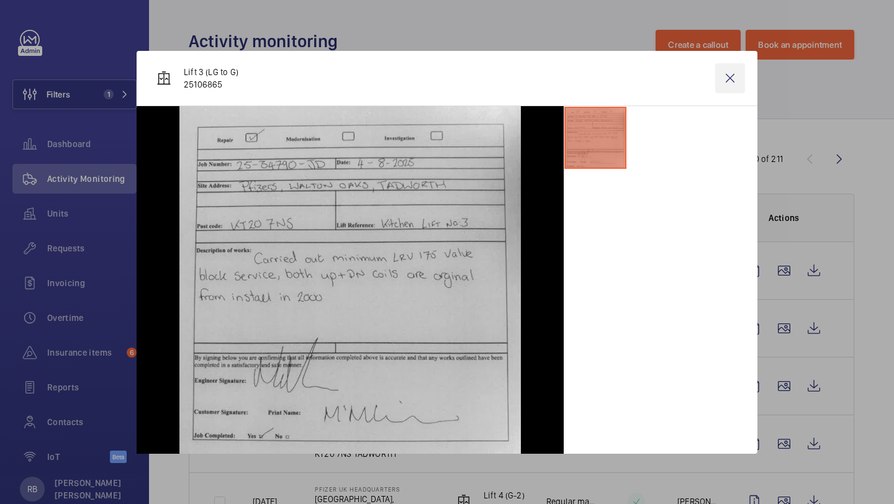
click at [739, 87] on wm-front-icon-button at bounding box center [730, 78] width 30 height 30
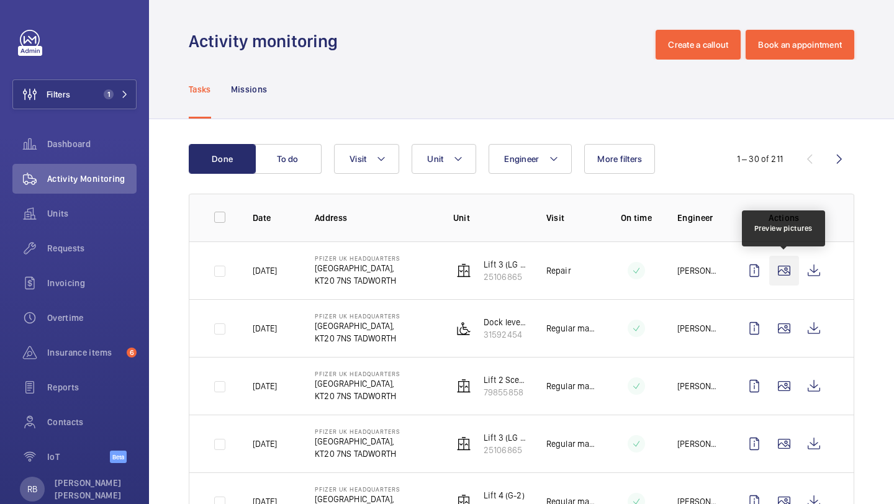
click at [793, 279] on wm-front-icon-button at bounding box center [784, 271] width 30 height 30
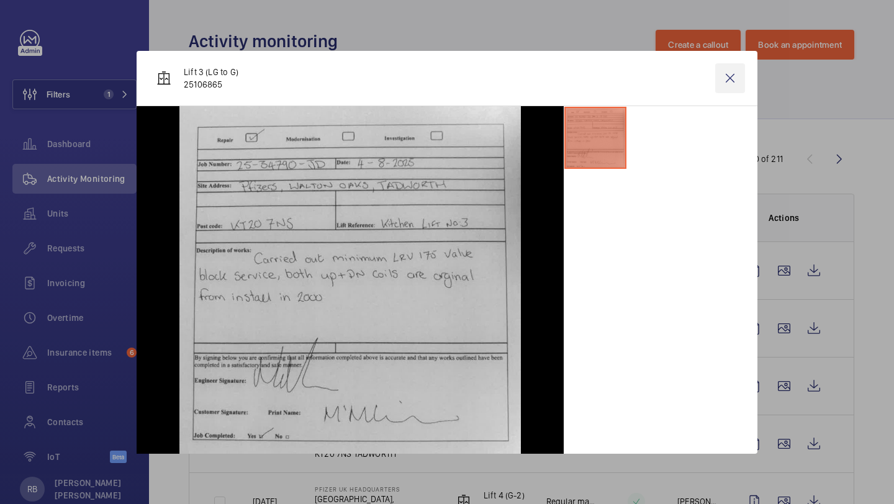
click at [726, 74] on wm-front-icon-button at bounding box center [730, 78] width 30 height 30
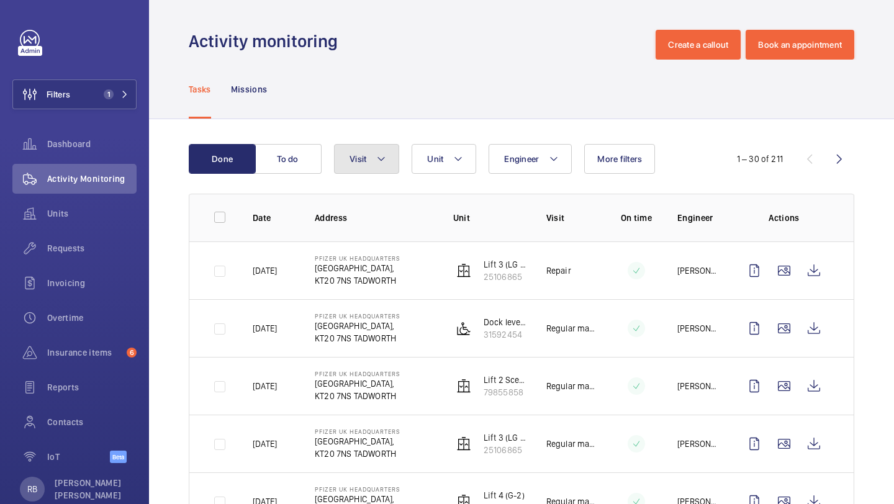
click at [386, 159] on mat-icon at bounding box center [381, 158] width 10 height 15
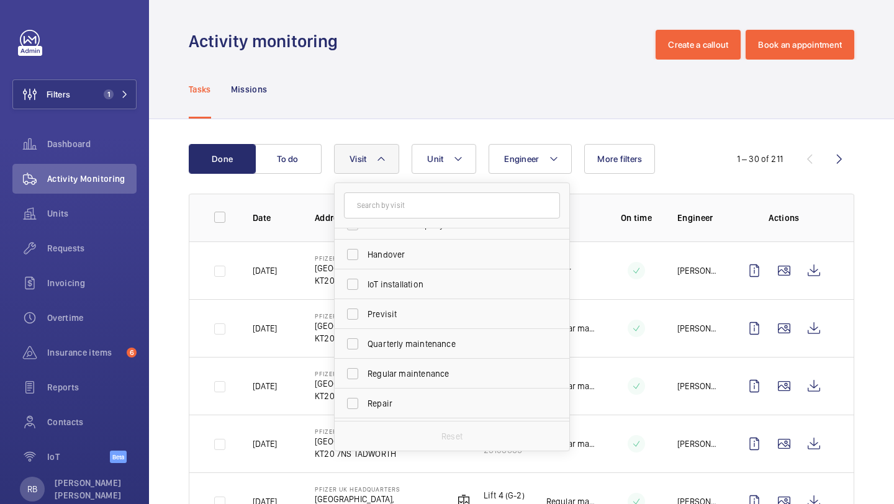
scroll to position [151, 0]
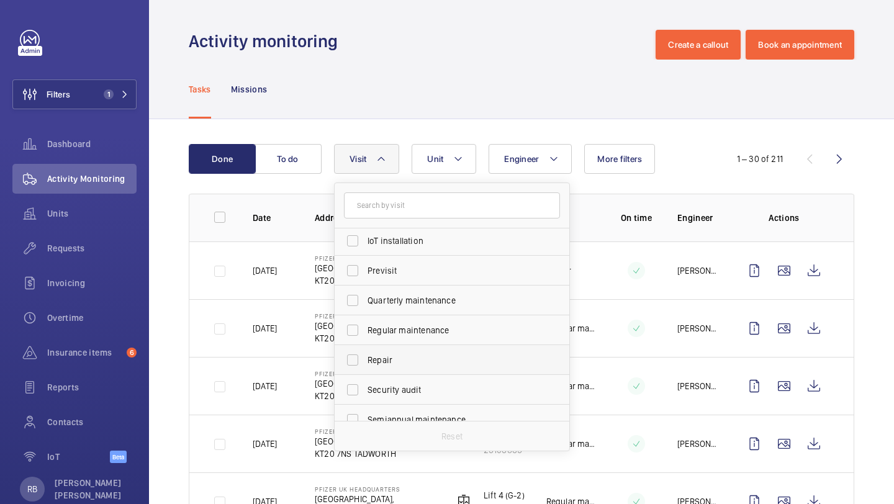
click at [439, 361] on span "Repair" at bounding box center [452, 360] width 171 height 12
click at [365, 361] on input "Repair" at bounding box center [352, 360] width 25 height 25
checkbox input "true"
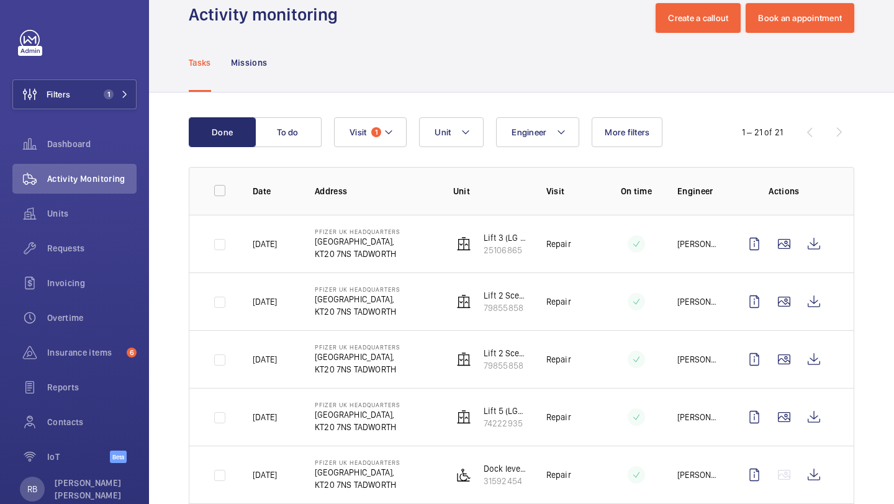
scroll to position [43, 0]
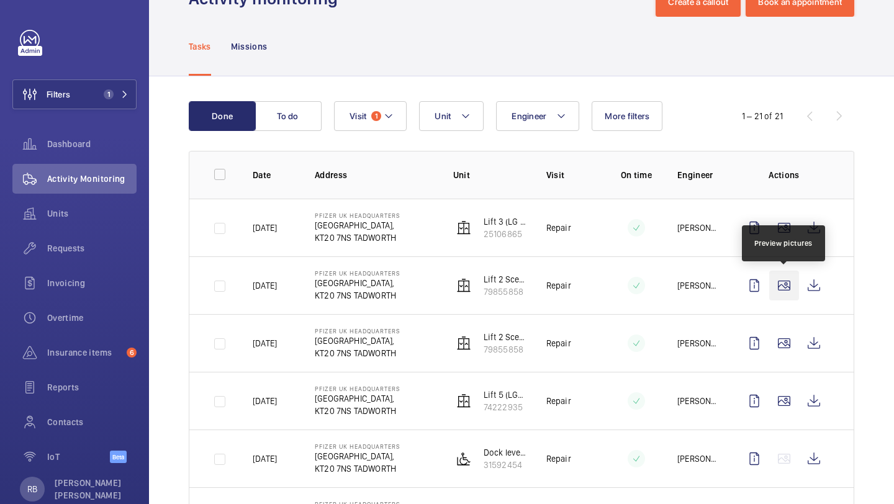
click at [797, 280] on wm-front-icon-button at bounding box center [784, 286] width 30 height 30
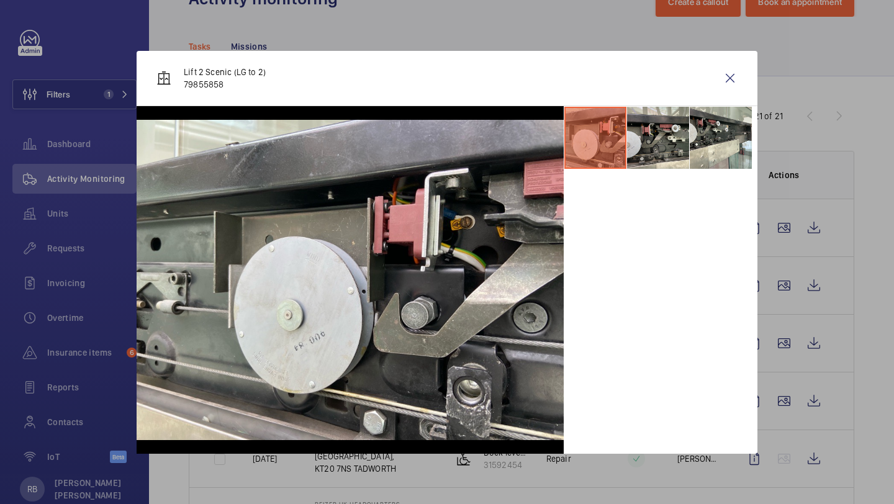
click at [719, 92] on div "Lift 2 Scenic (LG to 2) 79855858" at bounding box center [447, 78] width 621 height 55
click at [721, 91] on wm-front-icon-button at bounding box center [730, 78] width 30 height 30
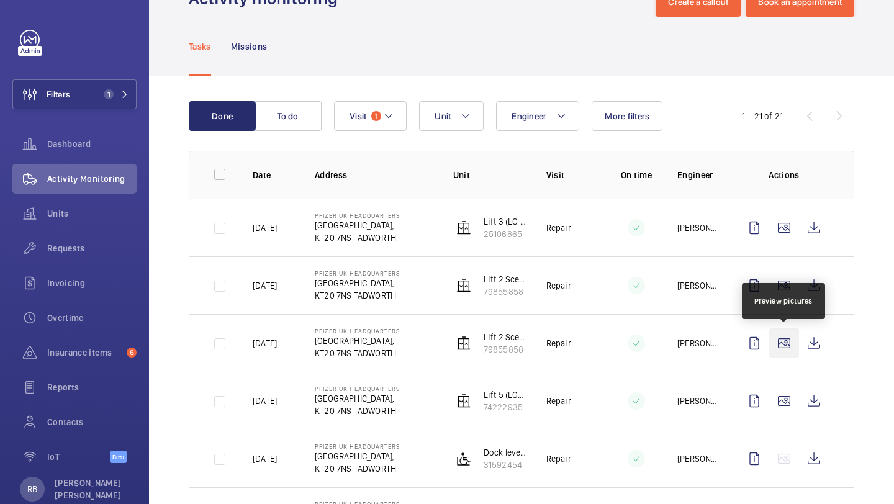
click at [785, 349] on wm-front-icon-button at bounding box center [784, 343] width 30 height 30
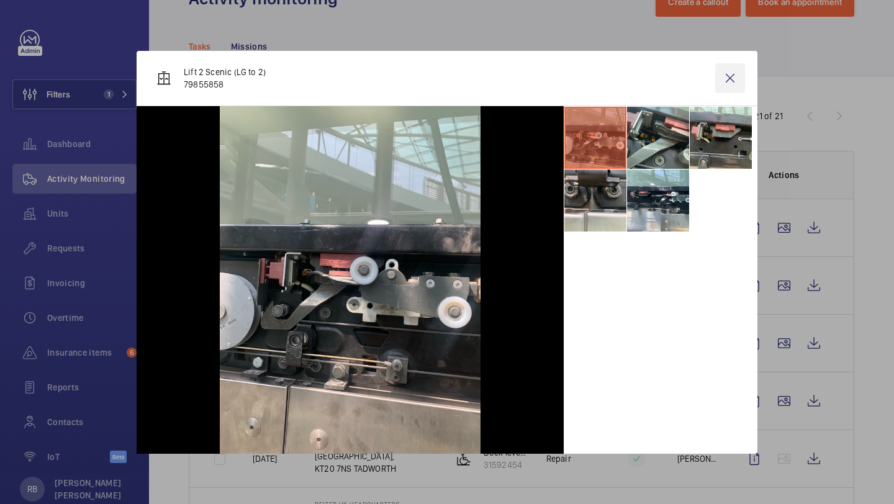
click at [721, 86] on wm-front-icon-button at bounding box center [730, 78] width 30 height 30
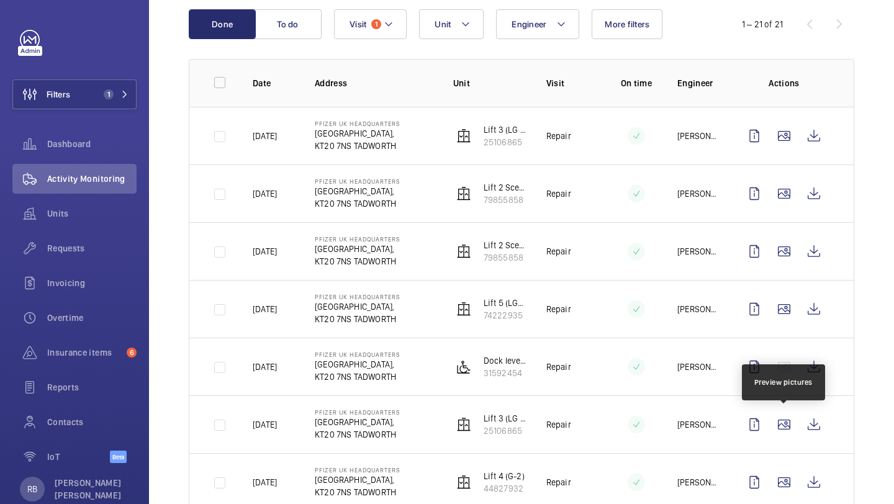
scroll to position [178, 0]
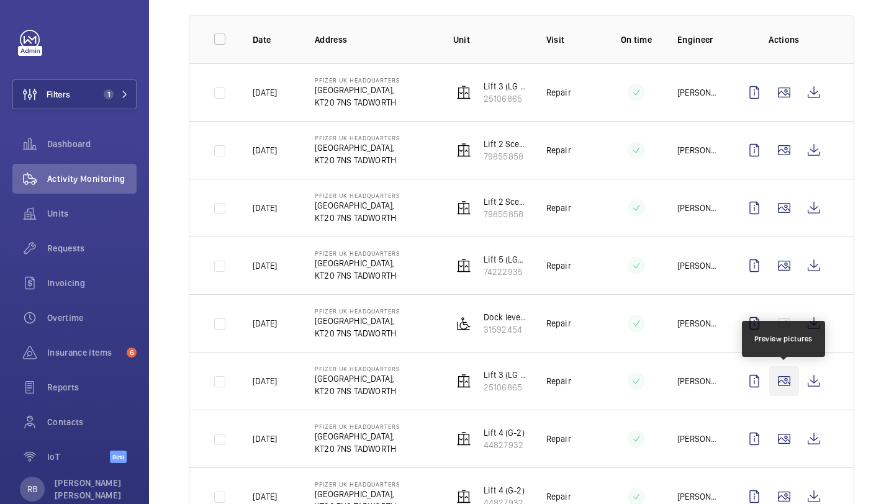
click at [776, 389] on wm-front-icon-button at bounding box center [784, 381] width 30 height 30
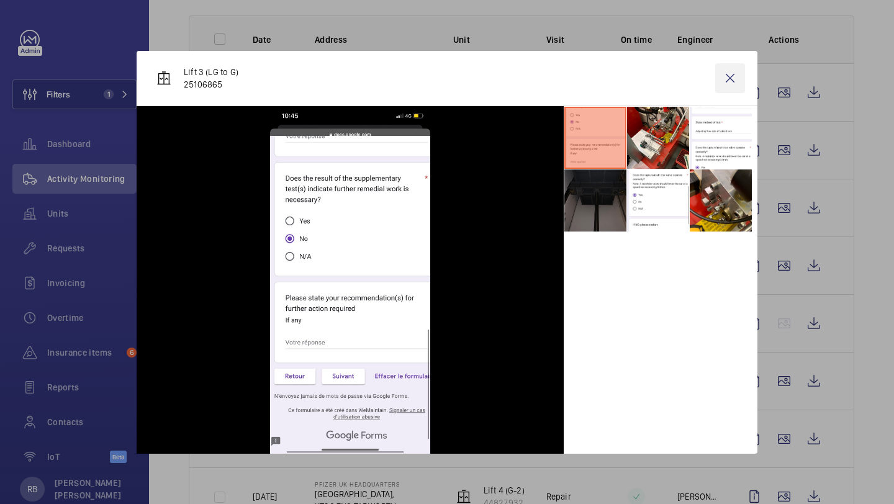
click at [721, 76] on wm-front-icon-button at bounding box center [730, 78] width 30 height 30
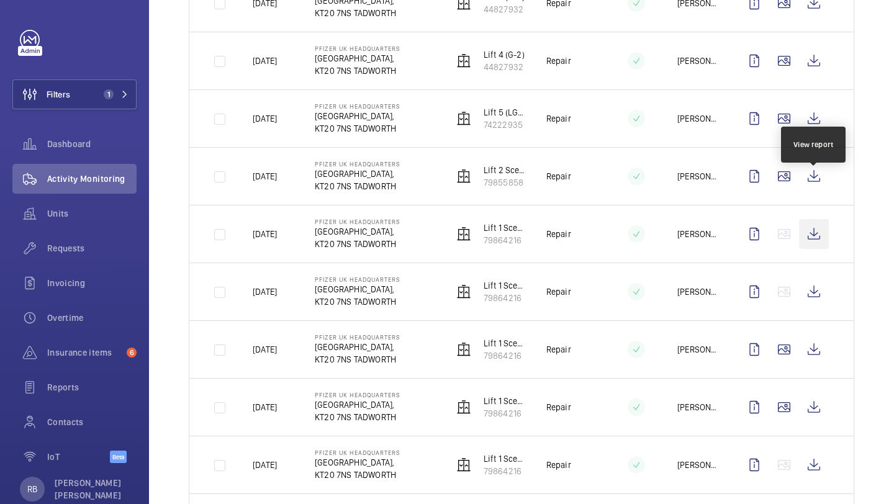
scroll to position [600, 0]
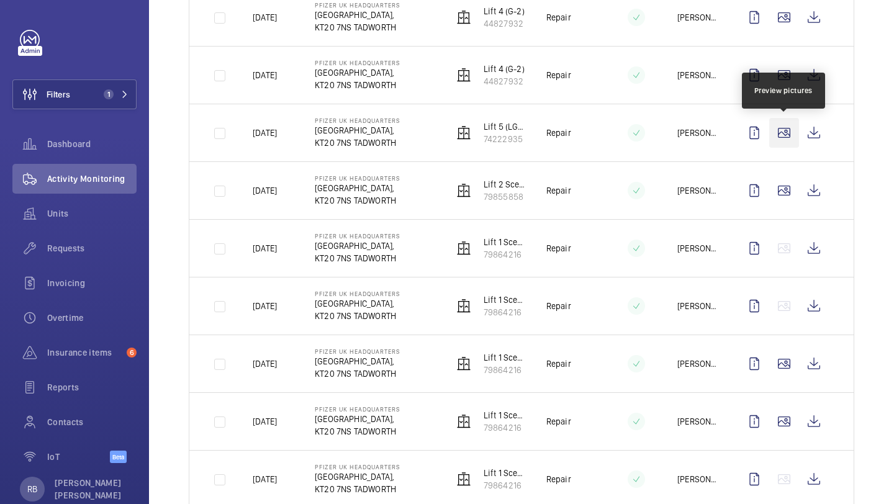
click at [790, 138] on wm-front-icon-button at bounding box center [784, 133] width 30 height 30
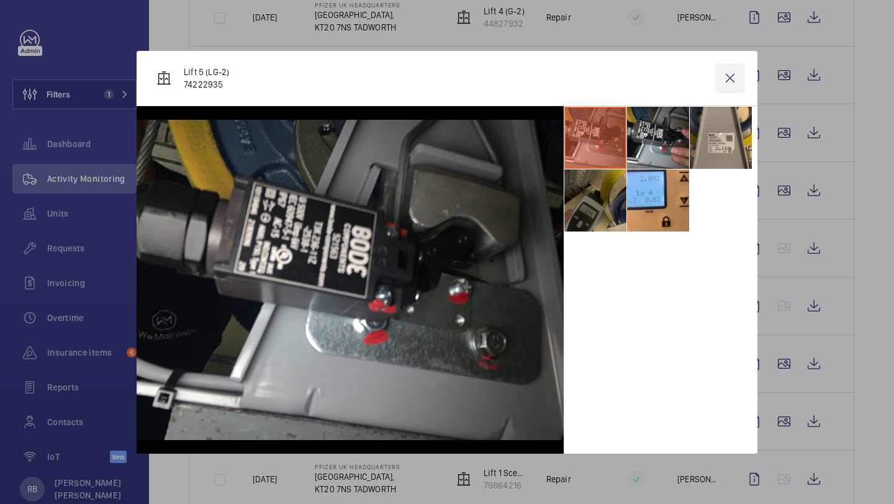
click at [724, 78] on wm-front-icon-button at bounding box center [730, 78] width 30 height 30
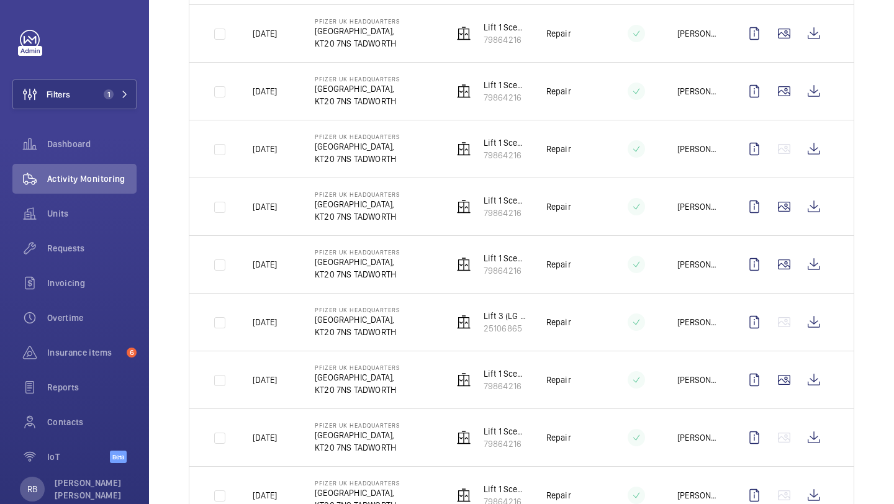
scroll to position [980, 0]
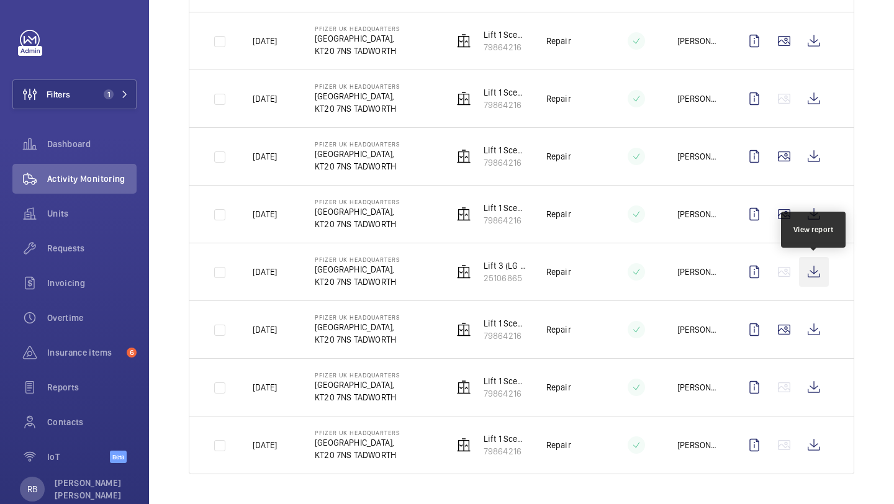
click at [817, 263] on wm-front-icon-button at bounding box center [814, 272] width 30 height 30
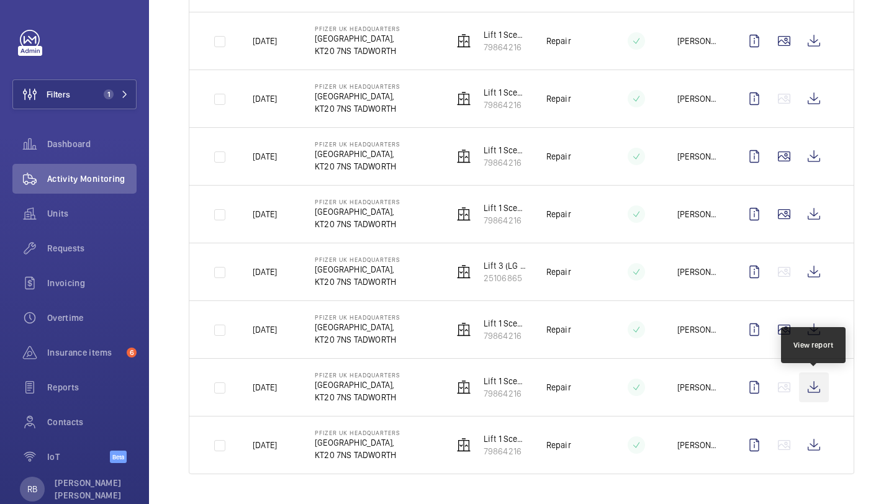
click at [806, 381] on wm-front-icon-button at bounding box center [814, 387] width 30 height 30
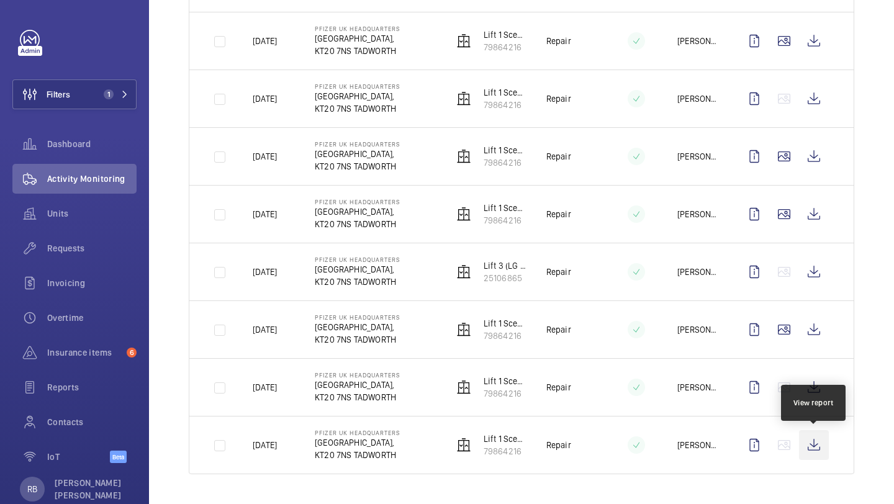
click at [814, 444] on wm-front-icon-button at bounding box center [814, 445] width 30 height 30
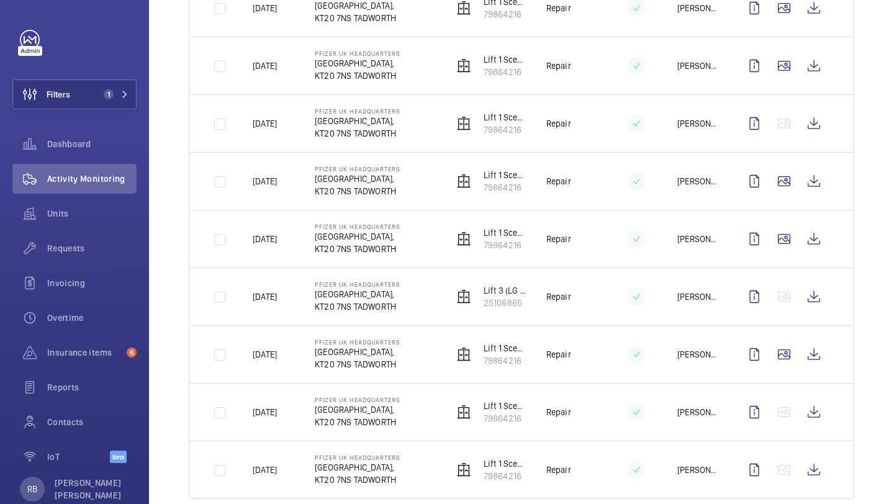
scroll to position [932, 0]
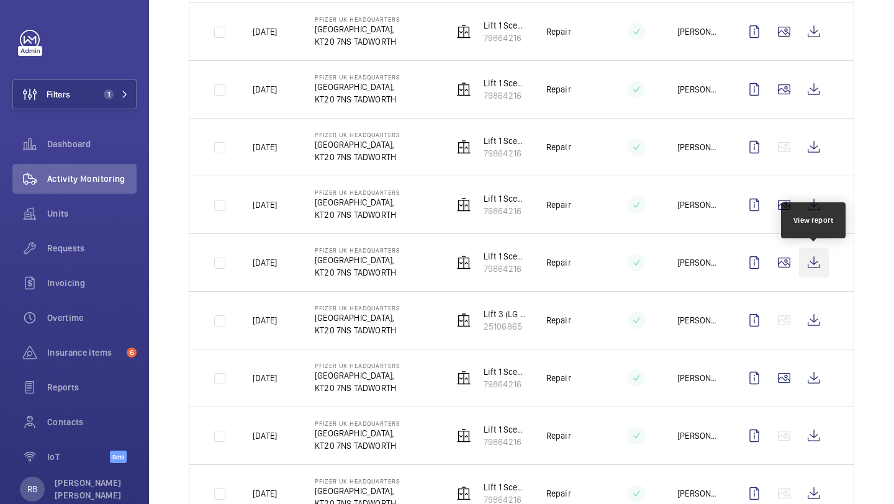
click at [824, 265] on wm-front-icon-button at bounding box center [814, 263] width 30 height 30
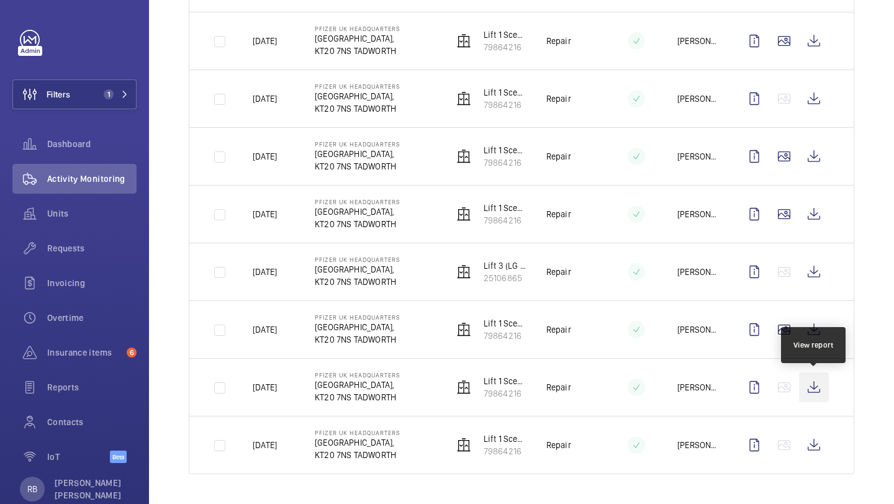
click at [816, 388] on wm-front-icon-button at bounding box center [814, 387] width 30 height 30
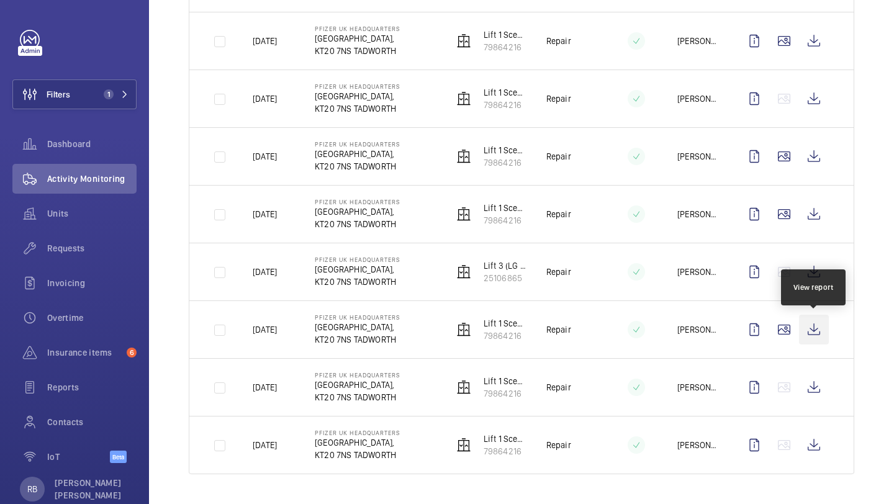
click at [809, 331] on wm-front-icon-button at bounding box center [814, 330] width 30 height 30
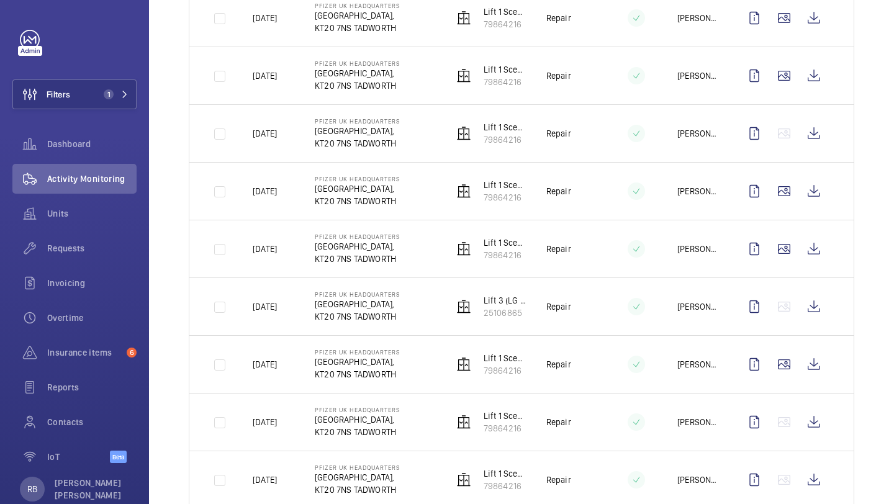
scroll to position [909, 0]
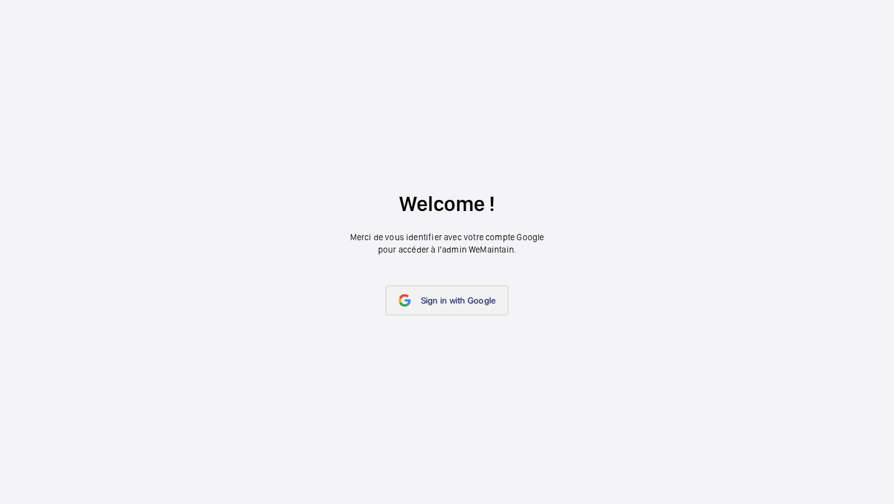
click at [421, 309] on link "Sign in with Google" at bounding box center [447, 301] width 124 height 30
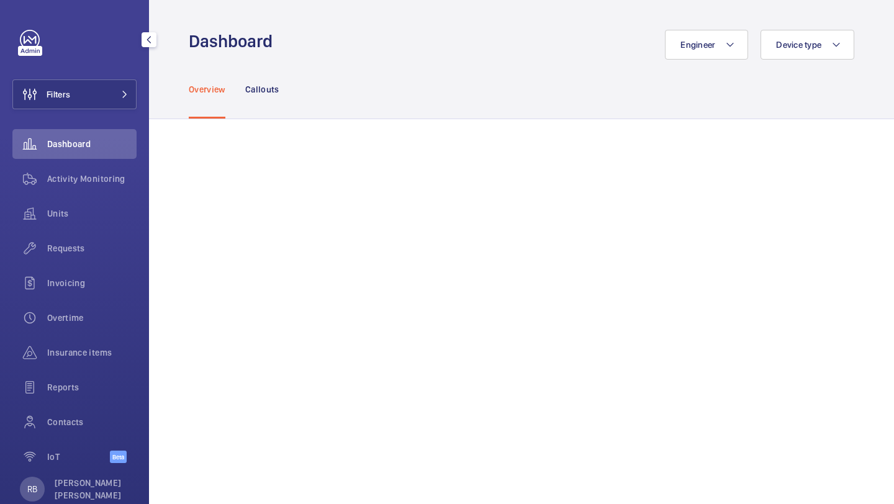
click at [137, 102] on div "Filters Dashboard Activity Monitoring Units Requests Invoicing Overtime Insuran…" at bounding box center [74, 252] width 149 height 504
drag, startPoint x: 120, startPoint y: 91, endPoint x: 121, endPoint y: 104, distance: 12.4
click at [121, 97] on mat-icon at bounding box center [124, 94] width 7 height 7
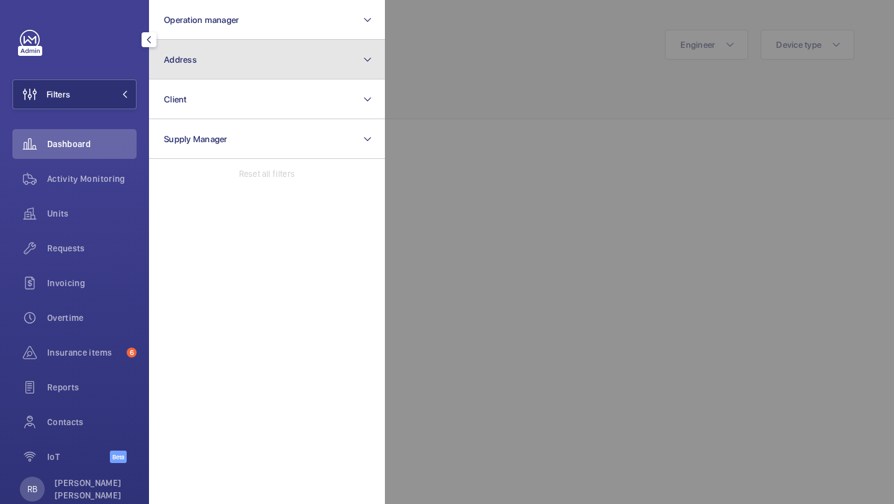
click at [192, 70] on button "Address" at bounding box center [267, 60] width 236 height 40
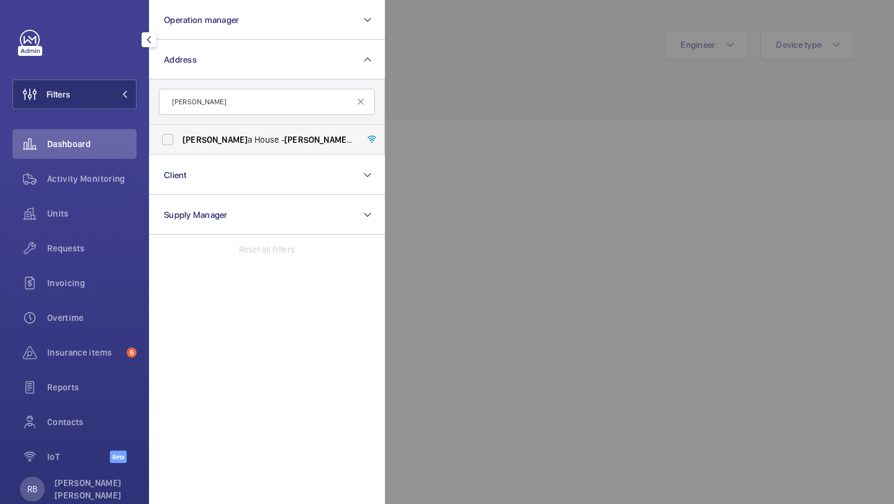
type input "[PERSON_NAME]"
click at [248, 145] on span "[PERSON_NAME] a House - [PERSON_NAME] a House,, [GEOGRAPHIC_DATA]" at bounding box center [267, 139] width 171 height 12
click at [180, 145] on input "[PERSON_NAME] a House - [PERSON_NAME] a House,, [GEOGRAPHIC_DATA]" at bounding box center [167, 139] width 25 height 25
checkbox input "true"
click at [422, 107] on div at bounding box center [832, 252] width 894 height 504
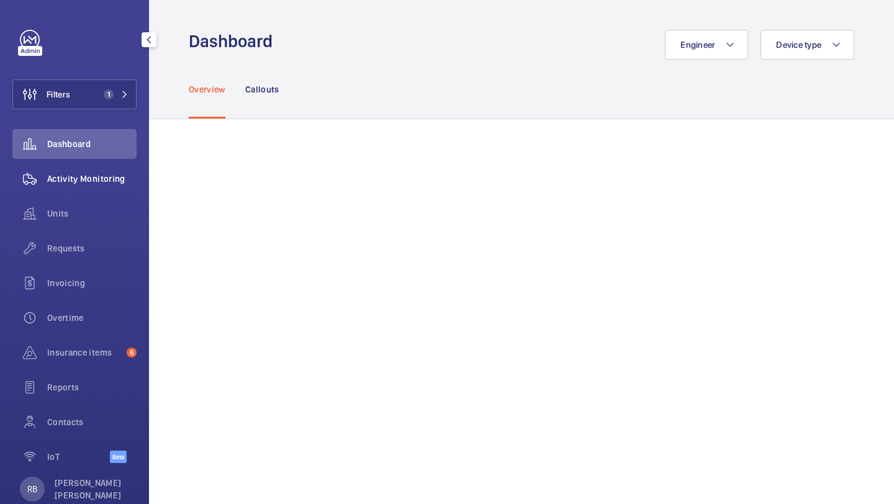
click at [90, 179] on span "Activity Monitoring" at bounding box center [91, 179] width 89 height 12
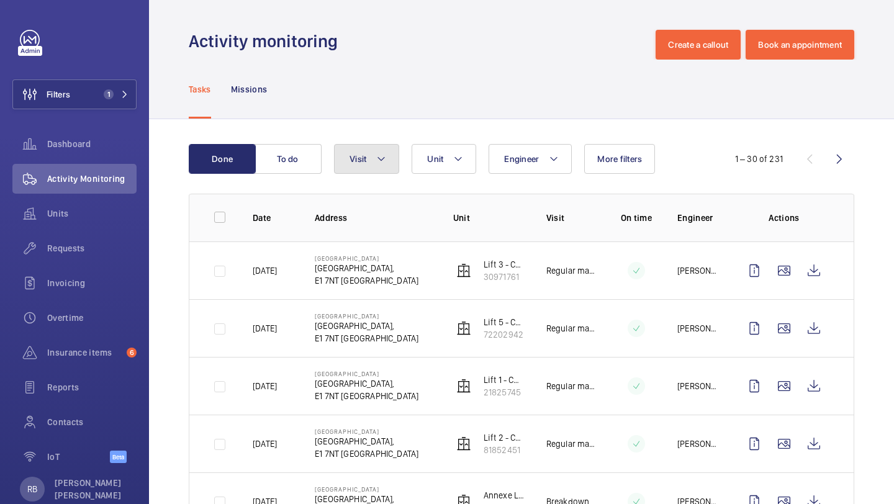
click at [345, 145] on button "Visit" at bounding box center [366, 159] width 65 height 30
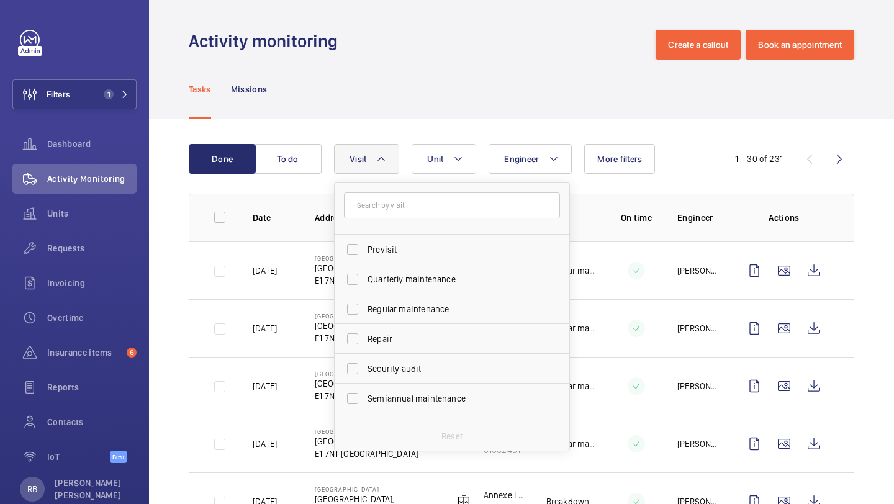
scroll to position [185, 0]
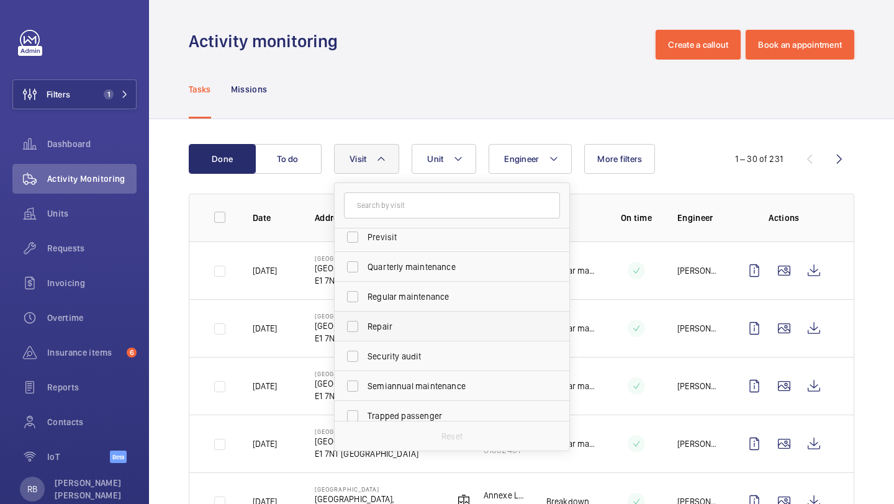
click at [423, 324] on span "Repair" at bounding box center [452, 326] width 171 height 12
click at [365, 324] on input "Repair" at bounding box center [352, 326] width 25 height 25
checkbox input "true"
click at [845, 220] on th "Actions" at bounding box center [786, 218] width 134 height 48
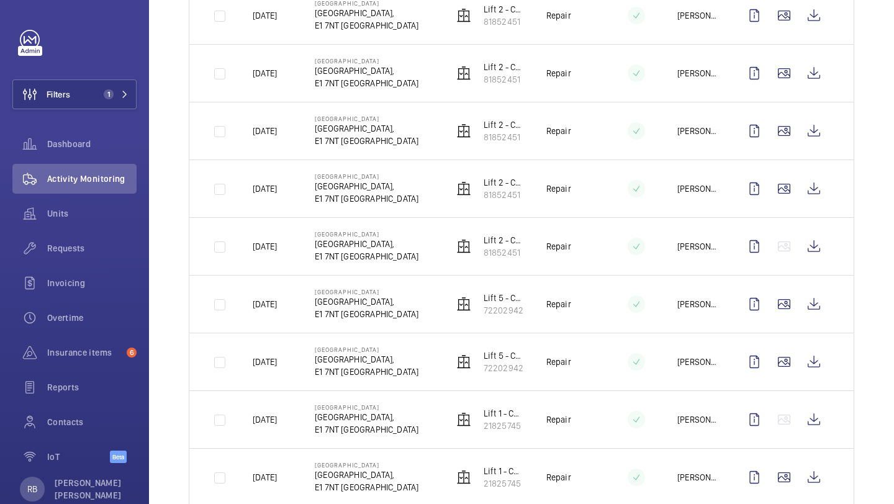
scroll to position [1096, 0]
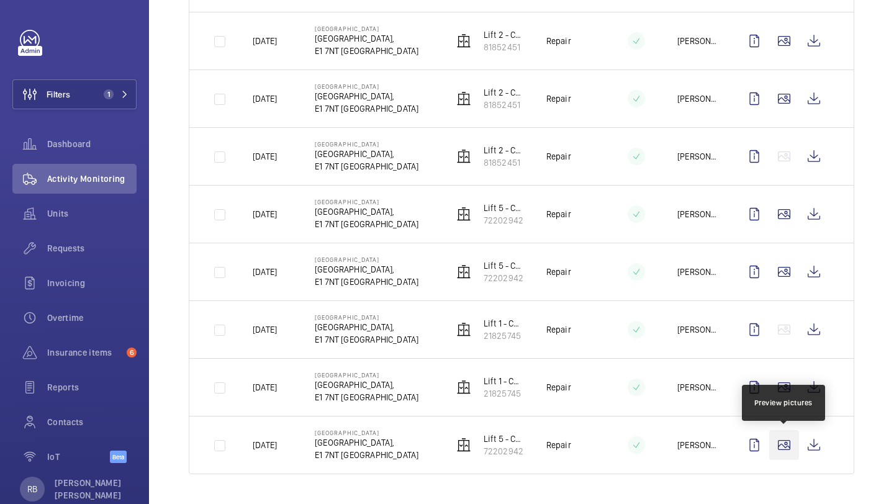
click at [790, 449] on wm-front-icon-button at bounding box center [784, 445] width 30 height 30
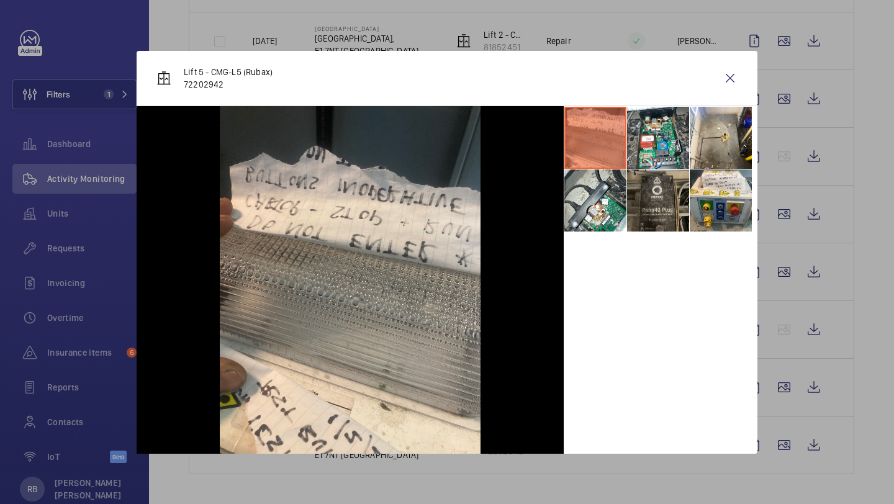
click at [628, 199] on li at bounding box center [658, 200] width 62 height 62
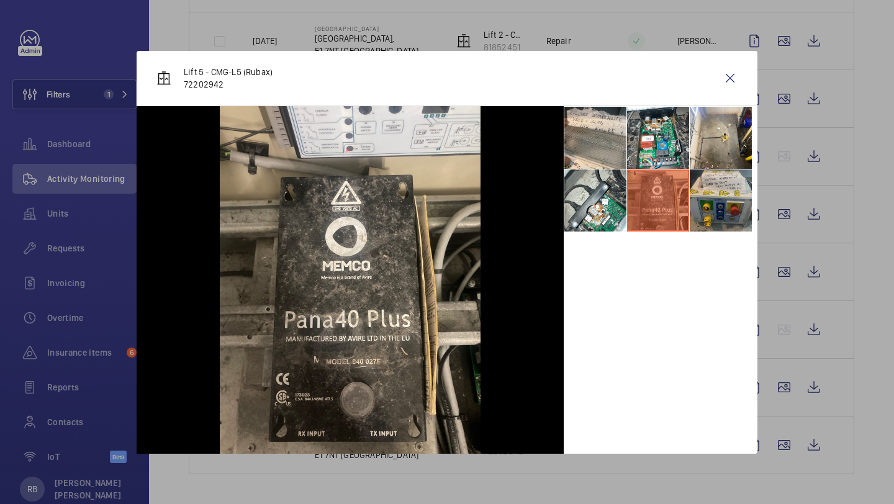
click at [707, 174] on li at bounding box center [721, 200] width 62 height 62
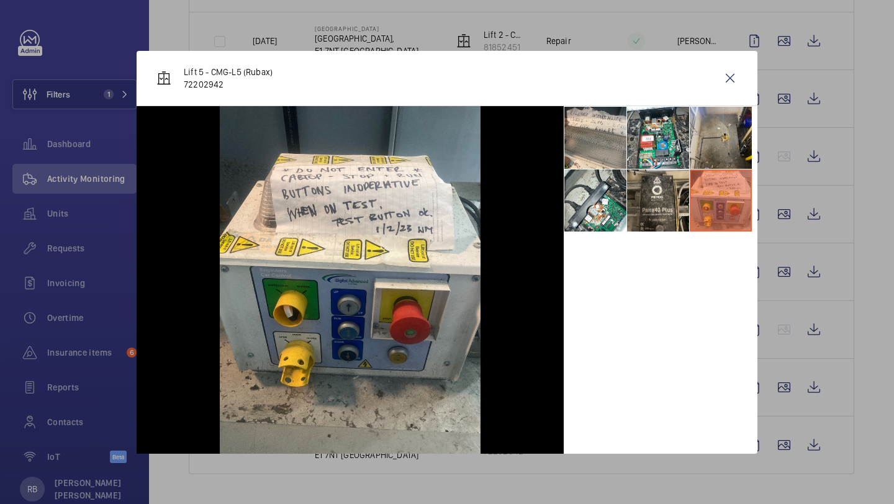
click at [707, 148] on li at bounding box center [721, 138] width 62 height 62
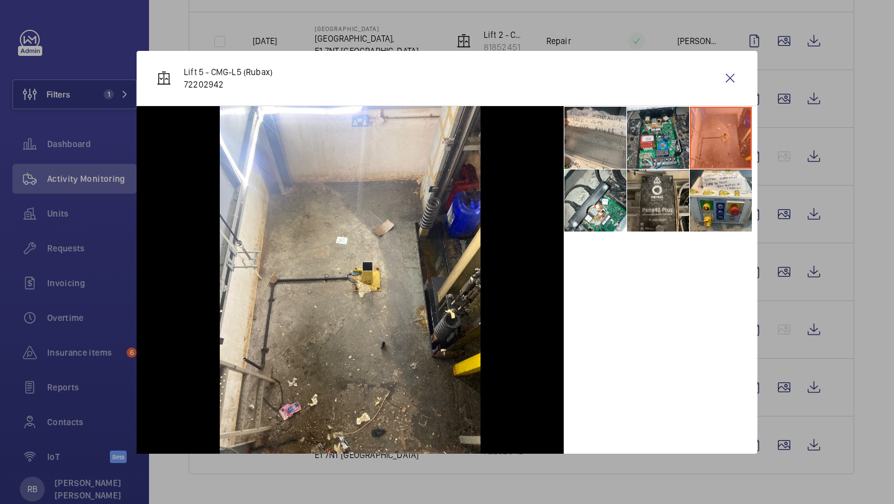
click at [660, 132] on li at bounding box center [658, 138] width 62 height 62
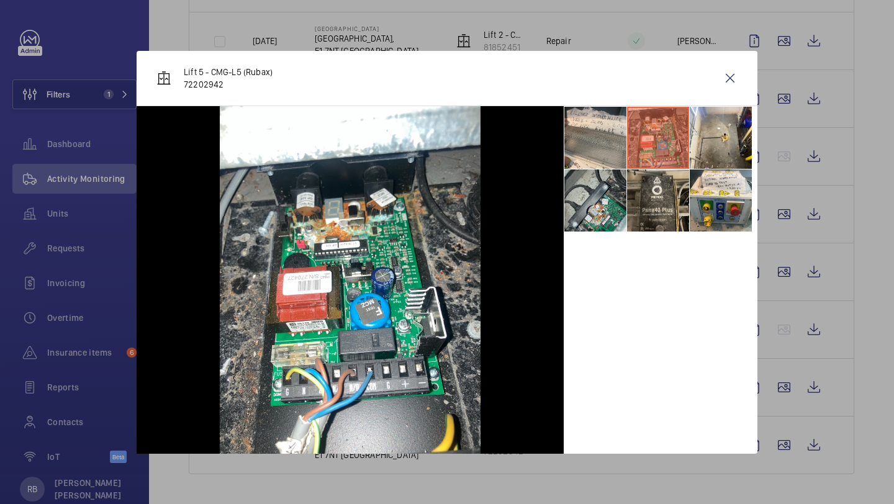
click at [612, 175] on li at bounding box center [595, 200] width 62 height 62
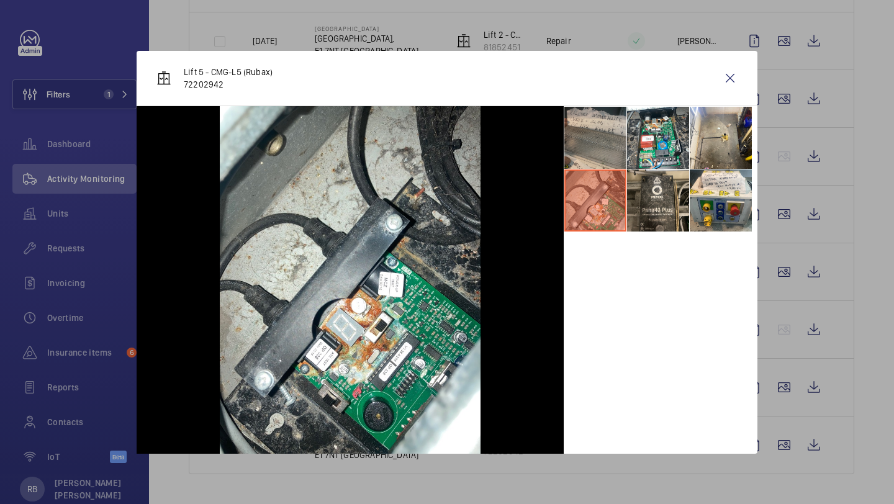
click at [616, 154] on li at bounding box center [595, 138] width 62 height 62
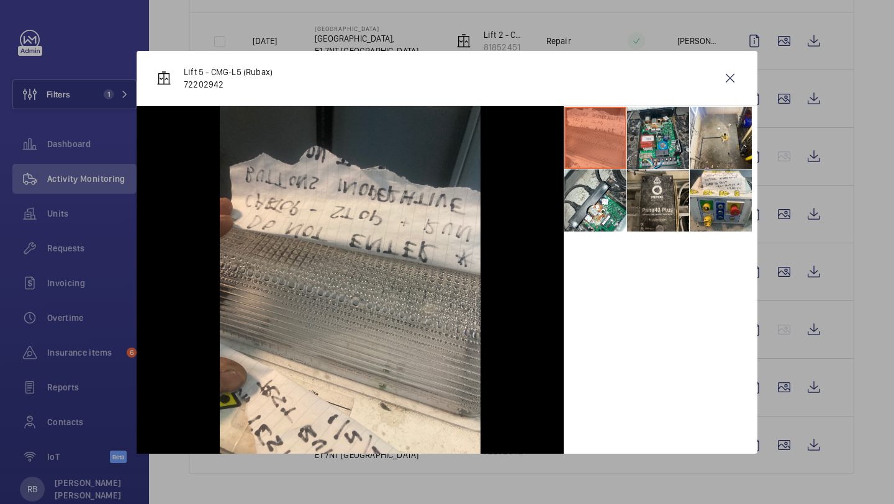
click at [657, 142] on li at bounding box center [658, 138] width 62 height 62
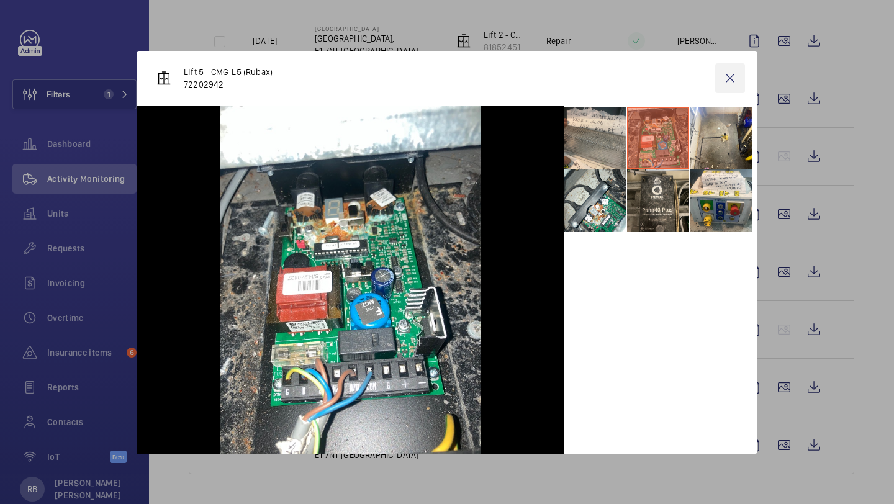
click at [742, 83] on wm-front-icon-button at bounding box center [730, 78] width 30 height 30
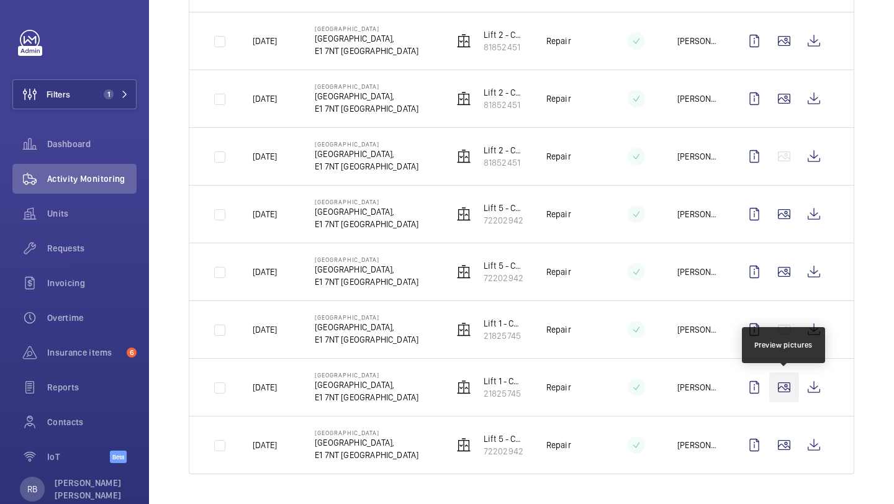
click at [779, 379] on wm-front-icon-button at bounding box center [784, 387] width 30 height 30
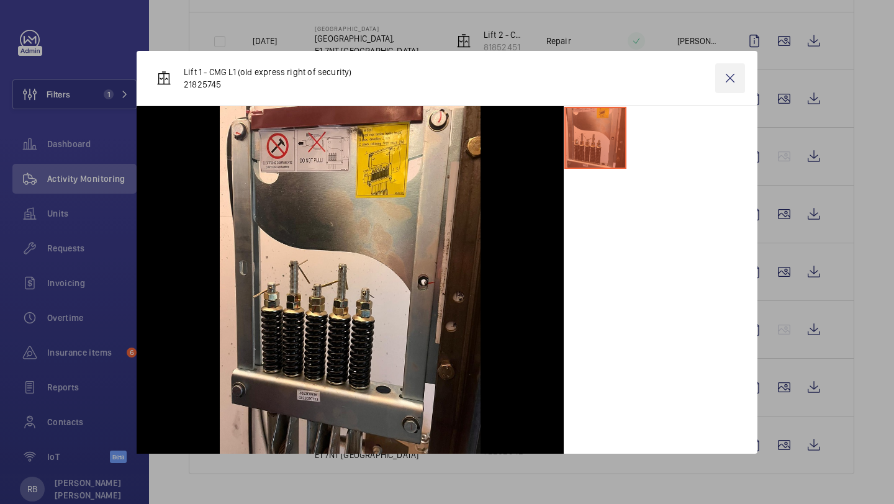
click at [734, 82] on wm-front-icon-button at bounding box center [730, 78] width 30 height 30
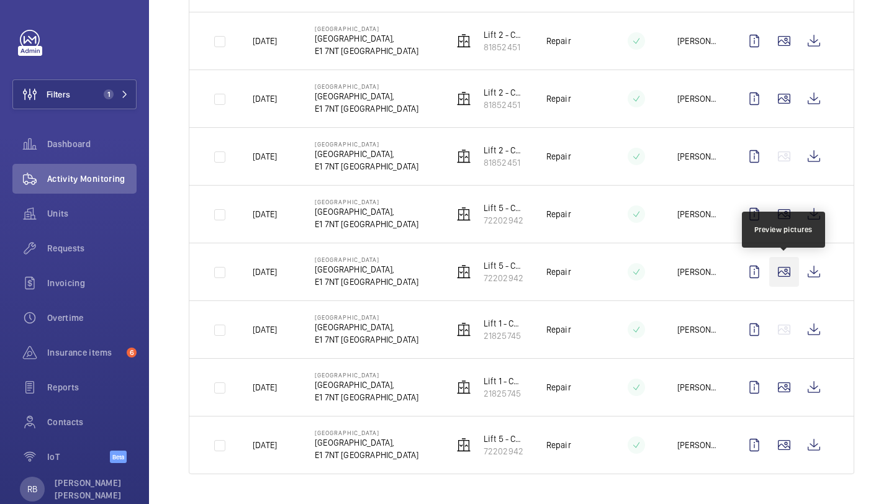
click at [783, 264] on wm-front-icon-button at bounding box center [784, 272] width 30 height 30
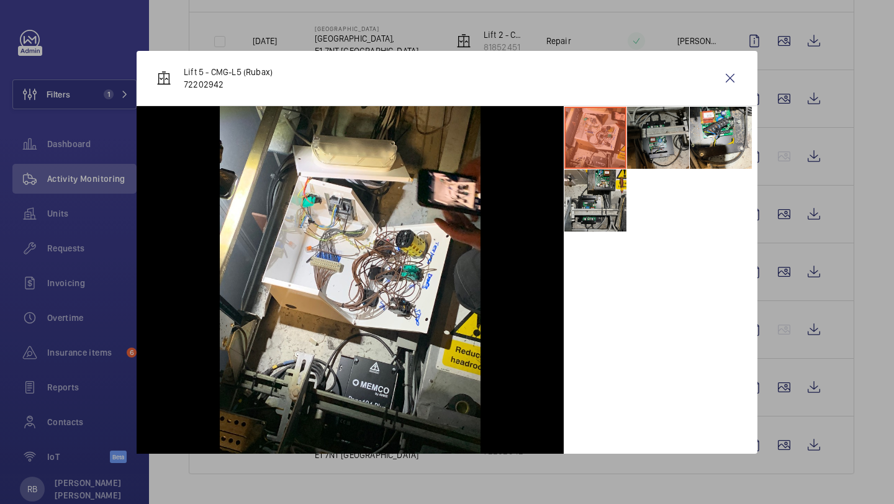
click at [639, 143] on li at bounding box center [658, 138] width 62 height 62
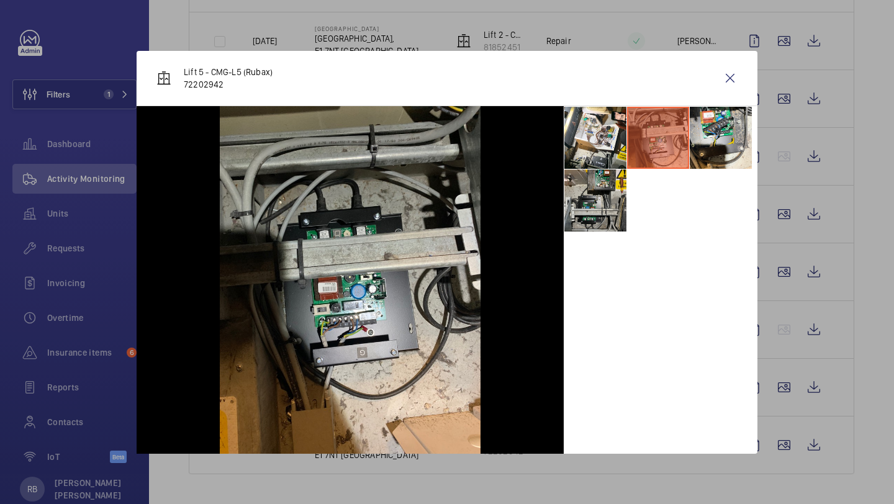
click at [686, 143] on li at bounding box center [658, 138] width 62 height 62
click at [702, 146] on li at bounding box center [721, 138] width 62 height 62
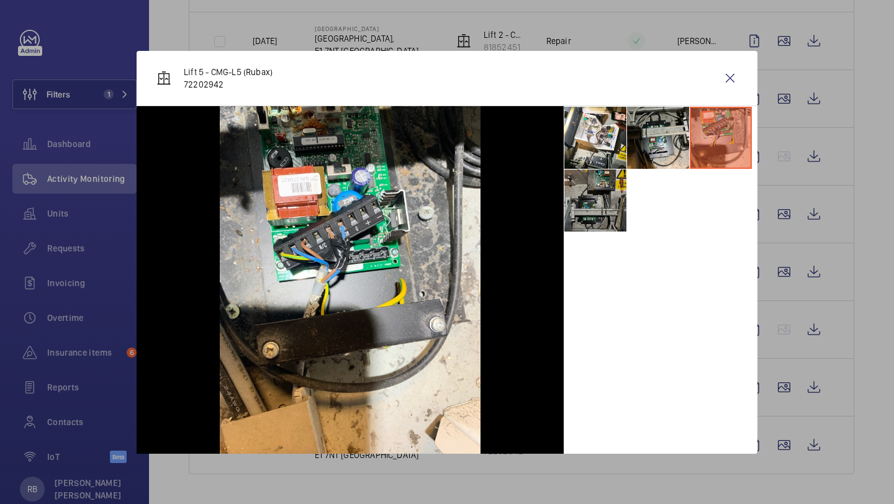
click at [597, 204] on li at bounding box center [595, 200] width 62 height 62
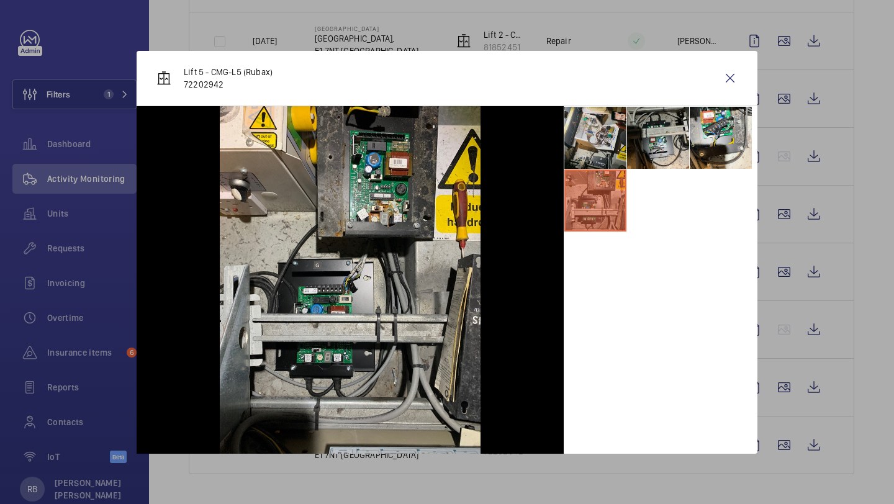
click at [593, 156] on li at bounding box center [595, 138] width 62 height 62
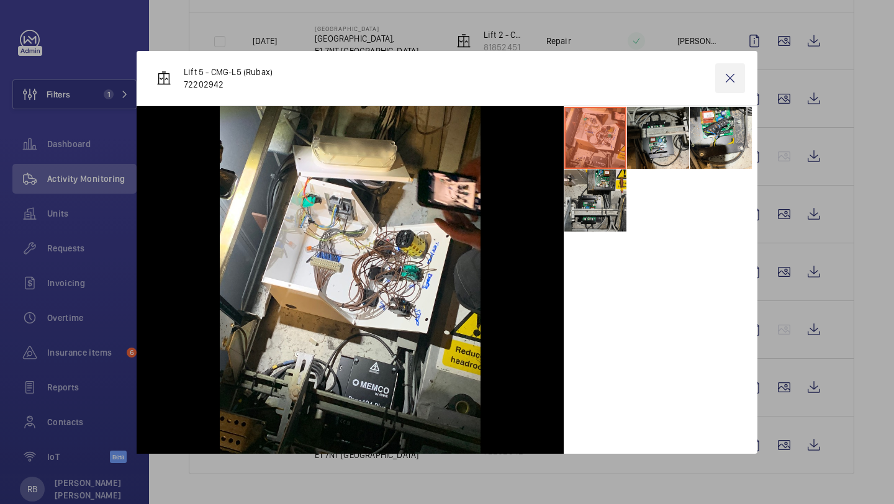
click at [719, 87] on wm-front-icon-button at bounding box center [730, 78] width 30 height 30
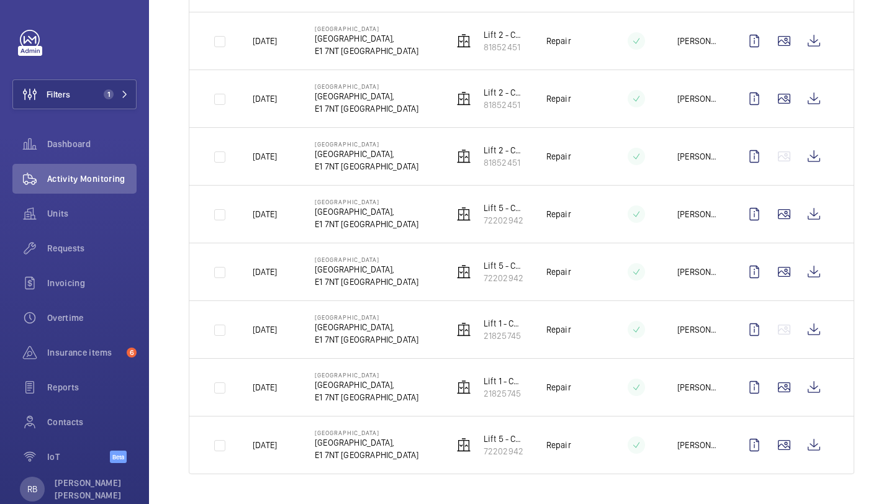
scroll to position [1081, 0]
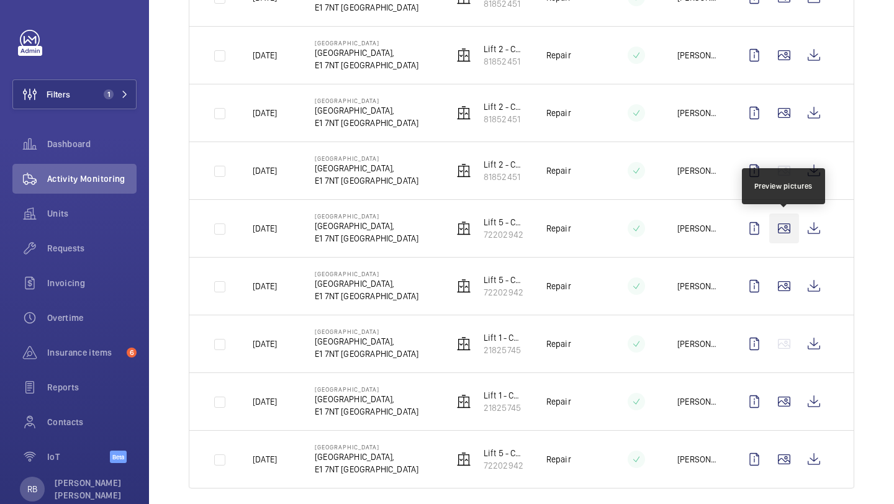
click at [790, 225] on wm-front-icon-button at bounding box center [784, 229] width 30 height 30
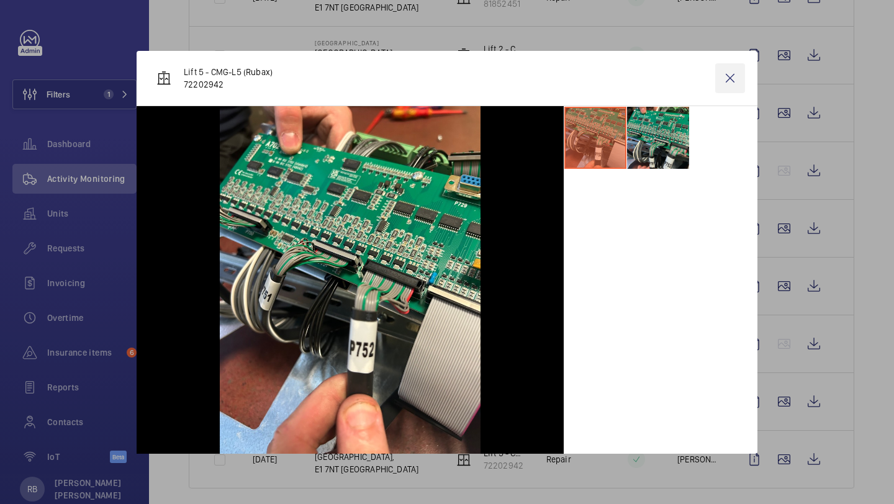
click at [728, 70] on wm-front-icon-button at bounding box center [730, 78] width 30 height 30
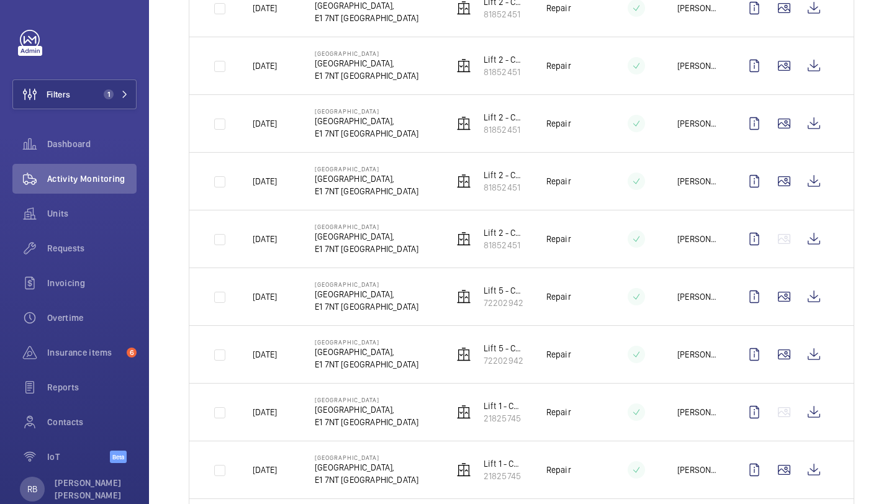
scroll to position [1096, 0]
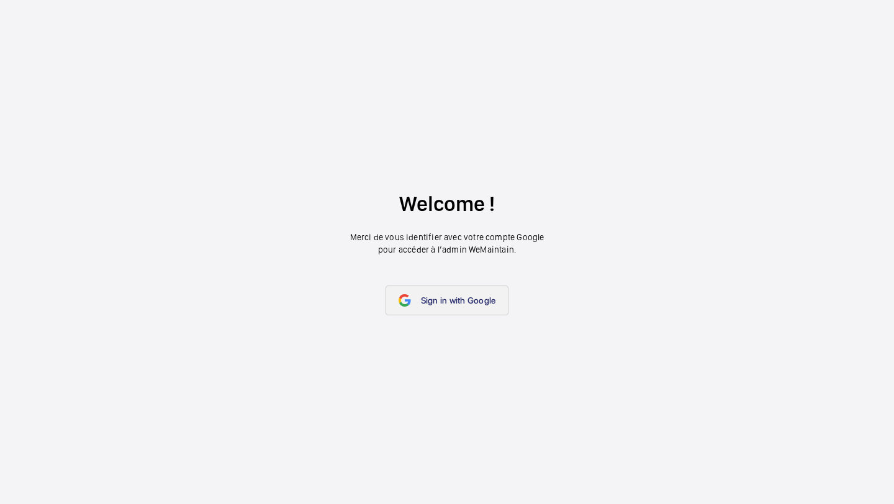
click at [452, 289] on link "Sign in with Google" at bounding box center [447, 301] width 124 height 30
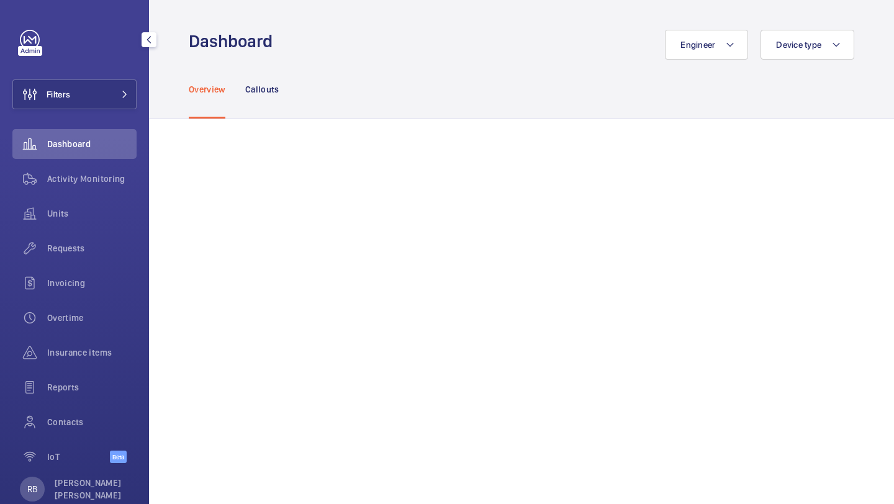
click at [96, 77] on div "Filters Dashboard Activity Monitoring Units Requests Invoicing Overtime Insuran…" at bounding box center [74, 253] width 124 height 447
click at [109, 94] on button "Filters" at bounding box center [74, 94] width 124 height 30
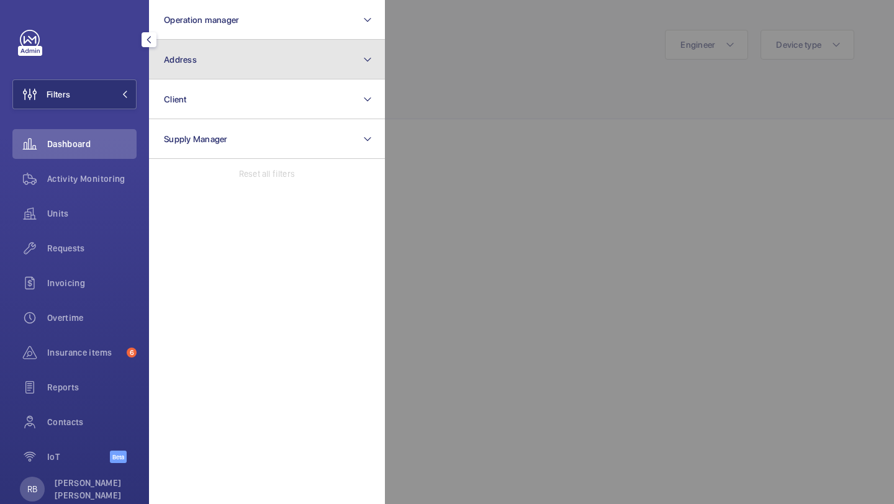
click at [215, 76] on button "Address" at bounding box center [267, 60] width 236 height 40
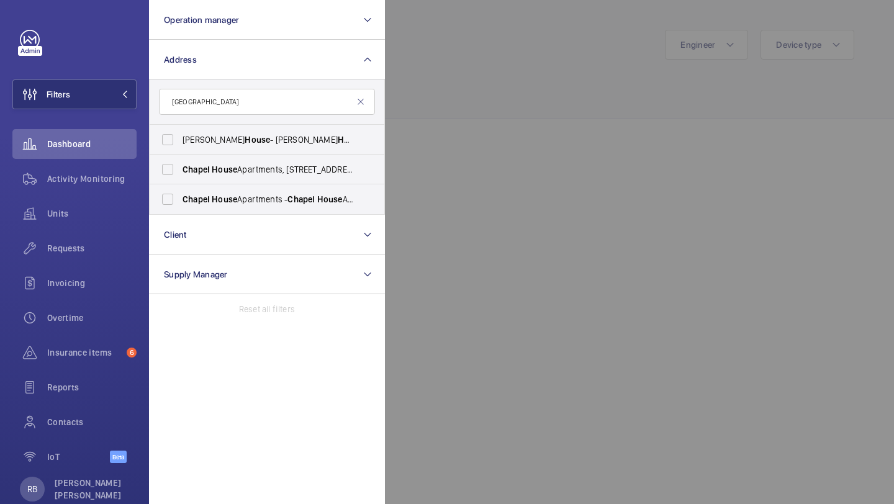
type input "CHAPEL HOUSE"
click at [285, 211] on label "Chapel House Apartments - Chapel House Apartments, SHEFFIELD S1 1LF" at bounding box center [258, 199] width 216 height 30
click at [180, 211] on input "Chapel House Apartments - Chapel House Apartments, SHEFFIELD S1 1LF" at bounding box center [167, 199] width 25 height 25
checkbox input "true"
click at [276, 158] on label "Chapel House Apartments, 13 Fargate, Sheffield, S1 2PB - Chapel House Apartment…" at bounding box center [258, 170] width 216 height 30
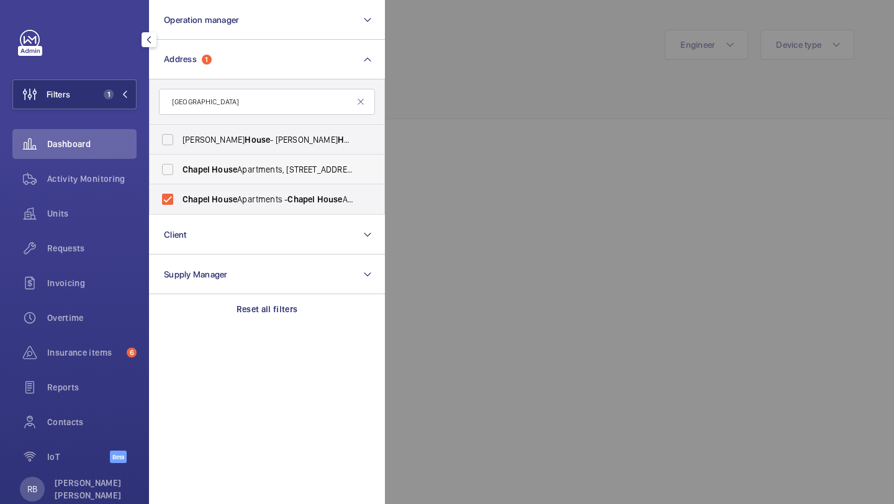
click at [180, 158] on input "Chapel House Apartments, 13 Fargate, Sheffield, S1 2PB - Chapel House Apartment…" at bounding box center [167, 169] width 25 height 25
checkbox input "true"
click at [443, 117] on div at bounding box center [832, 252] width 894 height 504
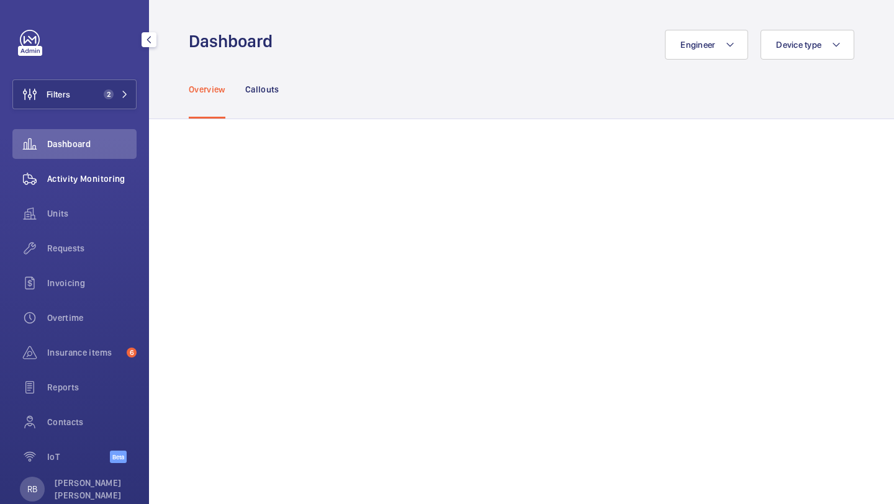
click at [103, 190] on div "Activity Monitoring" at bounding box center [74, 179] width 124 height 30
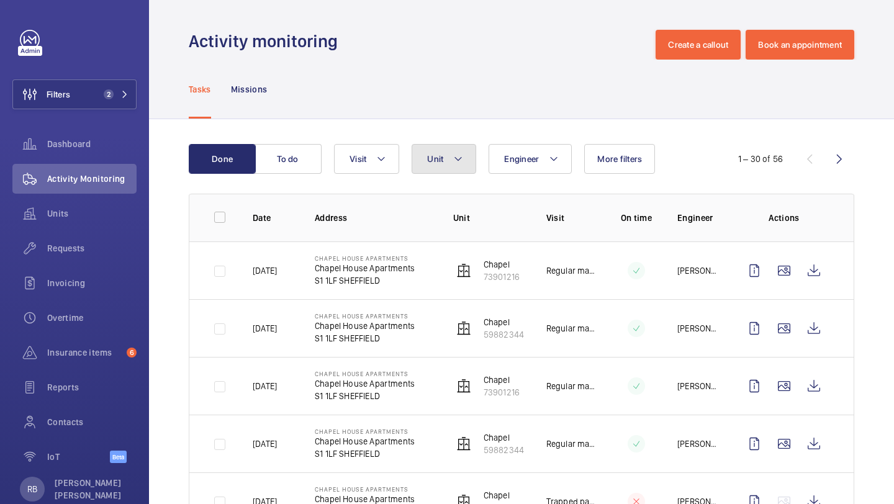
click at [412, 162] on button "Unit" at bounding box center [444, 159] width 65 height 30
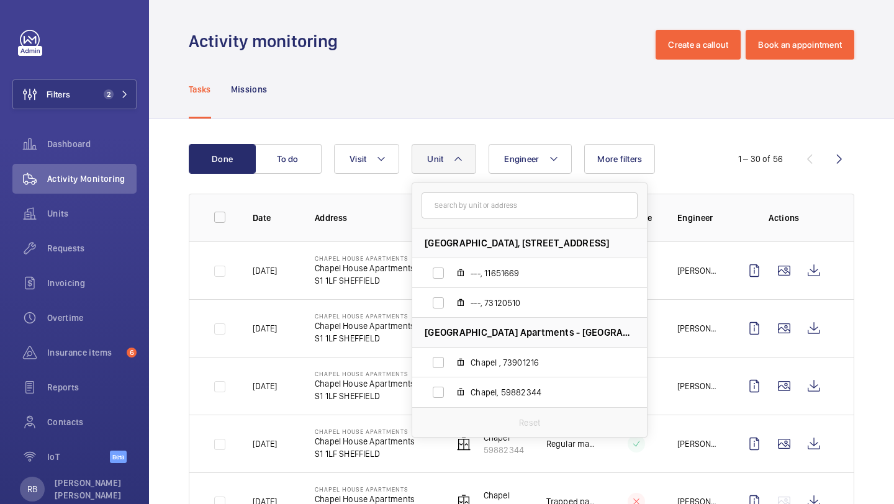
click at [412, 162] on button "Unit" at bounding box center [444, 159] width 65 height 30
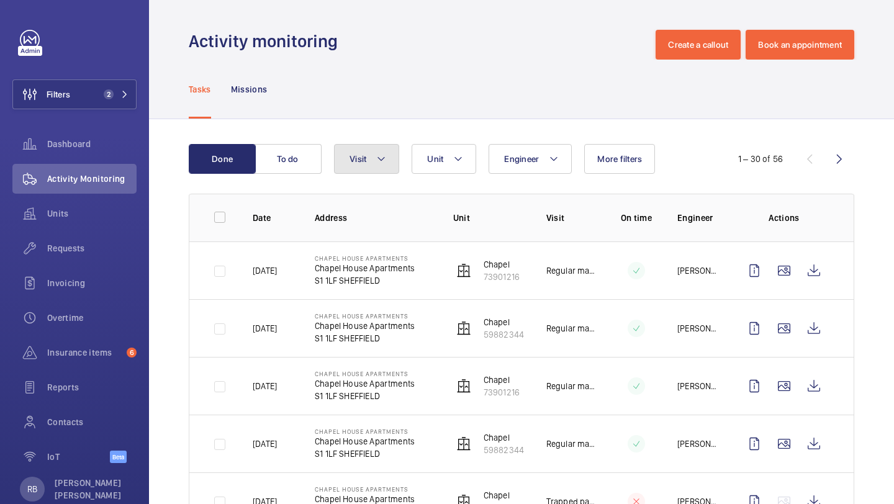
click at [351, 158] on span "Visit" at bounding box center [357, 159] width 17 height 10
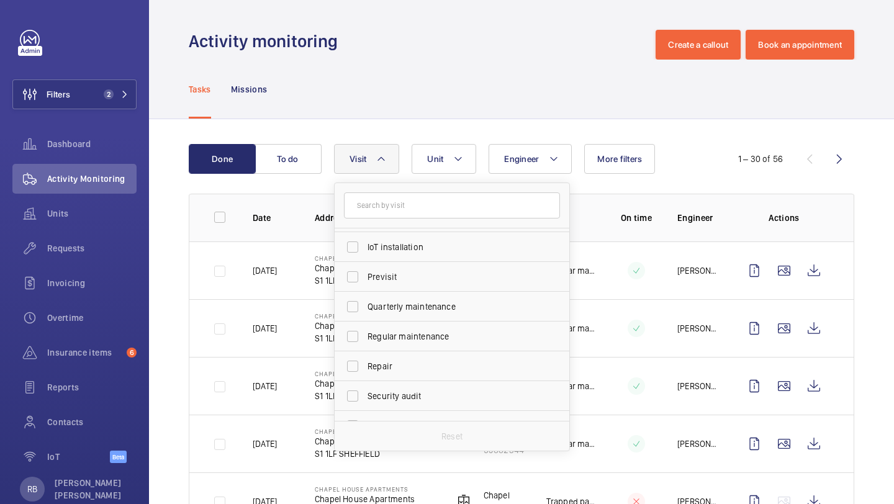
scroll to position [195, 0]
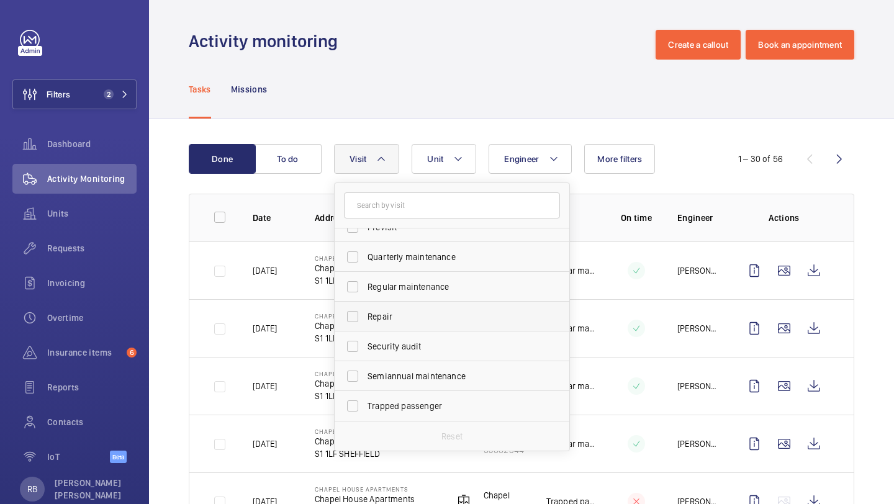
click at [403, 321] on span "Repair" at bounding box center [452, 316] width 171 height 12
click at [365, 321] on input "Repair" at bounding box center [352, 316] width 25 height 25
checkbox input "true"
click at [883, 192] on div "Done To do Engineer Unit Visit 1 Annual maintenance Breakdown Client appointmen…" at bounding box center [521, 426] width 745 height 615
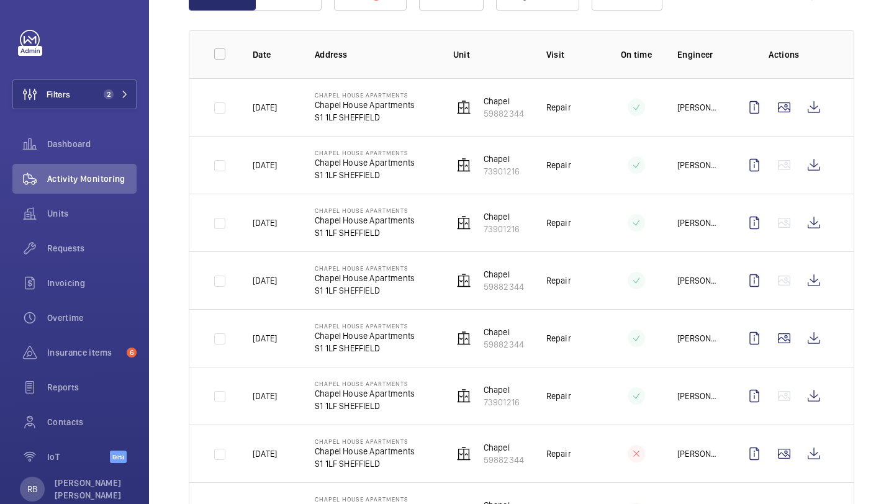
scroll to position [230, 0]
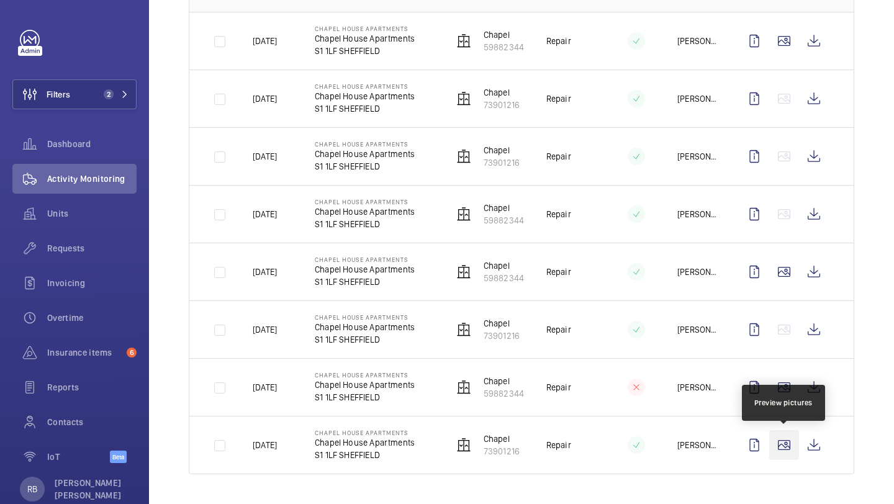
click at [786, 451] on wm-front-icon-button at bounding box center [784, 445] width 30 height 30
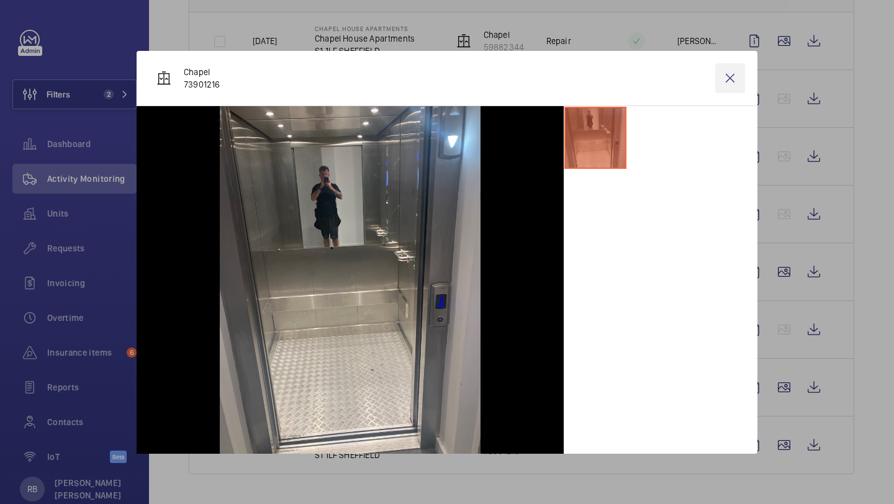
click at [724, 83] on wm-front-icon-button at bounding box center [730, 78] width 30 height 30
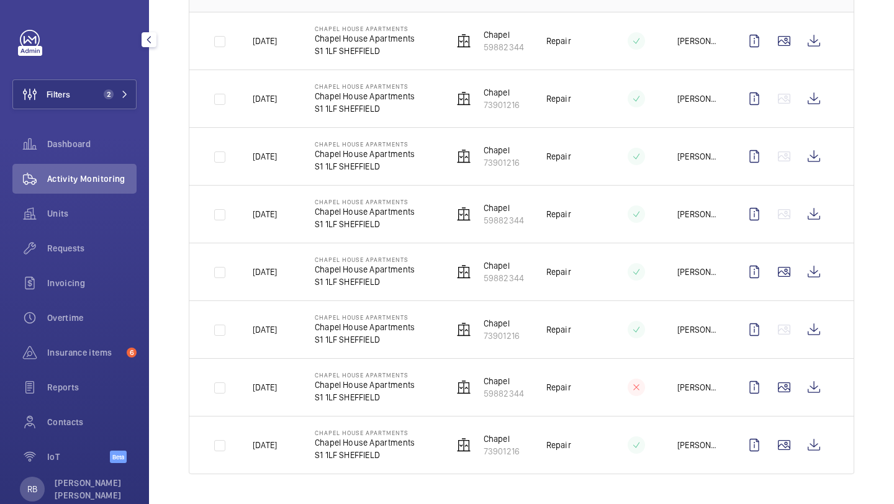
click at [97, 76] on div "Filters 2 Dashboard Activity Monitoring Units Requests Invoicing Overtime Insur…" at bounding box center [74, 253] width 124 height 447
click at [98, 85] on button "Filters 2" at bounding box center [74, 94] width 124 height 30
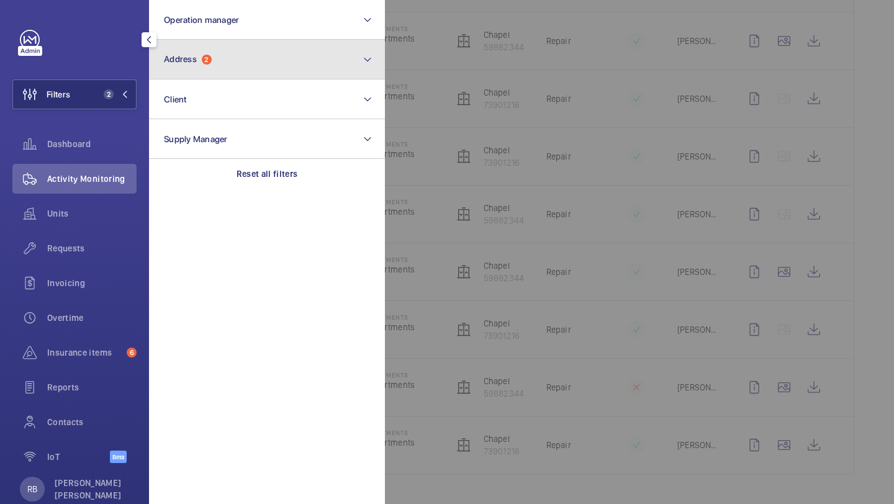
click at [212, 73] on button "Address 2" at bounding box center [267, 60] width 236 height 40
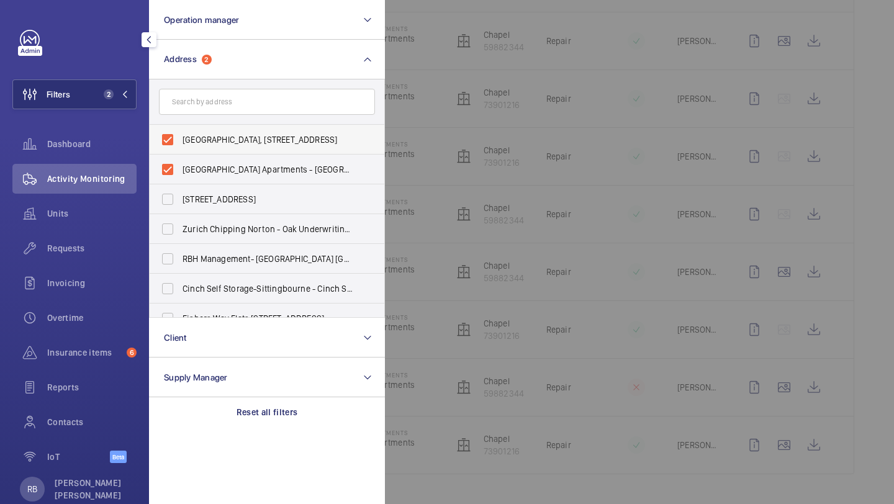
click at [199, 131] on label "Chapel House Apartments, 13 Fargate, Sheffield, S1 2PB - Chapel House Apartment…" at bounding box center [258, 140] width 216 height 30
click at [180, 131] on input "Chapel House Apartments, 13 Fargate, Sheffield, S1 2PB - Chapel House Apartment…" at bounding box center [167, 139] width 25 height 25
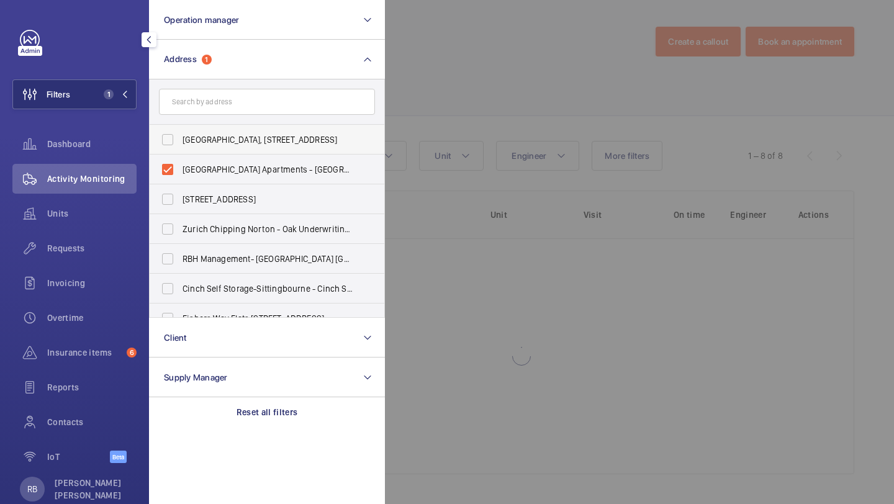
click at [186, 150] on label "Chapel House Apartments, 13 Fargate, Sheffield, S1 2PB - Chapel House Apartment…" at bounding box center [258, 140] width 216 height 30
click at [180, 150] on input "Chapel House Apartments, 13 Fargate, Sheffield, S1 2PB - Chapel House Apartment…" at bounding box center [167, 139] width 25 height 25
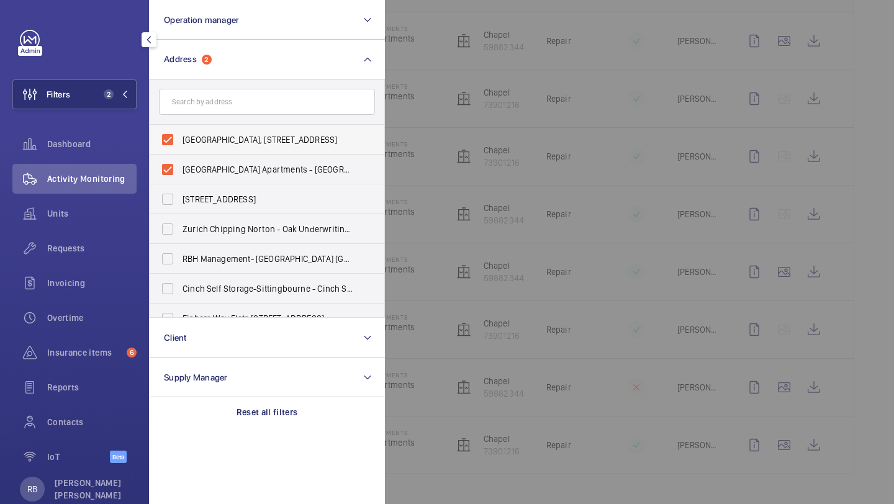
click at [186, 153] on label "Chapel House Apartments, 13 Fargate, Sheffield, S1 2PB - Chapel House Apartment…" at bounding box center [258, 140] width 216 height 30
click at [180, 152] on input "Chapel House Apartments, 13 Fargate, Sheffield, S1 2PB - Chapel House Apartment…" at bounding box center [167, 139] width 25 height 25
checkbox input "false"
click at [181, 169] on label "Chapel House Apartments - Chapel House Apartments, SHEFFIELD S1 1LF" at bounding box center [258, 170] width 216 height 30
click at [180, 169] on input "Chapel House Apartments - Chapel House Apartments, SHEFFIELD S1 1LF" at bounding box center [167, 169] width 25 height 25
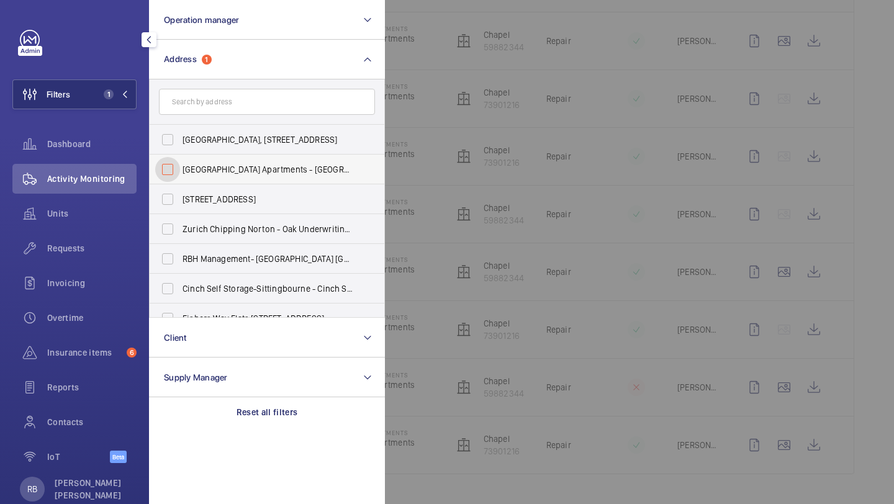
checkbox input "false"
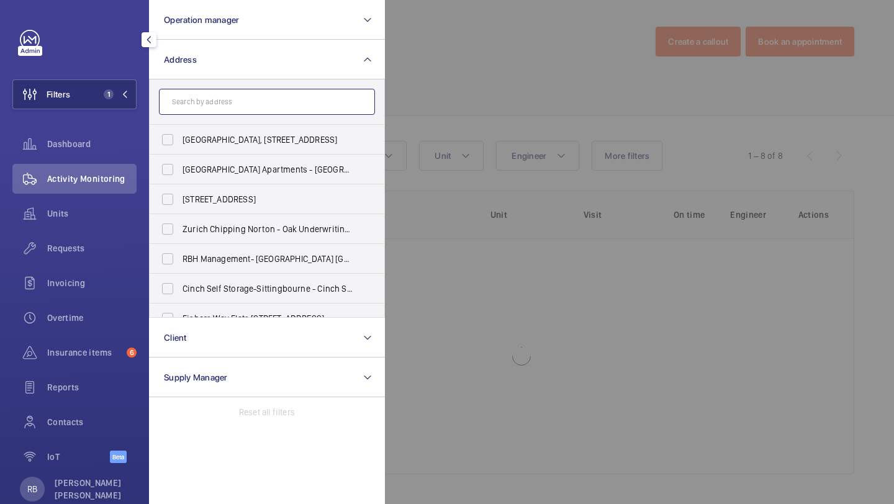
click at [200, 109] on input "text" at bounding box center [267, 102] width 216 height 26
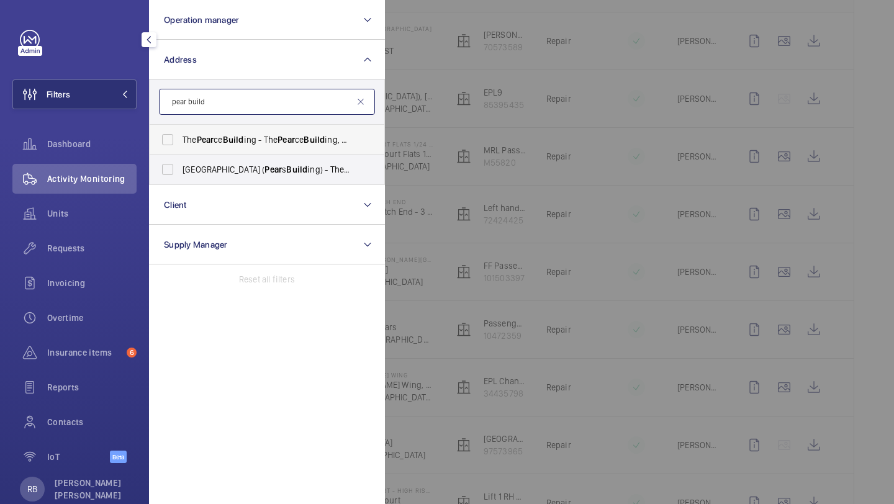
type input "pear build"
click at [228, 135] on span "Build" at bounding box center [233, 140] width 21 height 10
click at [180, 134] on input "The Pear ce Build ing - The Pear ce Build ing, MAIDENHEAD SL6 1RL" at bounding box center [167, 139] width 25 height 25
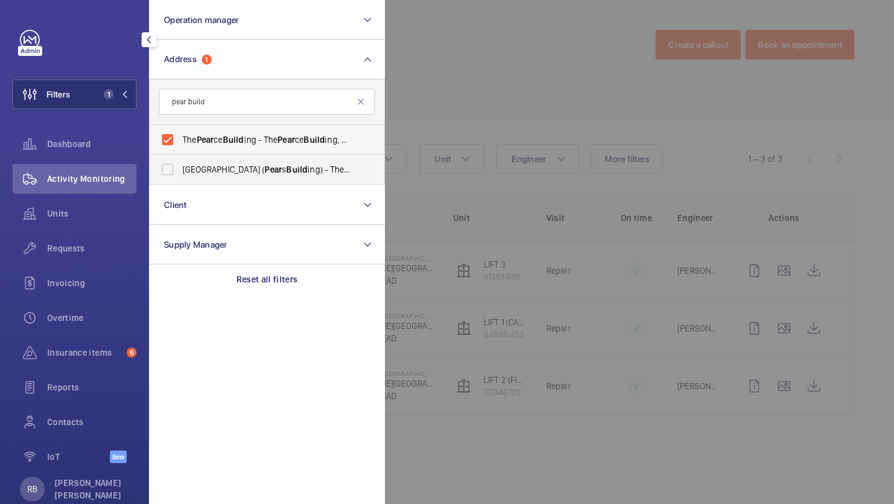
click at [304, 148] on label "The Pear ce Build ing - The Pear ce Build ing, MAIDENHEAD SL6 1RL" at bounding box center [258, 140] width 216 height 30
click at [180, 148] on input "The Pear ce Build ing - The Pear ce Build ing, MAIDENHEAD SL6 1RL" at bounding box center [167, 139] width 25 height 25
checkbox input "false"
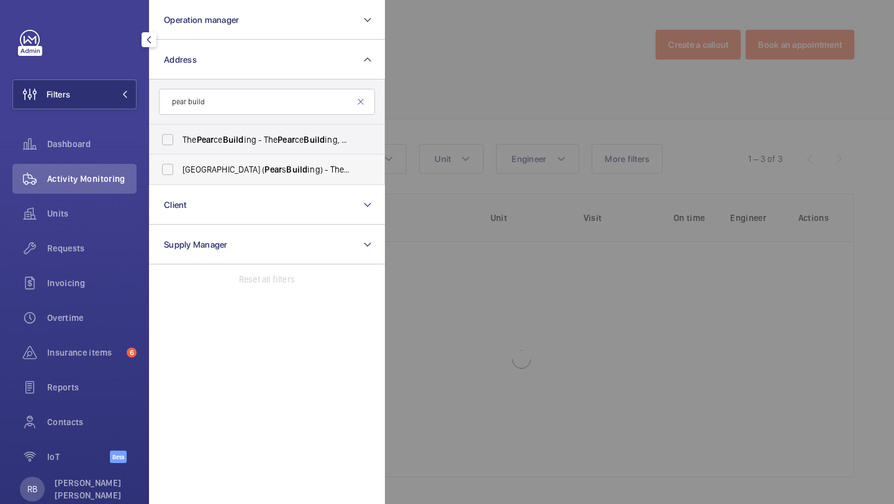
click at [273, 173] on span "Pear" at bounding box center [272, 169] width 17 height 10
click at [180, 173] on input "Royal Free Hospital ( Pear s Build ing) - The Pear s Build ing, Pond St, LONDON…" at bounding box center [167, 169] width 25 height 25
checkbox input "true"
click at [455, 83] on div at bounding box center [832, 252] width 894 height 504
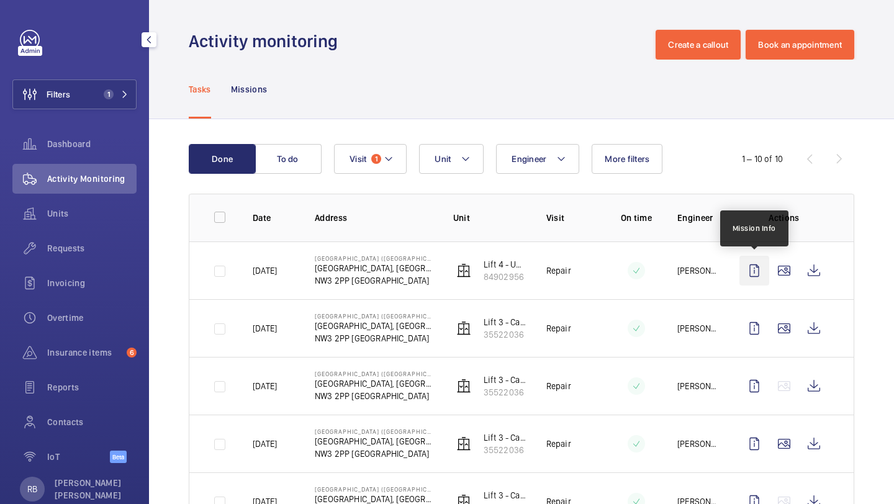
click at [767, 276] on wm-front-icon-button at bounding box center [754, 271] width 30 height 30
click at [778, 259] on wm-front-icon-button at bounding box center [784, 271] width 30 height 30
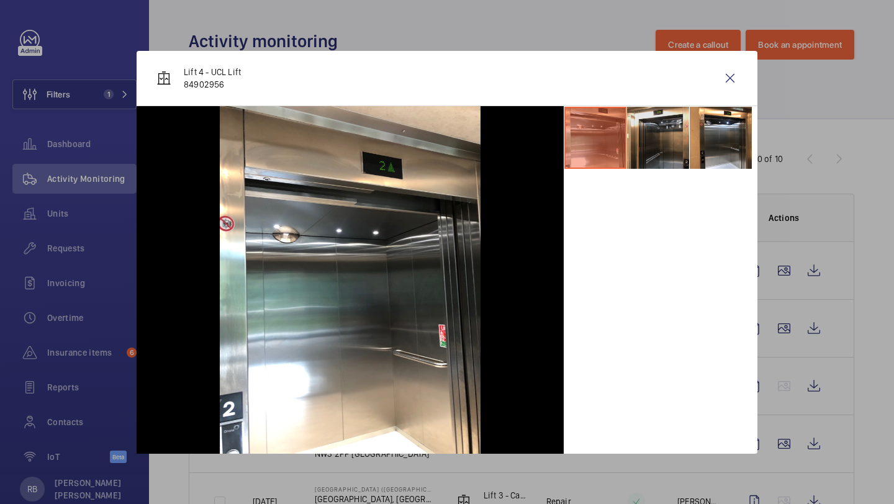
click at [644, 135] on li at bounding box center [658, 138] width 62 height 62
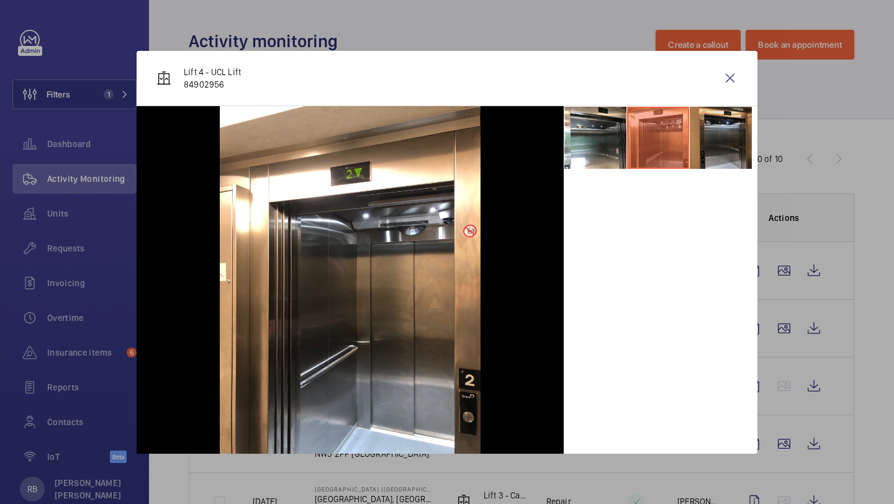
click at [711, 132] on li at bounding box center [721, 138] width 62 height 62
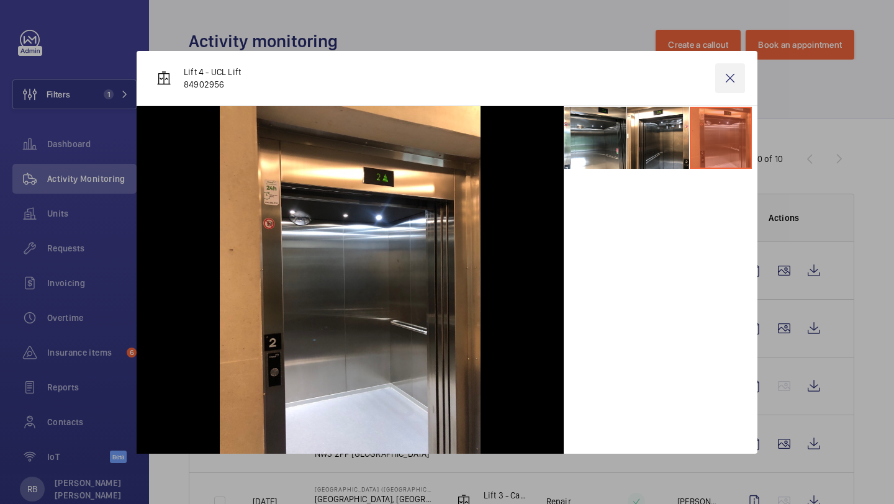
click at [741, 89] on wm-front-icon-button at bounding box center [730, 78] width 30 height 30
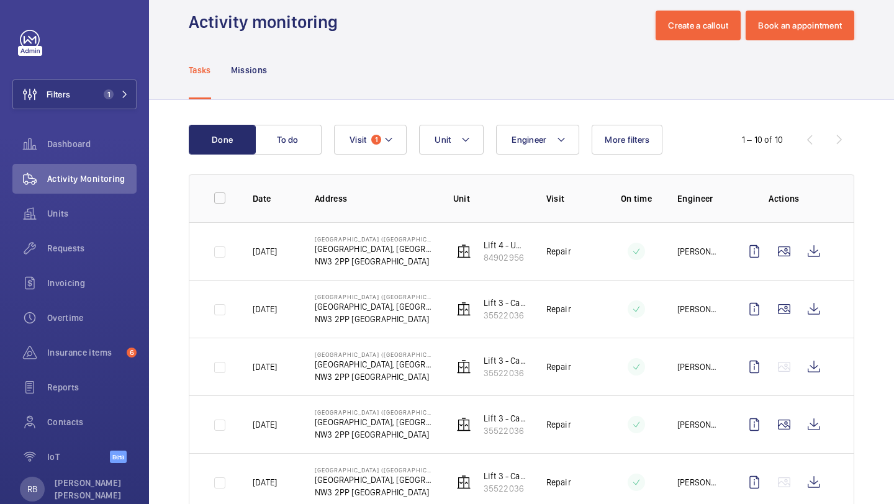
scroll to position [20, 0]
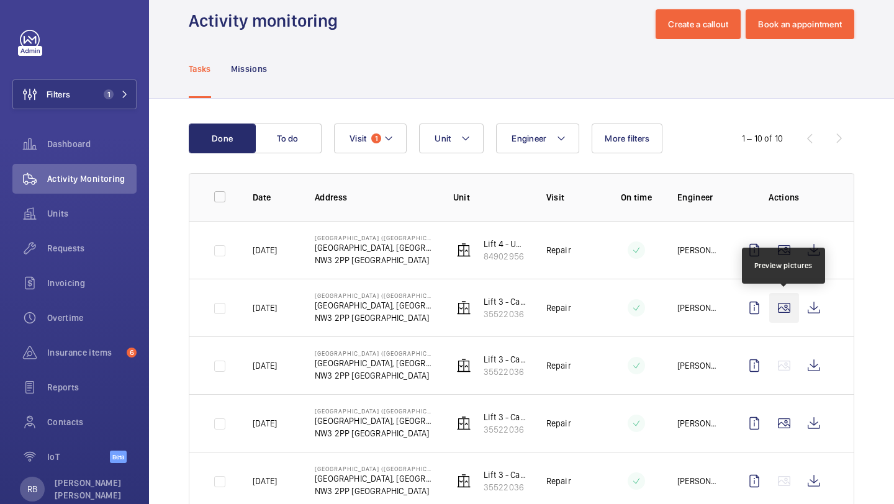
click at [777, 303] on wm-front-icon-button at bounding box center [784, 308] width 30 height 30
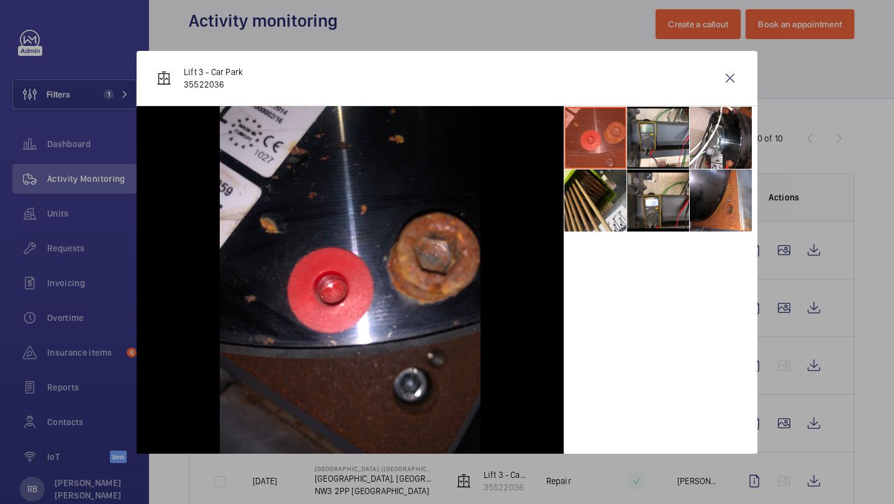
click at [605, 201] on li at bounding box center [595, 200] width 62 height 62
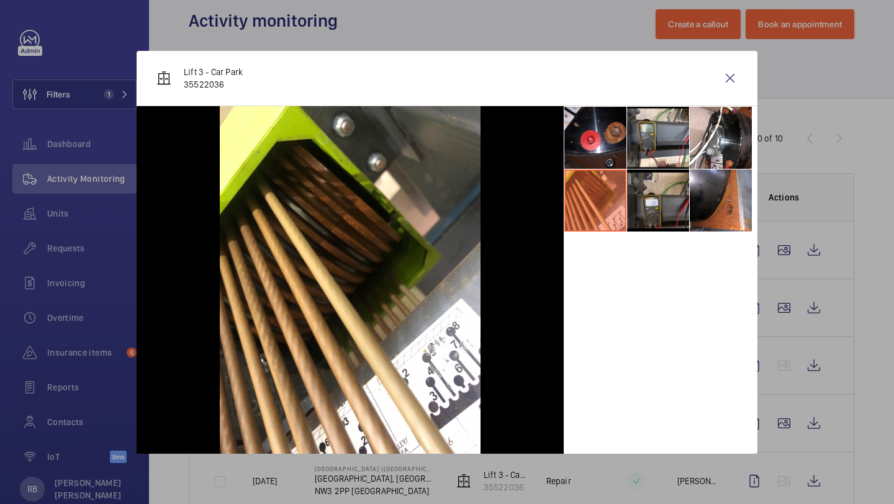
click at [651, 201] on li at bounding box center [658, 200] width 62 height 62
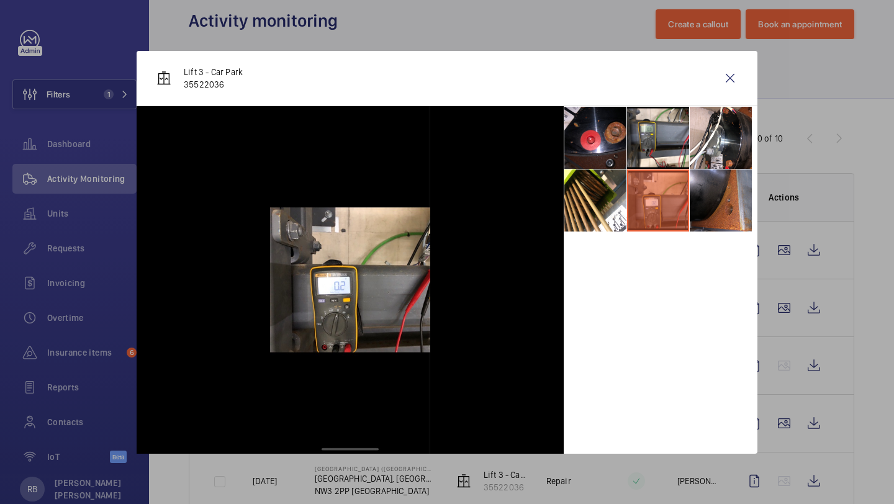
click at [705, 197] on li at bounding box center [721, 200] width 62 height 62
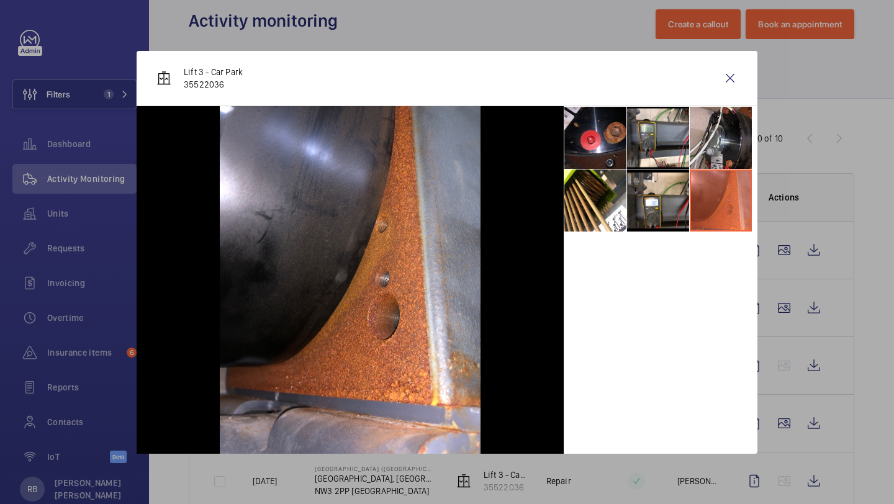
click at [698, 142] on li at bounding box center [721, 138] width 62 height 62
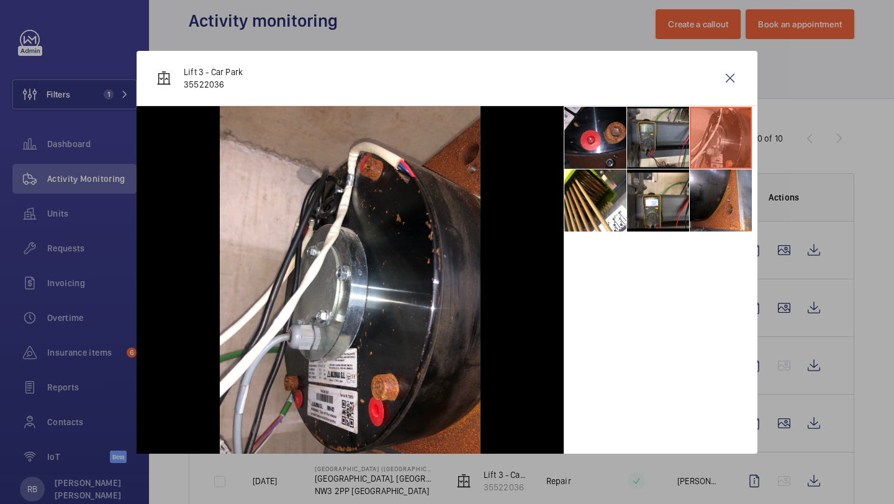
click at [659, 143] on li at bounding box center [658, 138] width 62 height 62
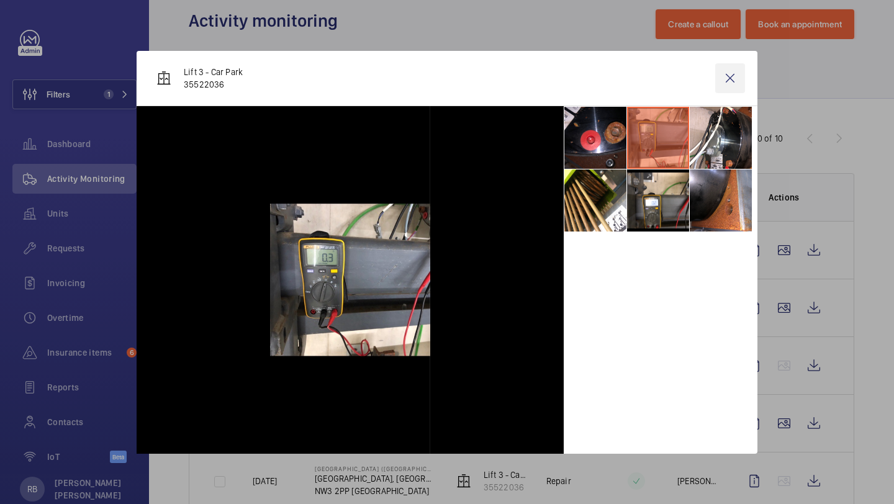
click at [723, 78] on wm-front-icon-button at bounding box center [730, 78] width 30 height 30
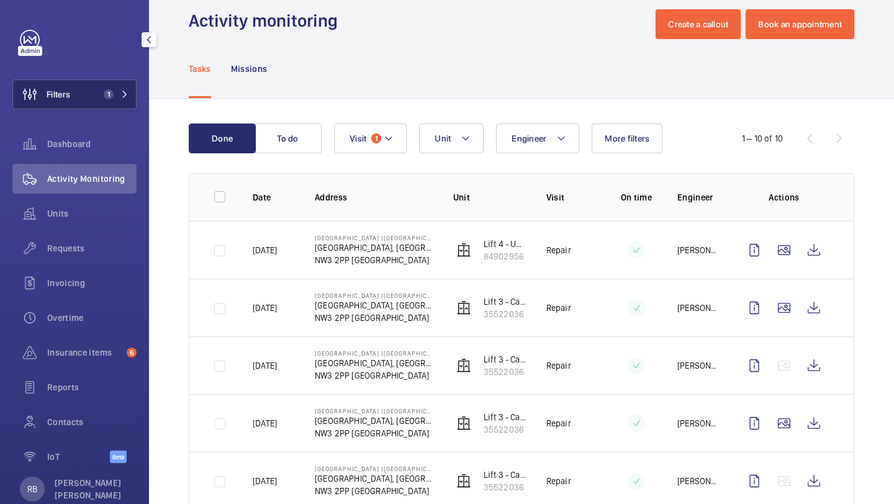
click at [113, 94] on span "1" at bounding box center [109, 94] width 10 height 10
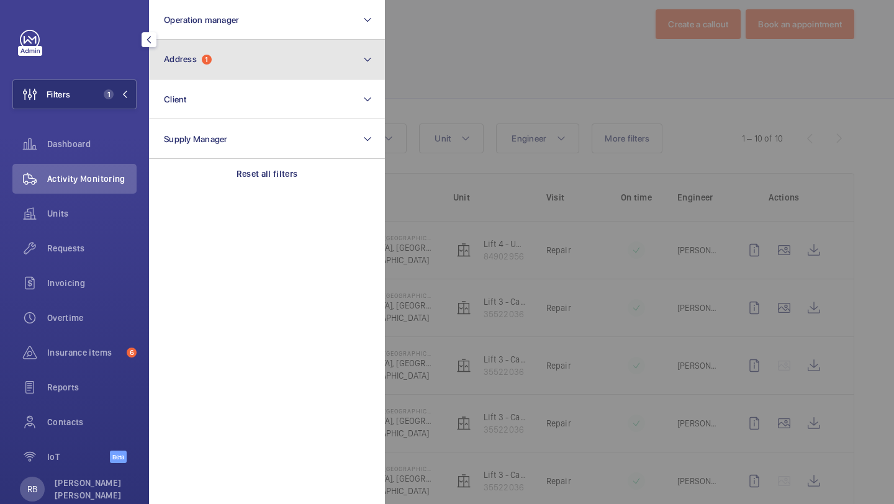
click at [207, 67] on button "Address 1" at bounding box center [267, 60] width 236 height 40
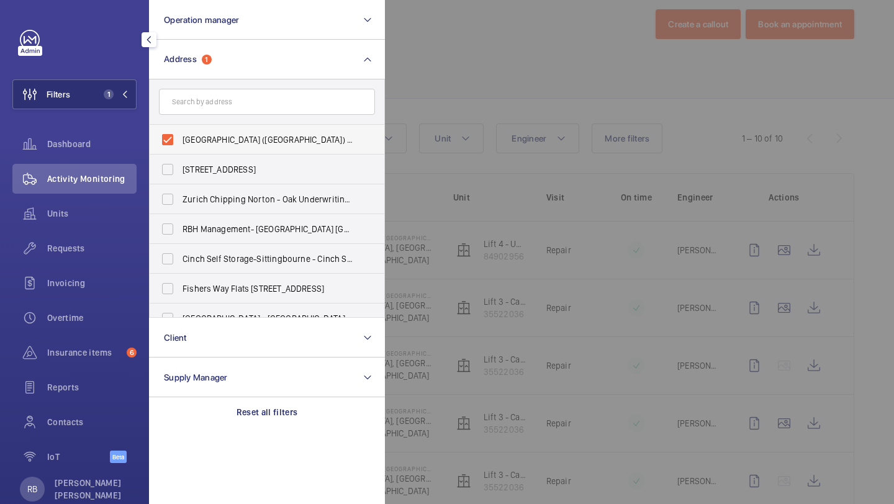
click at [212, 142] on span "Royal Free Hospital (Pears Building) - The Pears Building, Pond St, LONDON NW3 …" at bounding box center [267, 139] width 171 height 12
click at [180, 142] on input "Royal Free Hospital (Pears Building) - The Pears Building, Pond St, LONDON NW3 …" at bounding box center [167, 139] width 25 height 25
checkbox input "false"
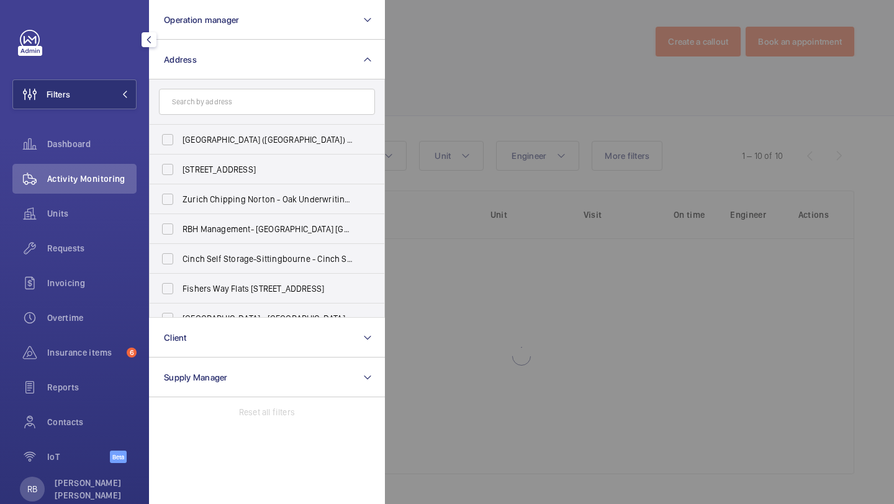
click at [229, 119] on form at bounding box center [267, 101] width 235 height 45
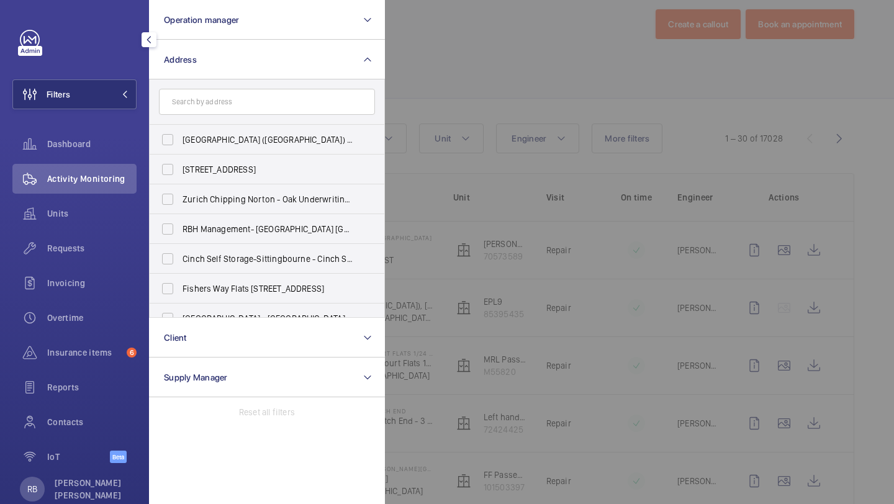
click at [420, 104] on div at bounding box center [832, 252] width 894 height 504
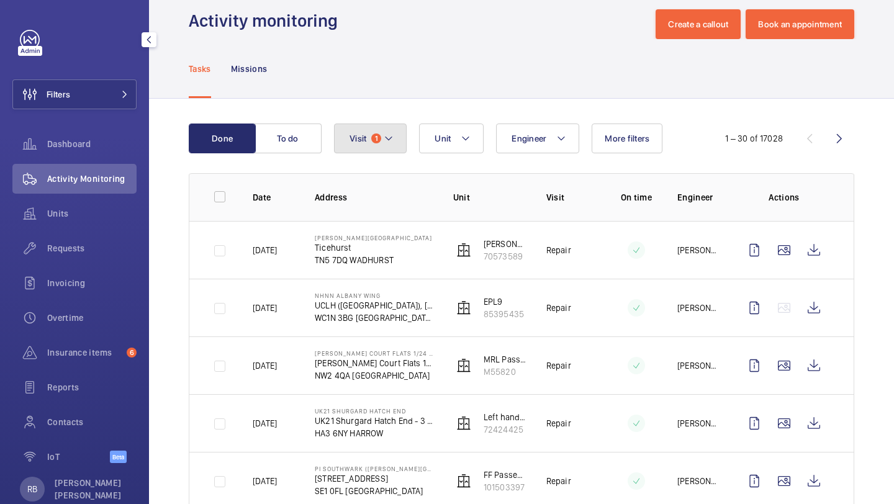
click at [395, 135] on button "Visit 1" at bounding box center [370, 139] width 73 height 30
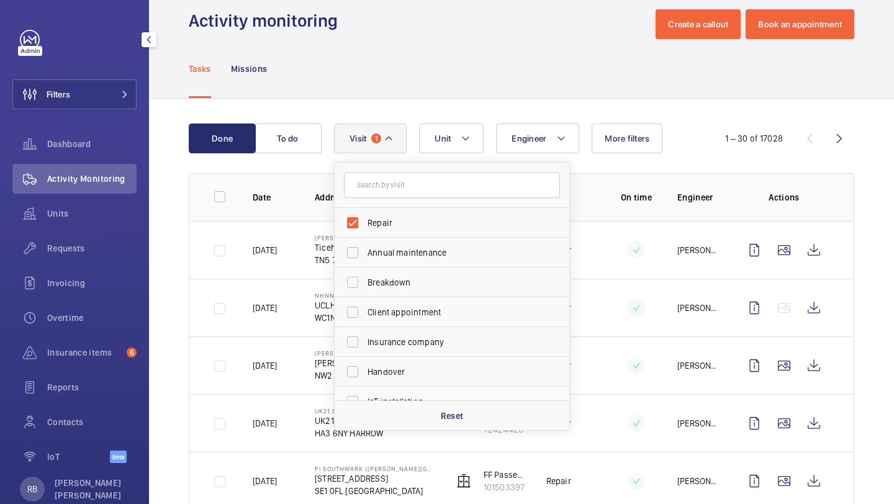
click at [407, 91] on div "Tasks Missions" at bounding box center [521, 68] width 665 height 59
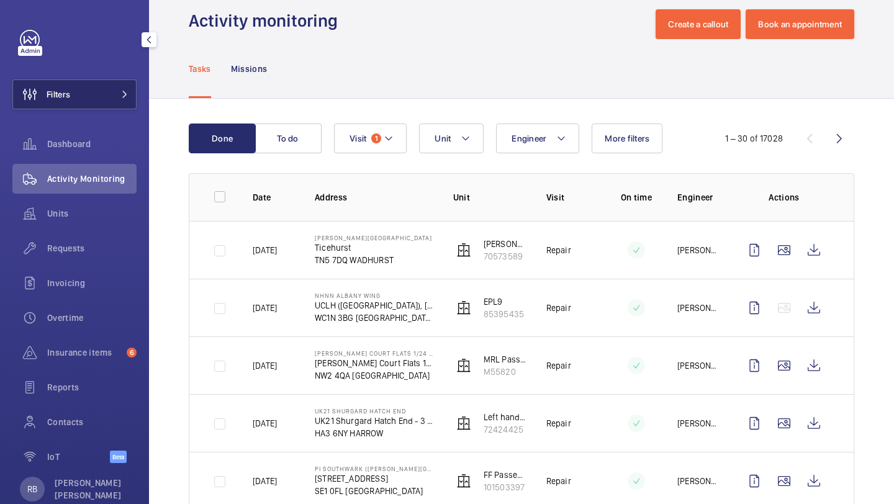
click at [100, 91] on button "Filters" at bounding box center [74, 94] width 124 height 30
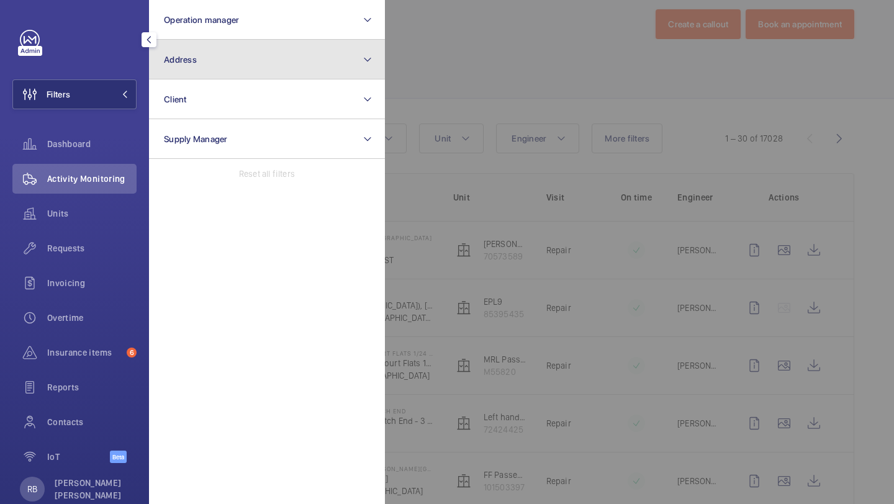
click at [211, 55] on button "Address" at bounding box center [267, 60] width 236 height 40
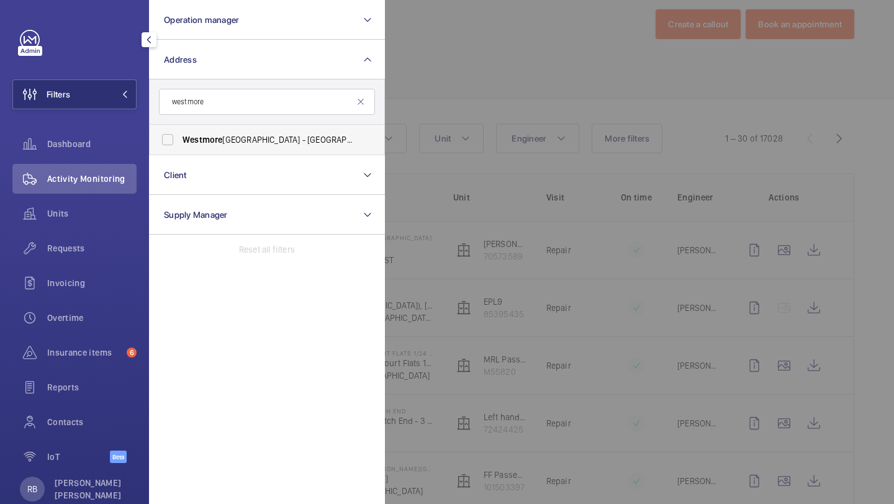
type input "westmore"
click at [212, 146] on label "Westmore land Street - UCLH, 16-18 Westmore land Street,, LONDON W1G 8PH" at bounding box center [258, 140] width 216 height 30
click at [180, 146] on input "Westmore land Street - UCLH, 16-18 Westmore land Street,, LONDON W1G 8PH" at bounding box center [167, 139] width 25 height 25
checkbox input "true"
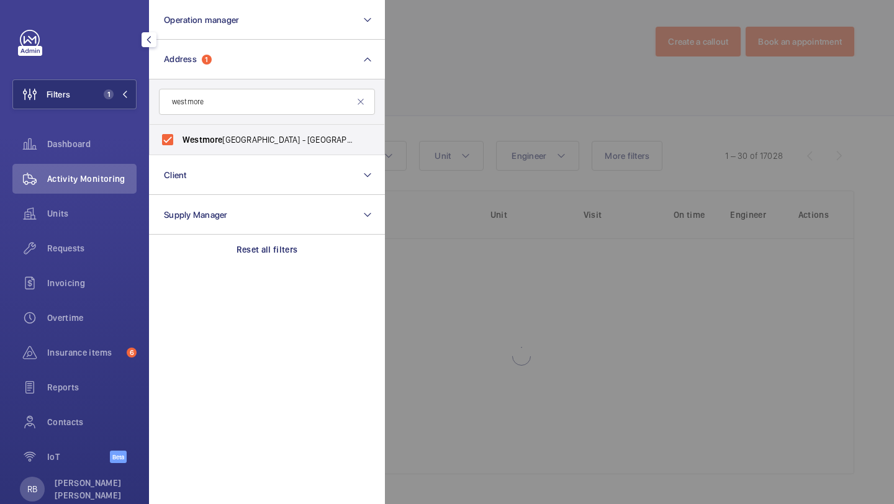
click at [428, 112] on div at bounding box center [832, 252] width 894 height 504
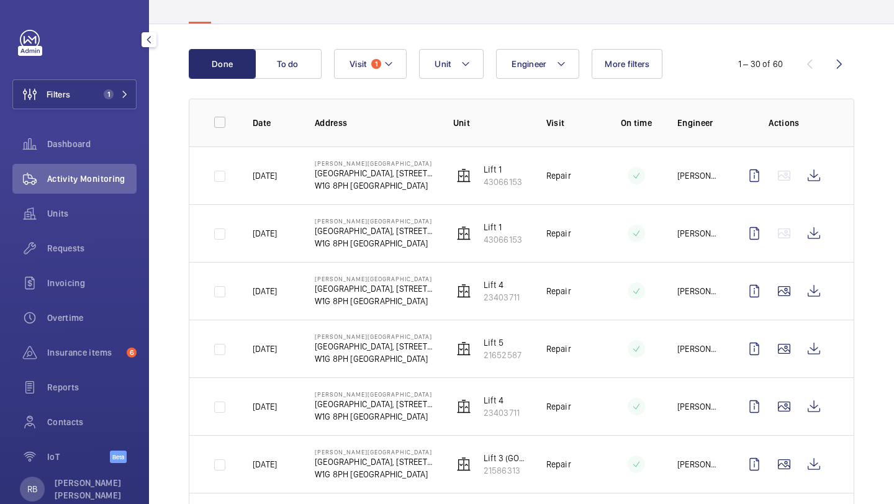
scroll to position [94, 0]
click at [823, 176] on wm-front-icon-button at bounding box center [814, 176] width 30 height 30
click at [806, 178] on wm-front-icon-button at bounding box center [814, 176] width 30 height 30
